Goal: Transaction & Acquisition: Purchase product/service

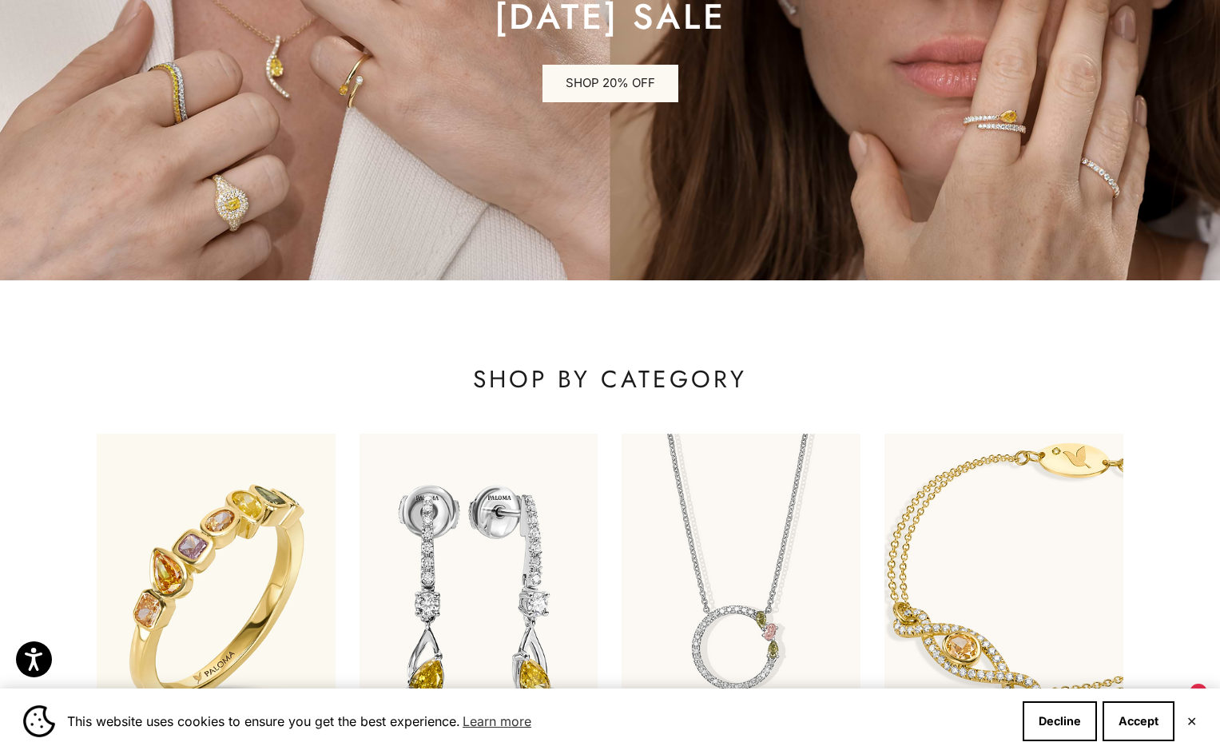
scroll to position [639, 0]
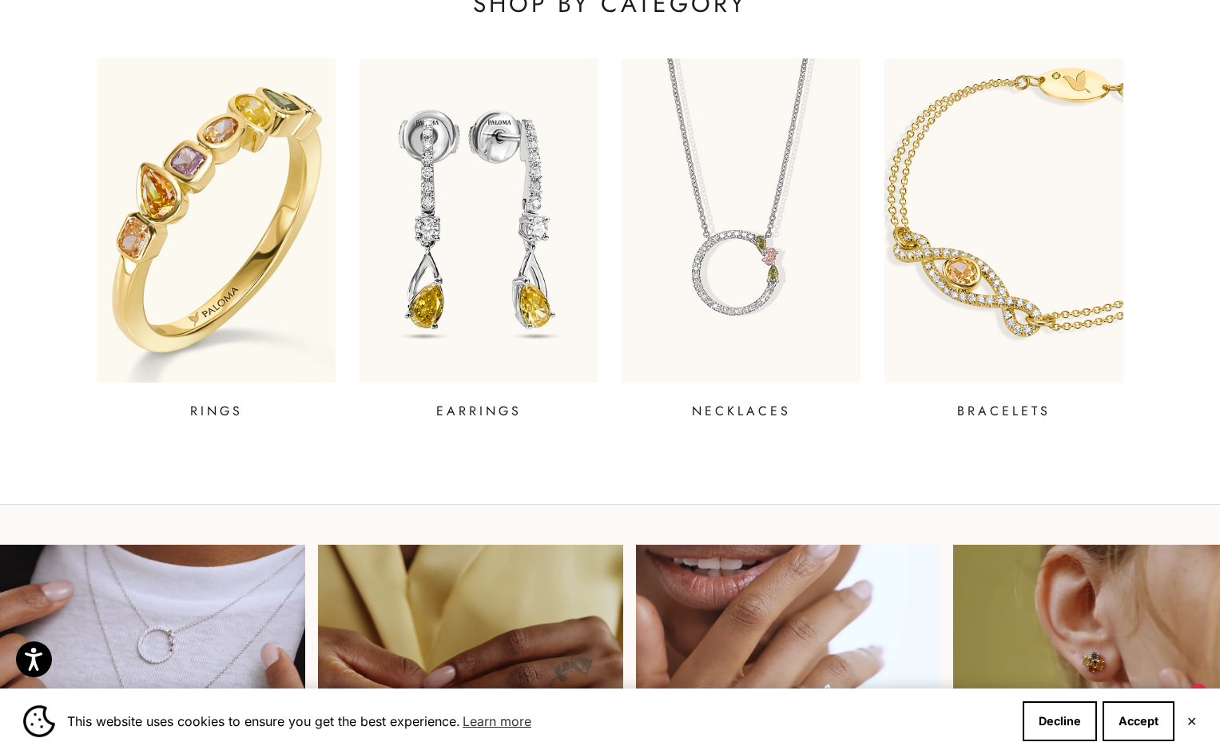
click at [164, 281] on img at bounding box center [216, 220] width 286 height 389
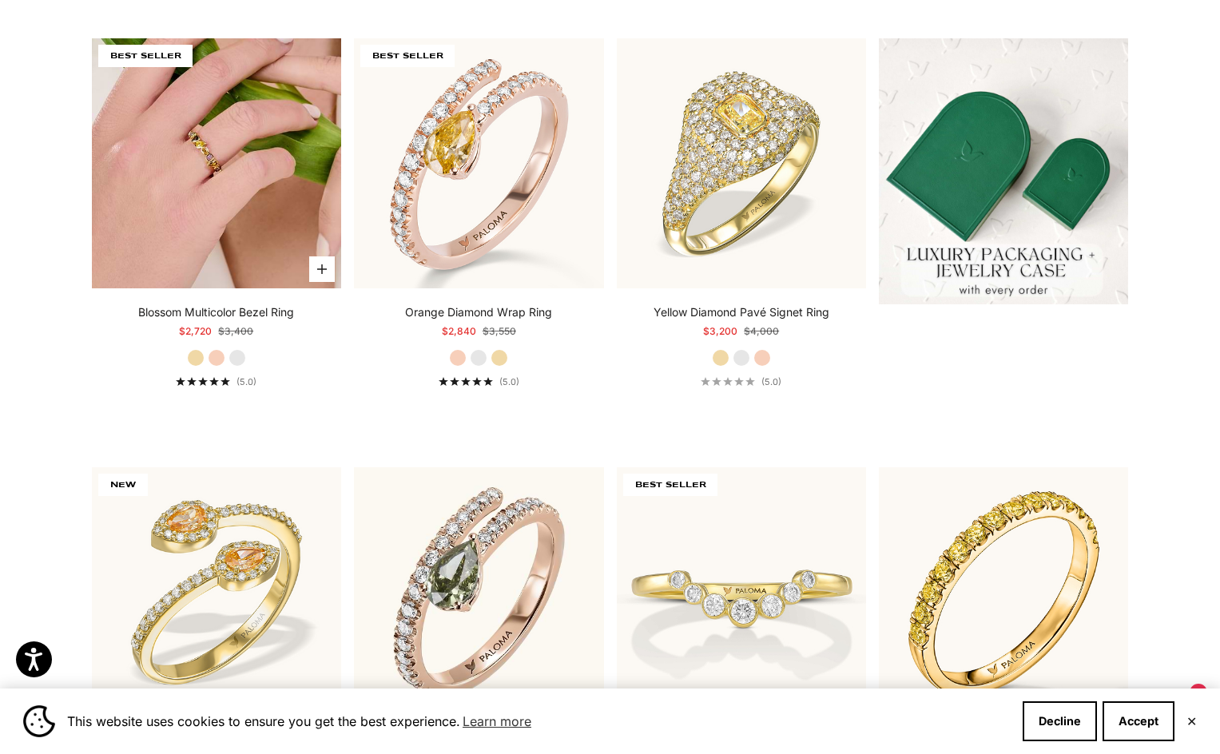
scroll to position [559, 0]
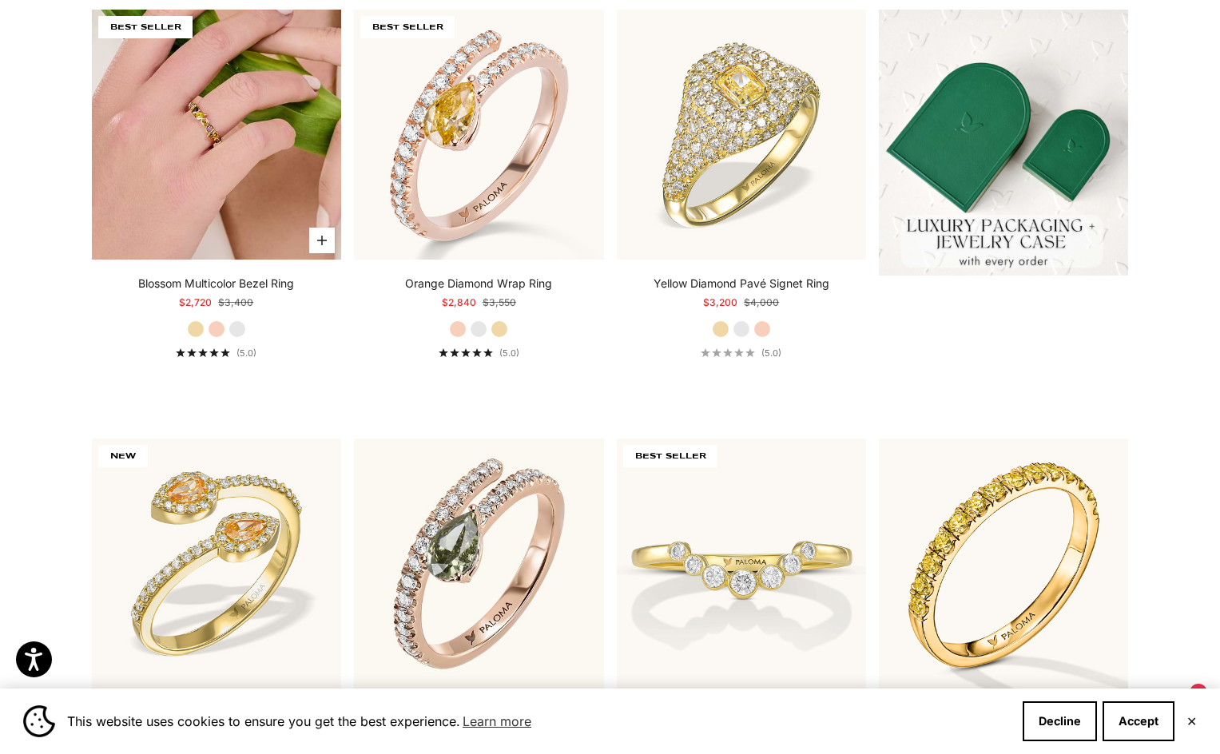
click at [254, 145] on img at bounding box center [216, 134] width 249 height 249
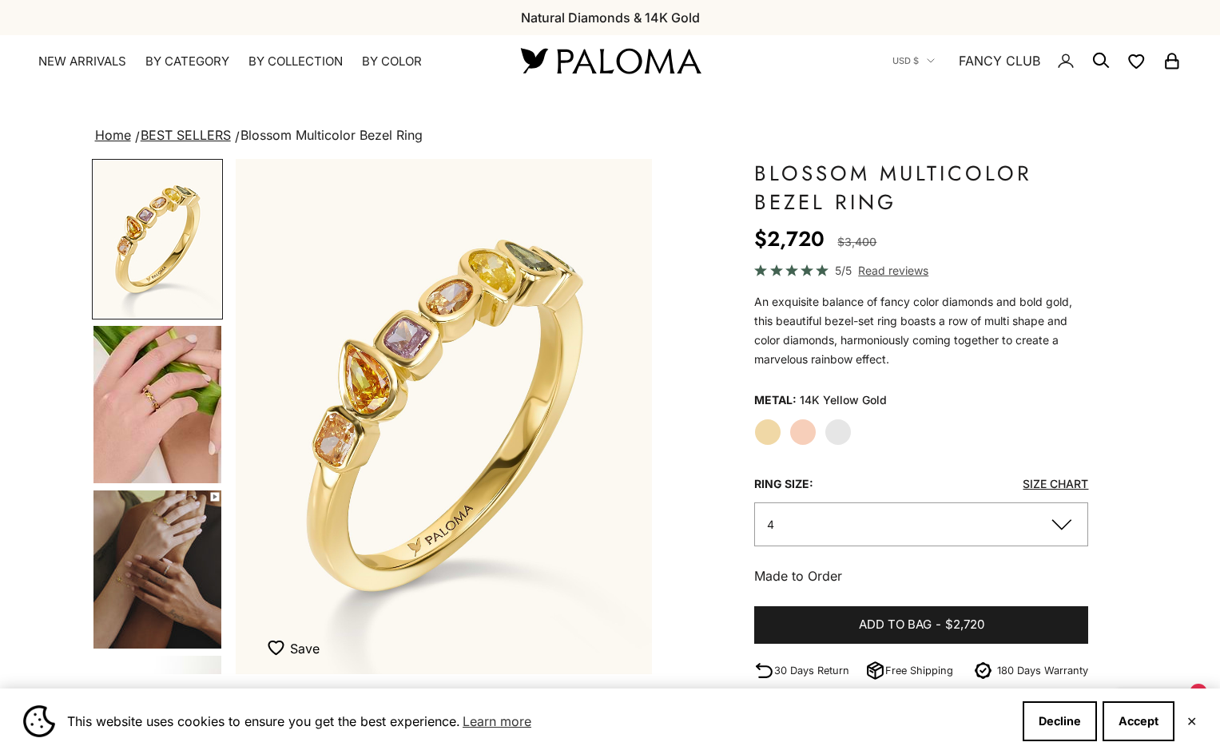
click at [870, 510] on button "4" at bounding box center [921, 524] width 334 height 44
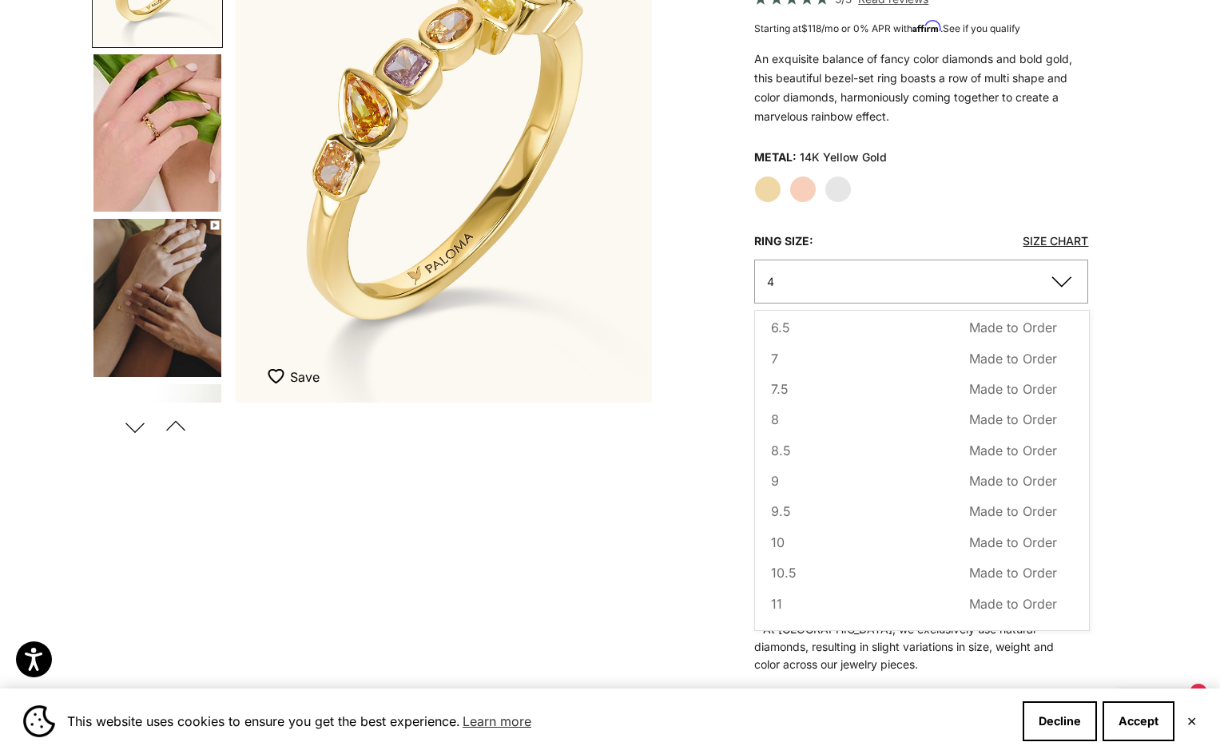
scroll to position [399, 0]
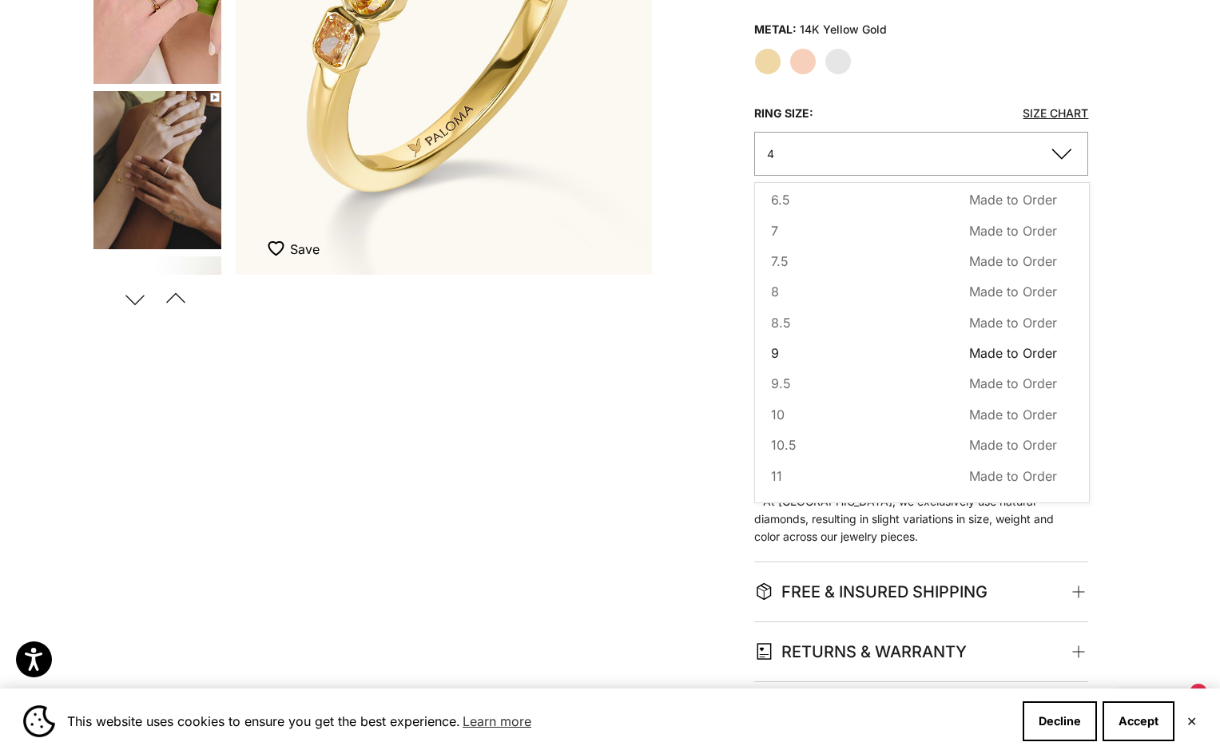
click at [814, 350] on button "9 Made to Order Sold out" at bounding box center [914, 353] width 286 height 21
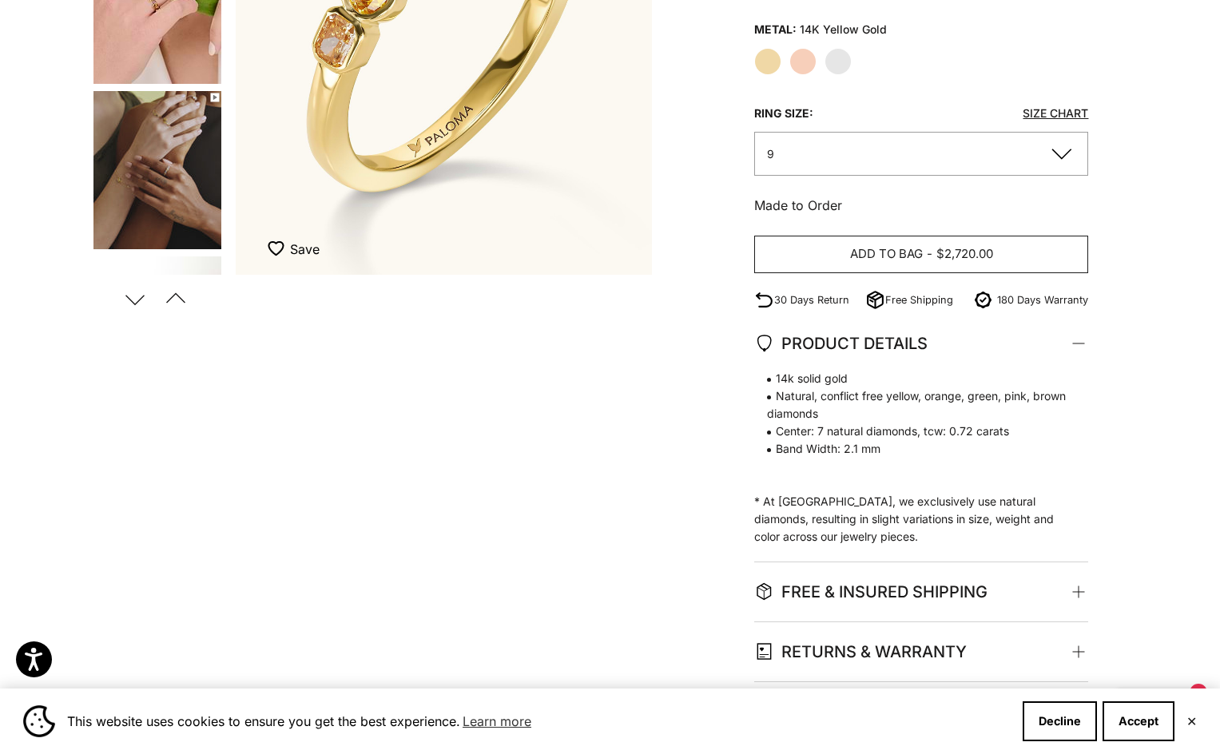
click at [890, 252] on span "Add to bag" at bounding box center [886, 254] width 73 height 20
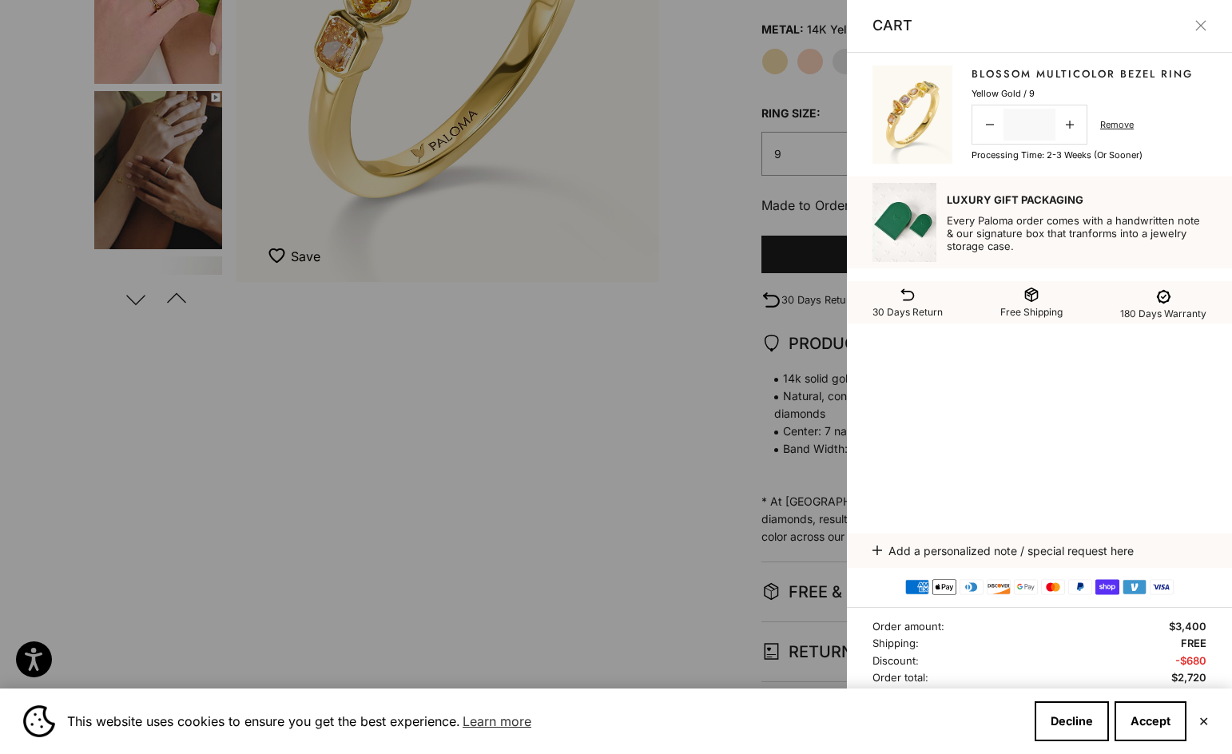
click at [518, 546] on div at bounding box center [616, 377] width 1232 height 754
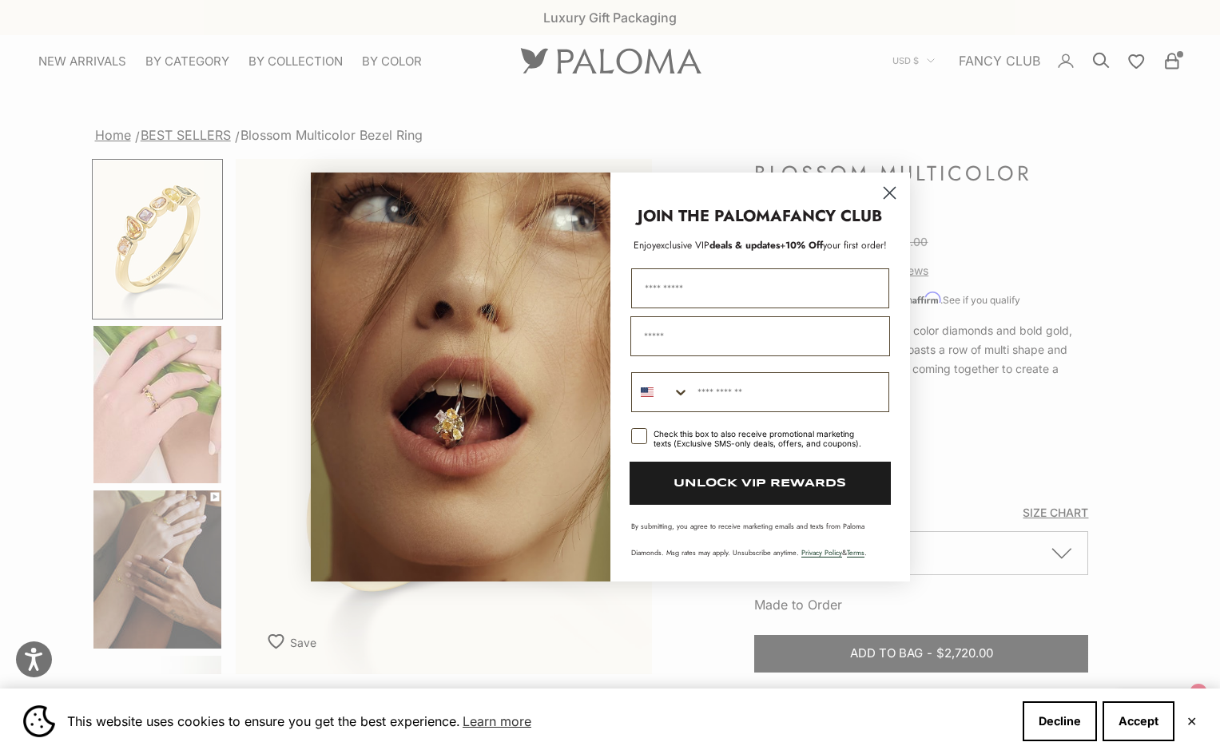
click at [895, 194] on circle "Close dialog" at bounding box center [888, 193] width 26 height 26
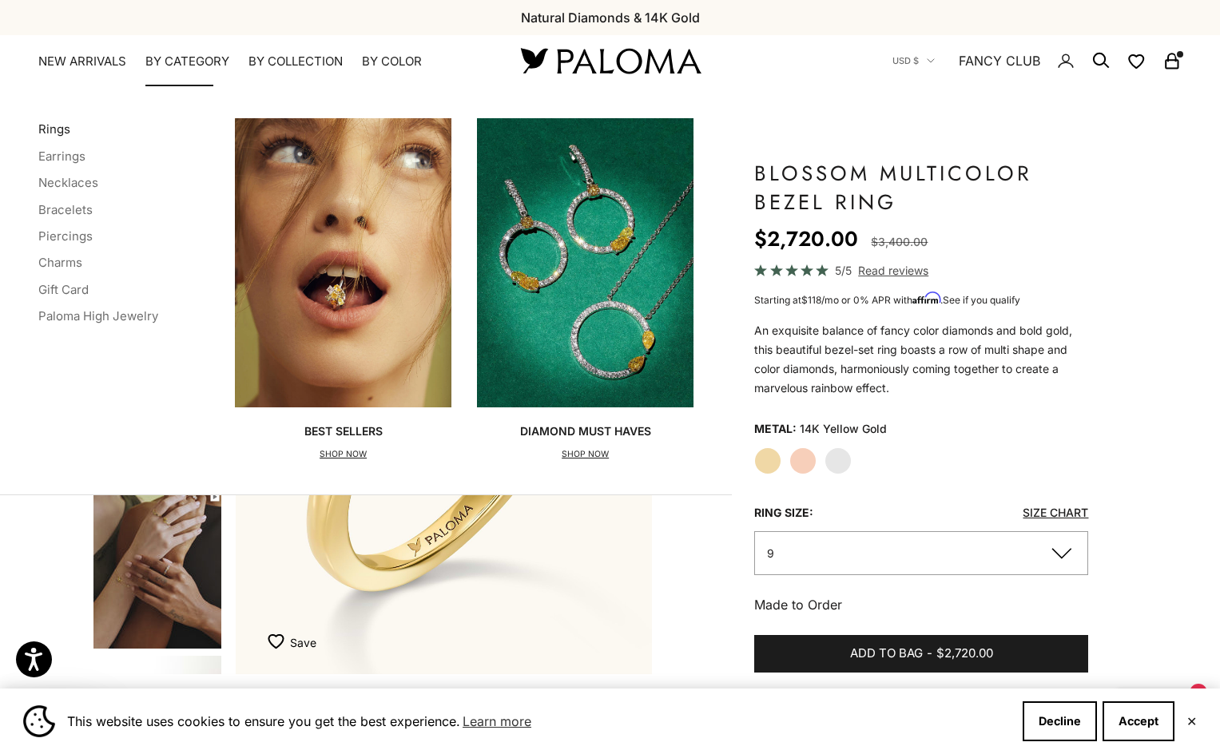
click at [59, 134] on link "Rings" at bounding box center [54, 128] width 32 height 15
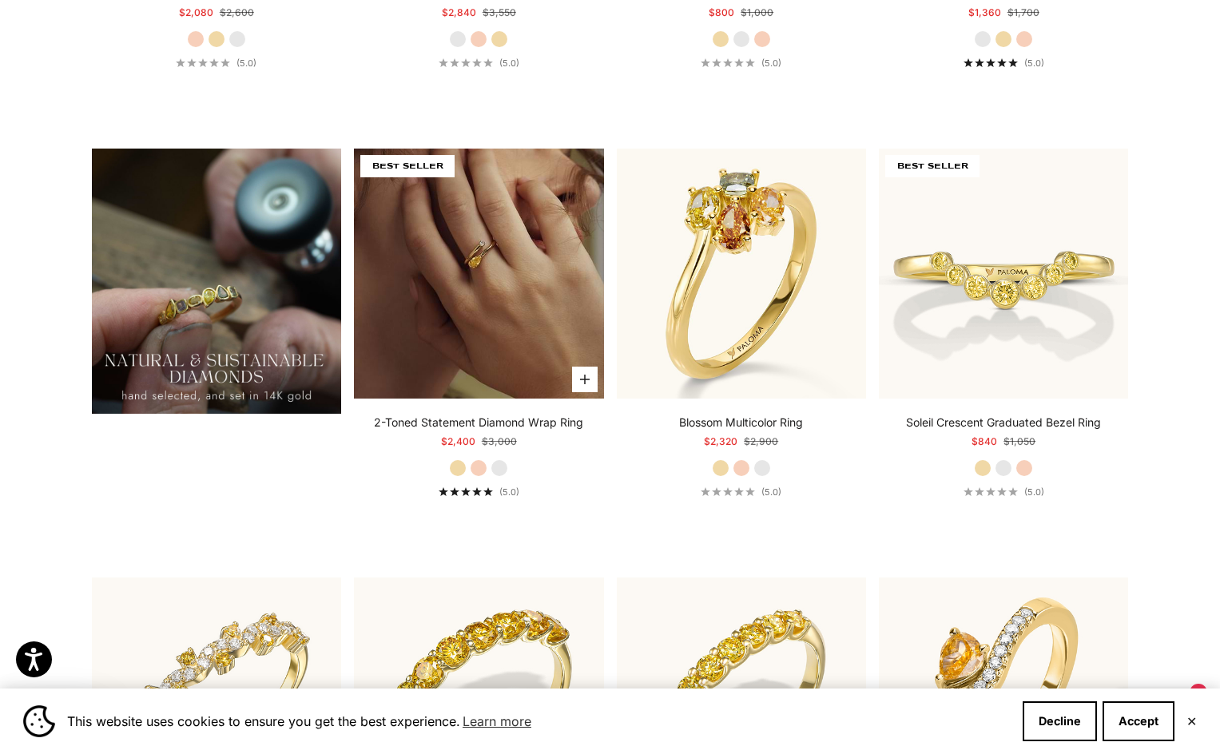
scroll to position [1677, 0]
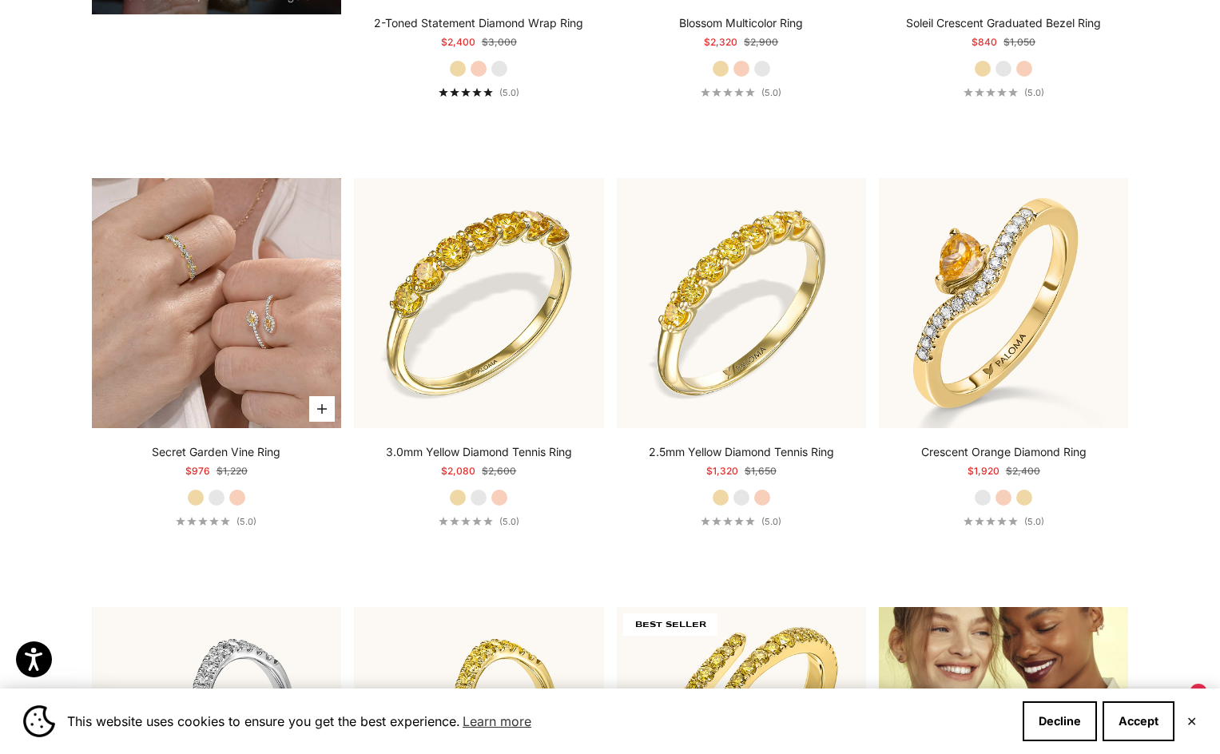
click at [208, 321] on img at bounding box center [216, 302] width 249 height 249
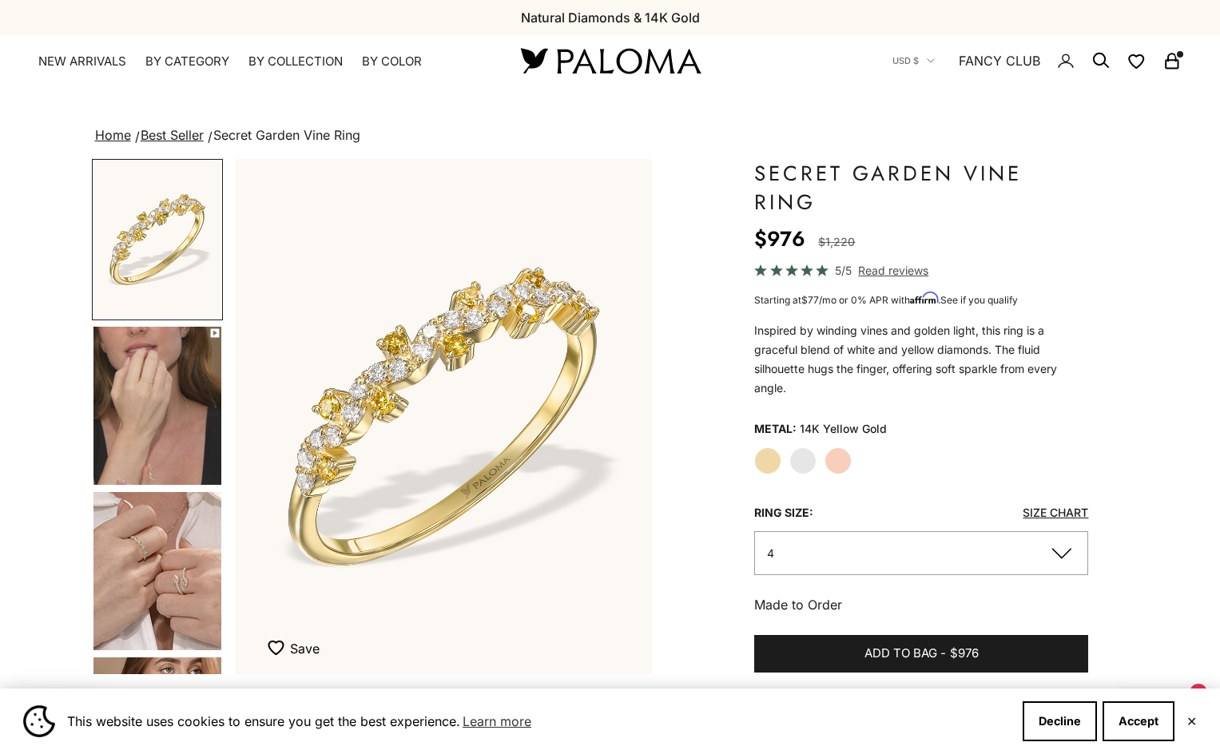
click at [893, 528] on fieldset "Ring size: Size Chart 4 Ring size 4 Made to Order Sold out 4.5 Made to Order So…" at bounding box center [921, 537] width 334 height 75
click at [863, 579] on div "Metal: 14K Yellow Gold Yellow Gold White Gold Rose Gold Ring size: Size Chart 4…" at bounding box center [921, 516] width 334 height 198
click at [869, 558] on button "4" at bounding box center [921, 553] width 334 height 44
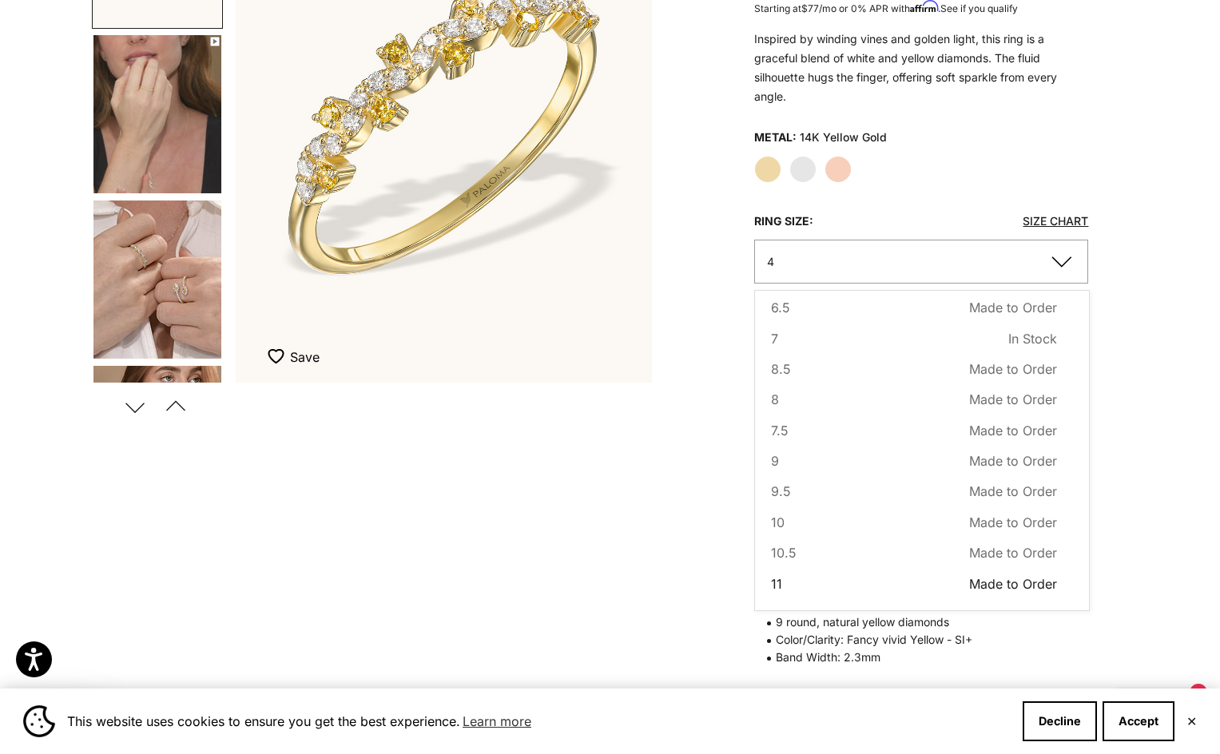
scroll to position [319, 0]
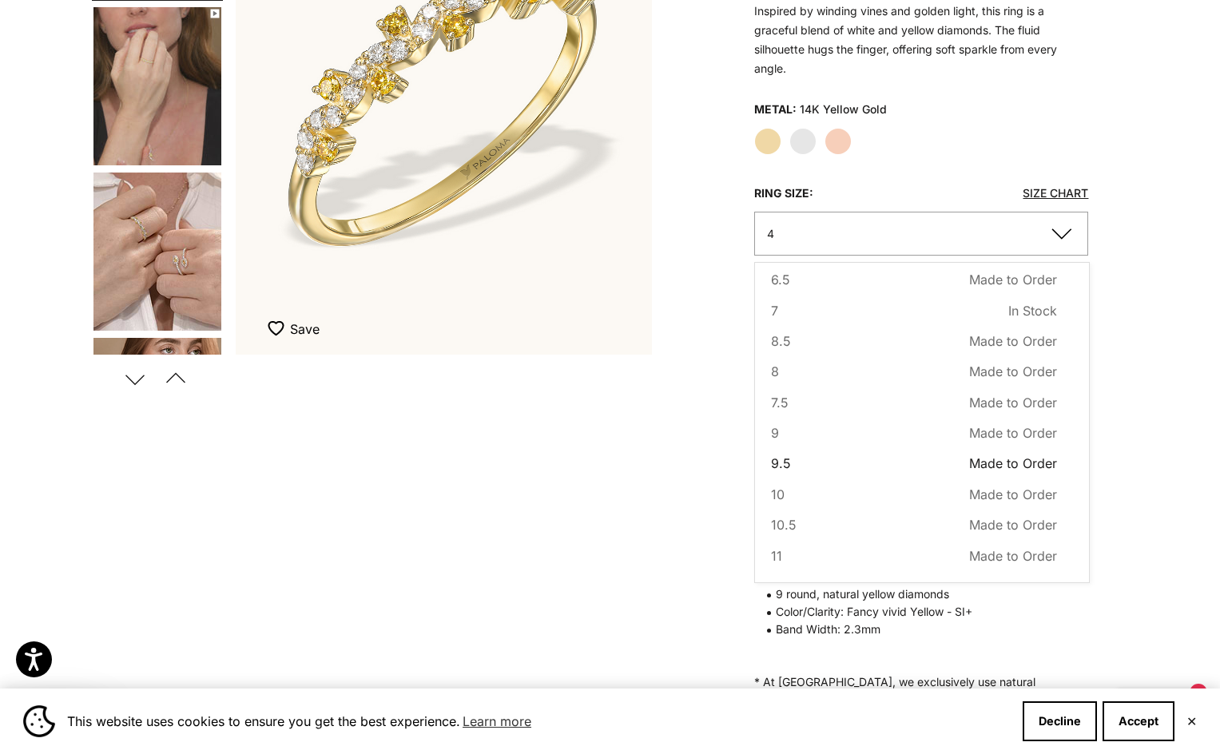
click at [804, 461] on button "9.5 Made to Order Sold out" at bounding box center [914, 463] width 286 height 21
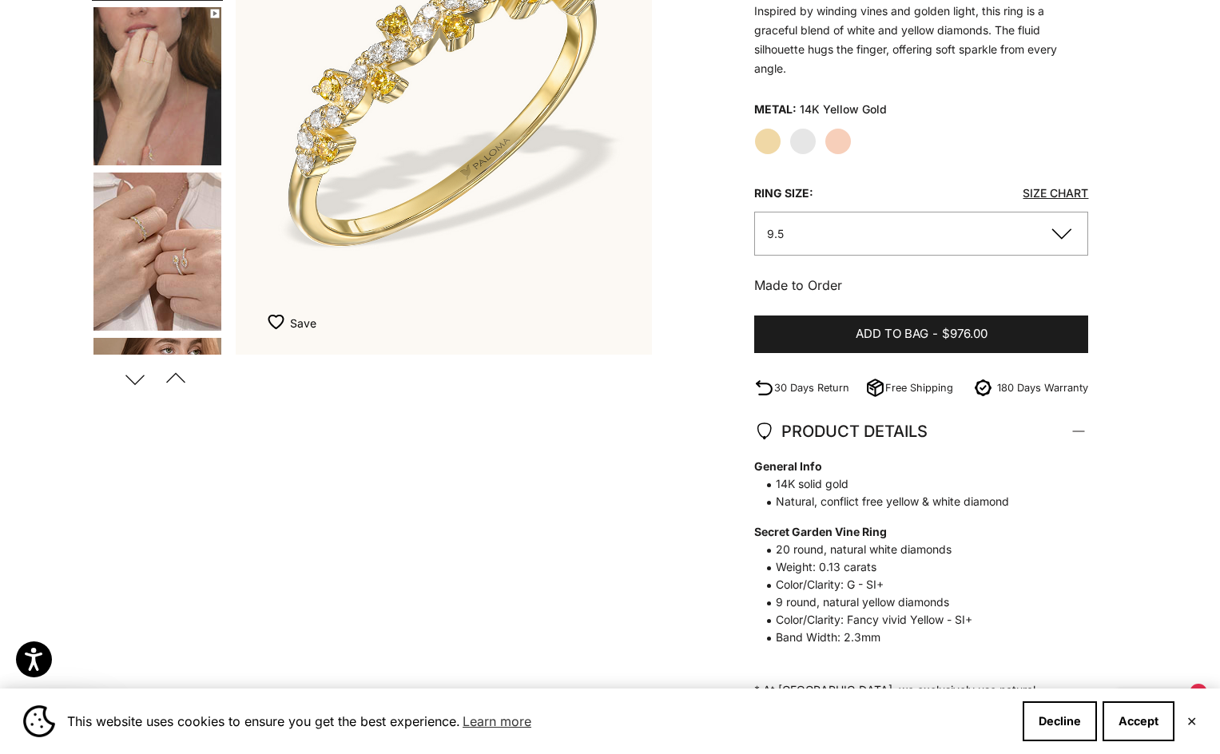
click at [843, 232] on button "9.5" at bounding box center [921, 234] width 334 height 44
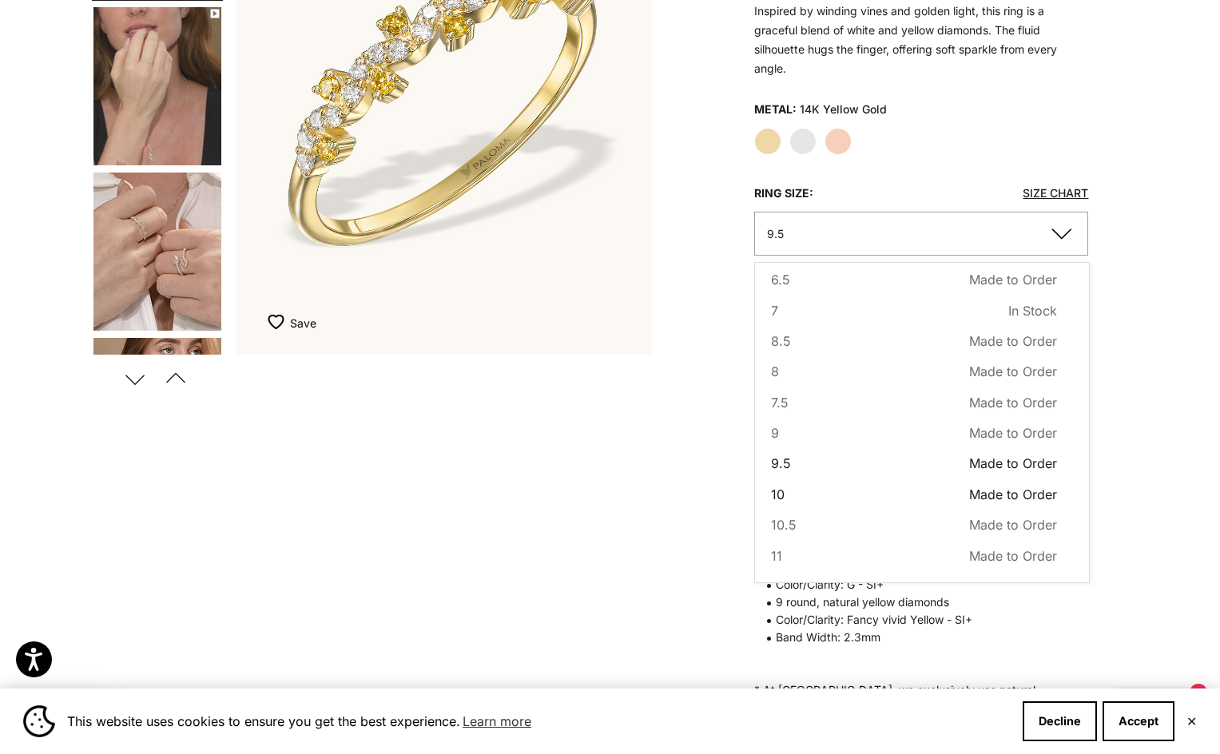
click at [791, 488] on button "10 Made to Order Sold out" at bounding box center [914, 494] width 286 height 21
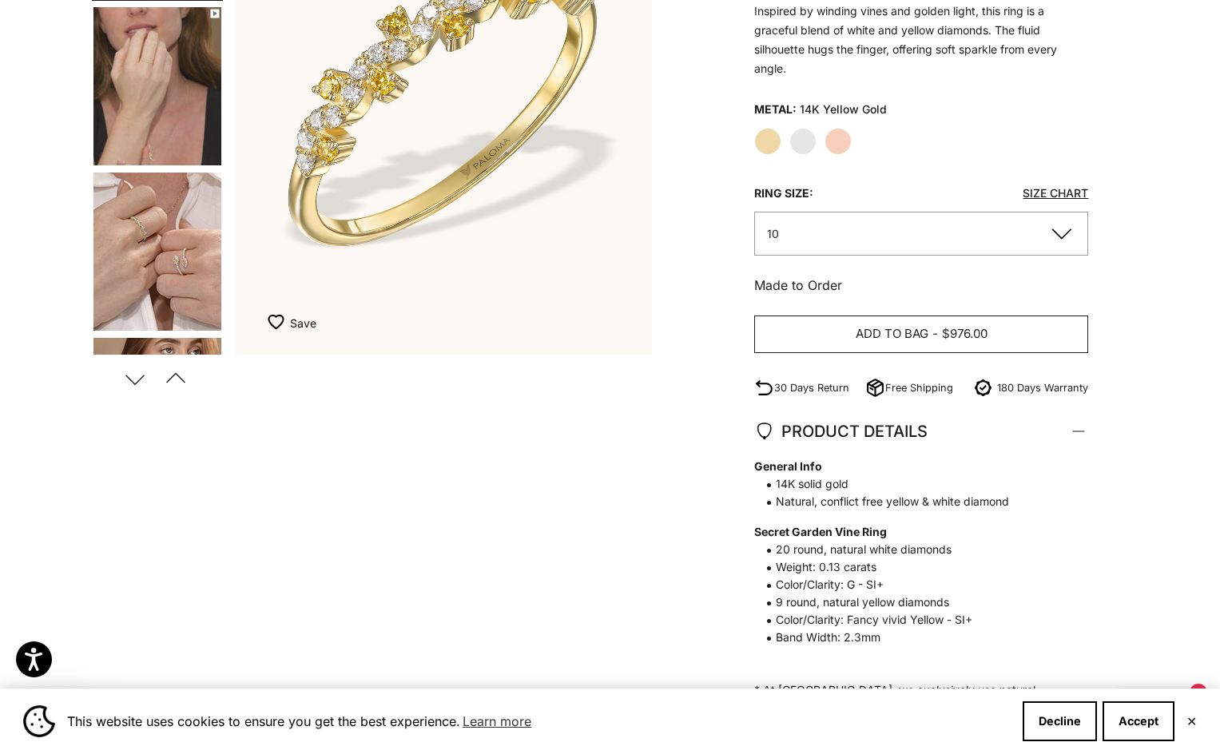
click at [881, 334] on span "Add to bag" at bounding box center [891, 334] width 73 height 20
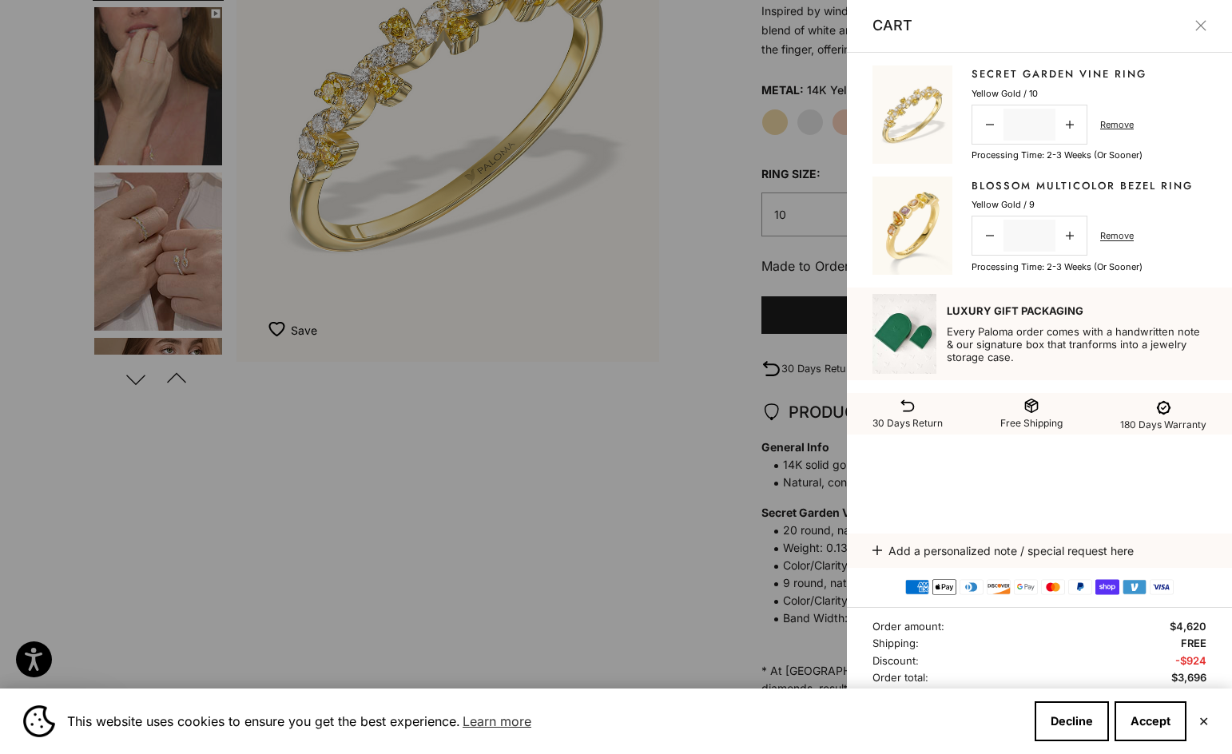
click at [670, 458] on div at bounding box center [616, 377] width 1232 height 754
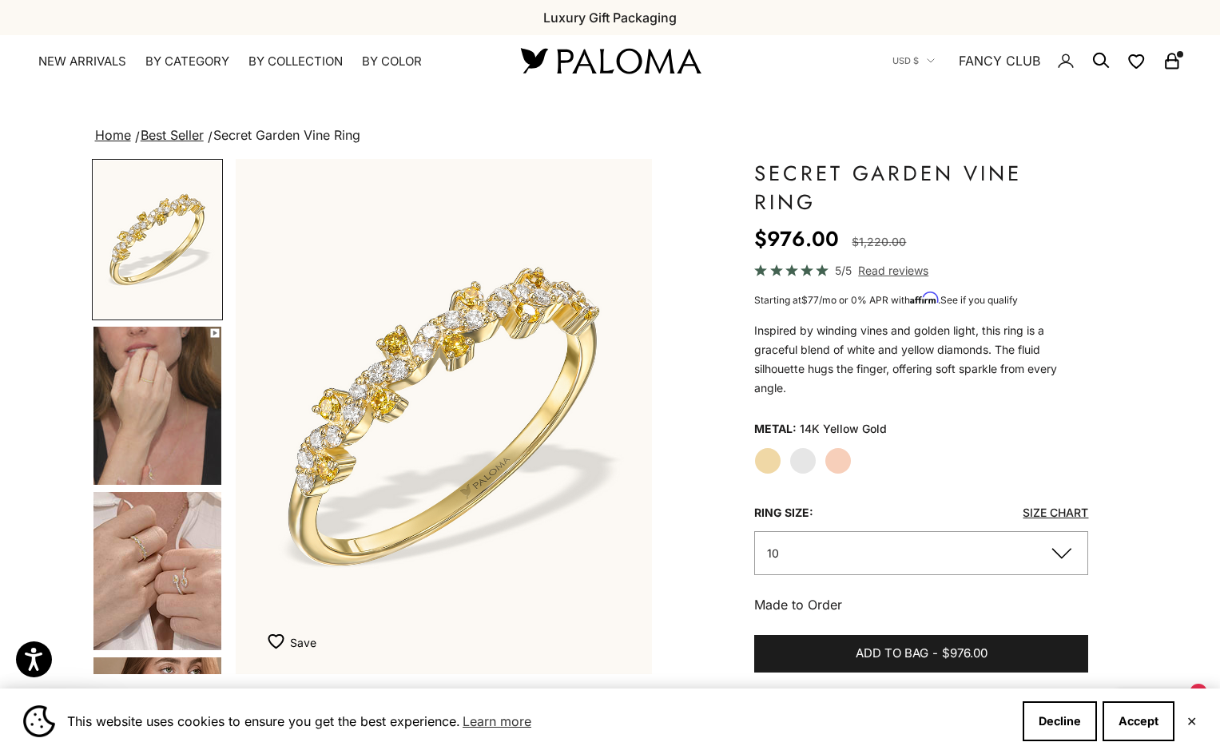
click at [1184, 65] on x-header "Paloma Diamonds Open navigation menu Open search NEW ARRIVALS By Category Categ…" at bounding box center [610, 60] width 1220 height 51
click at [1177, 62] on rect "Secondary navigation" at bounding box center [1171, 65] width 12 height 8
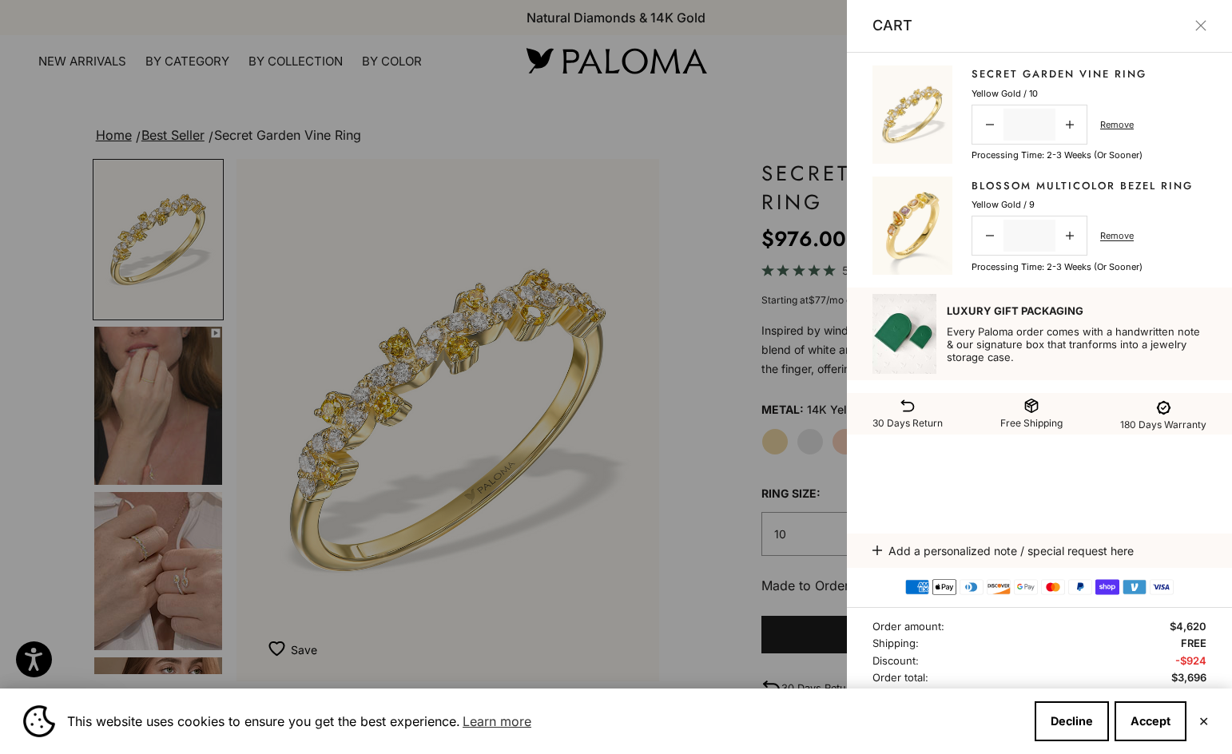
click at [930, 194] on img at bounding box center [912, 226] width 80 height 98
click at [1043, 195] on div "Blossom Multicolor Bezel Ring Sale price $3,400 Yellow Gold / 9 Decrease quanti…" at bounding box center [1081, 226] width 221 height 96
click at [1044, 190] on link "Blossom Multicolor Bezel Ring" at bounding box center [1081, 186] width 221 height 16
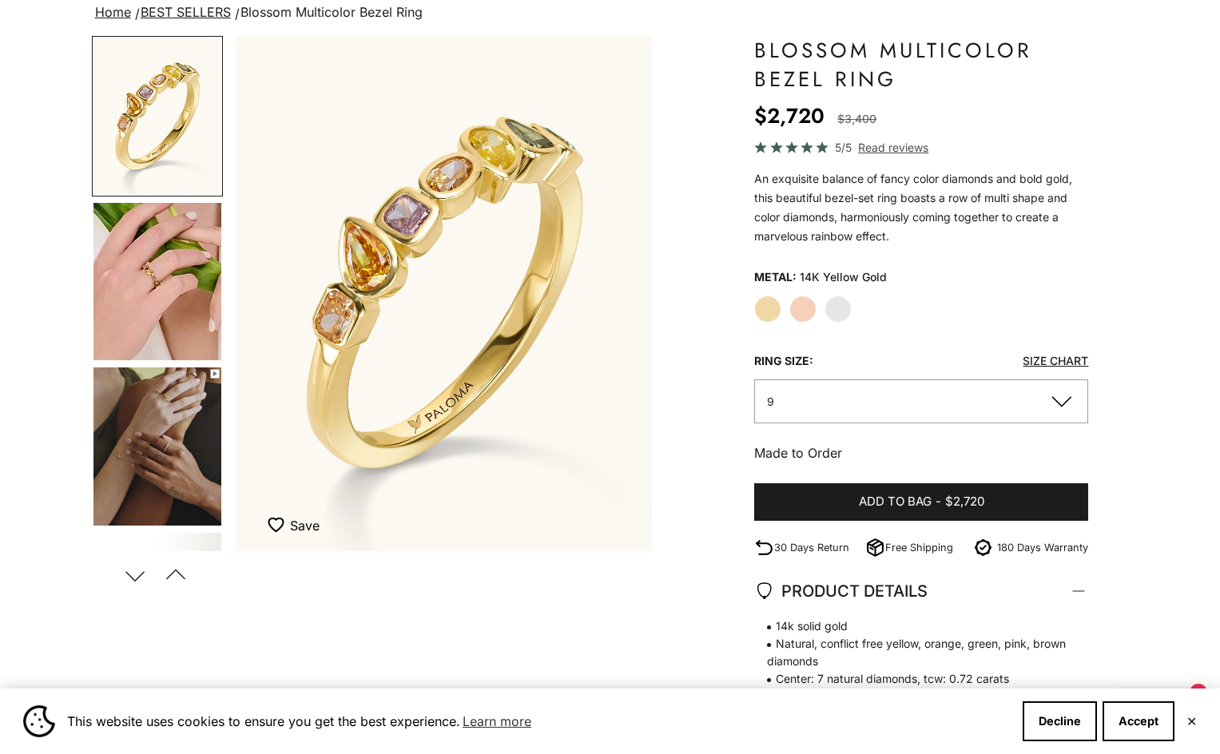
scroll to position [160, 0]
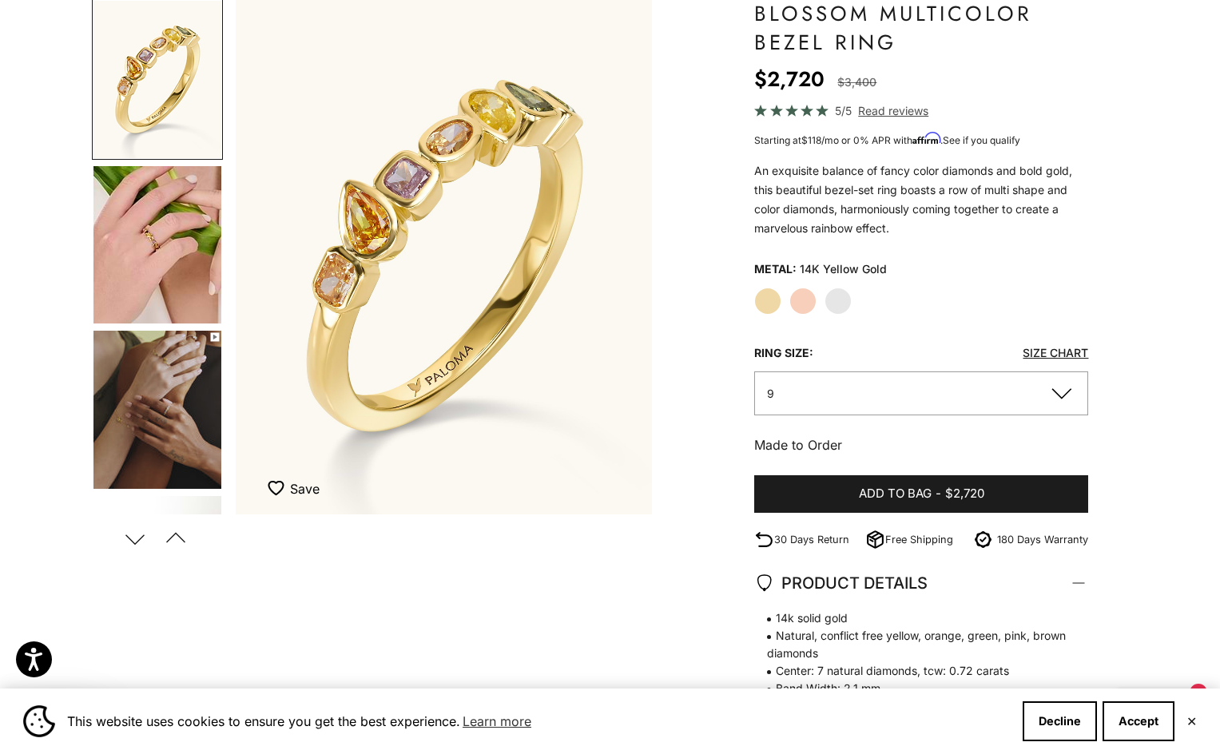
click at [181, 220] on img "Go to item 5" at bounding box center [157, 244] width 128 height 157
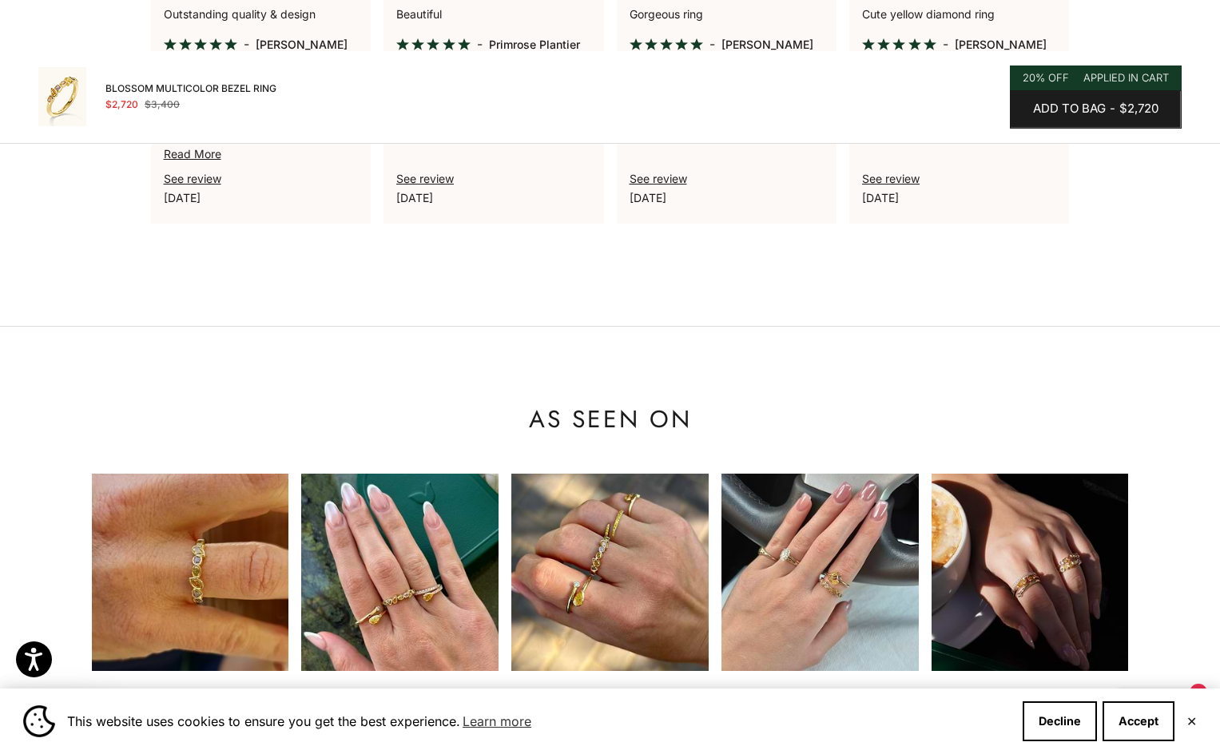
scroll to position [1358, 0]
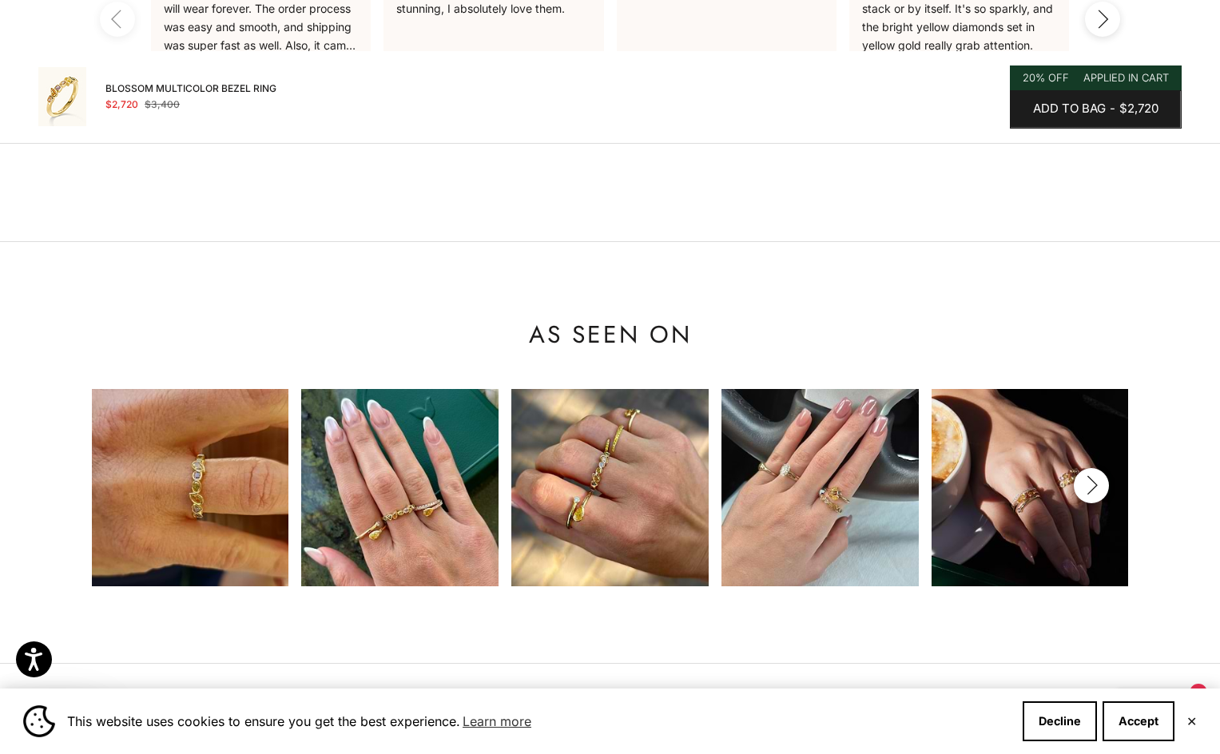
click at [1069, 499] on img at bounding box center [1029, 487] width 197 height 197
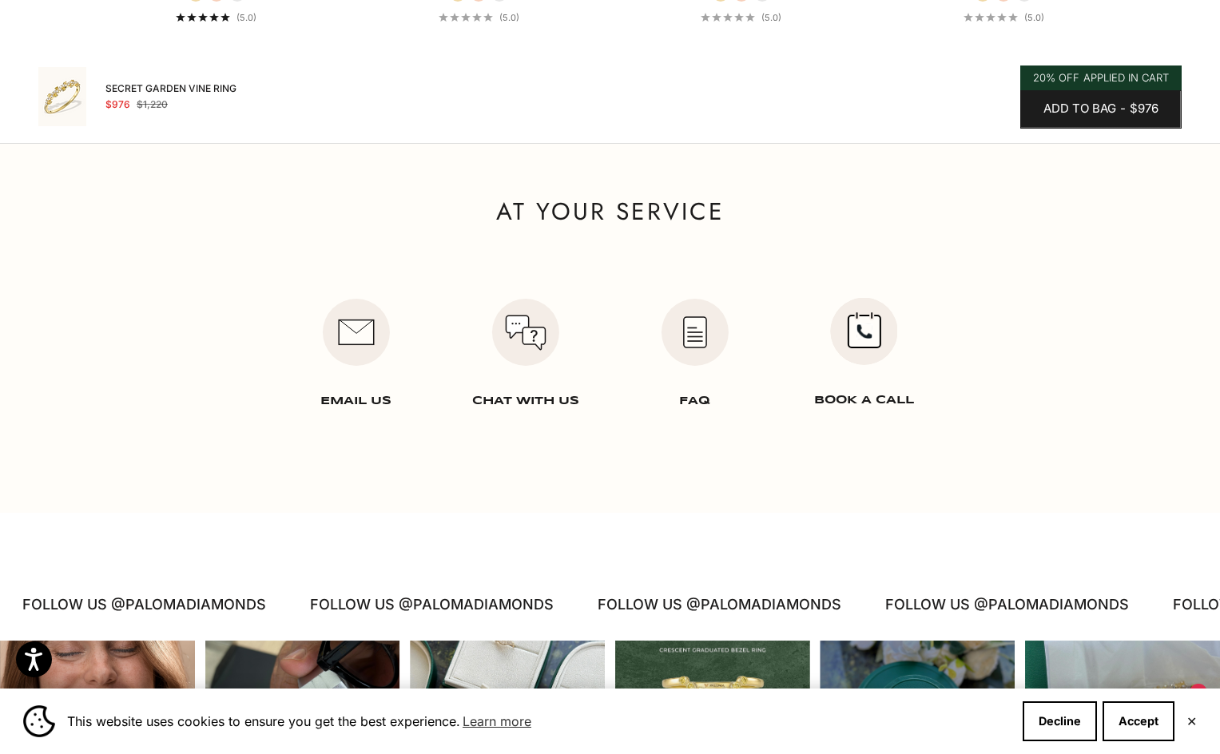
scroll to position [1597, 0]
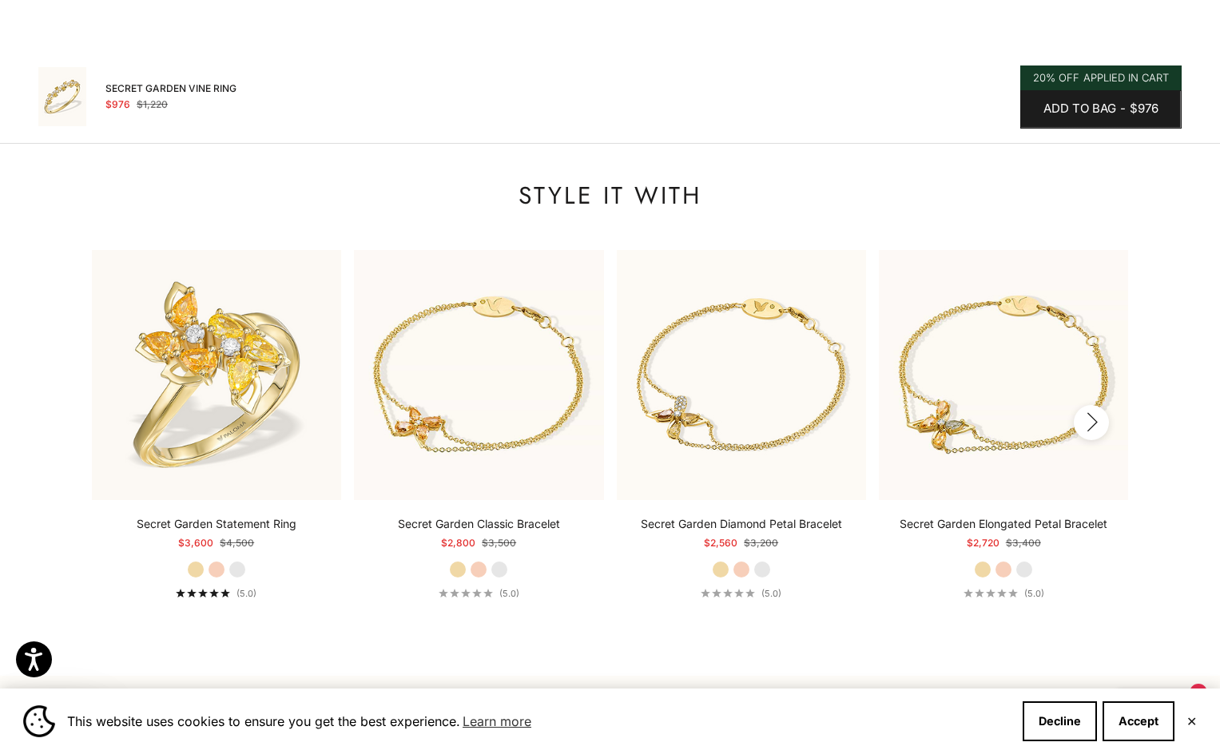
click at [1101, 418] on button "Next" at bounding box center [1090, 422] width 35 height 35
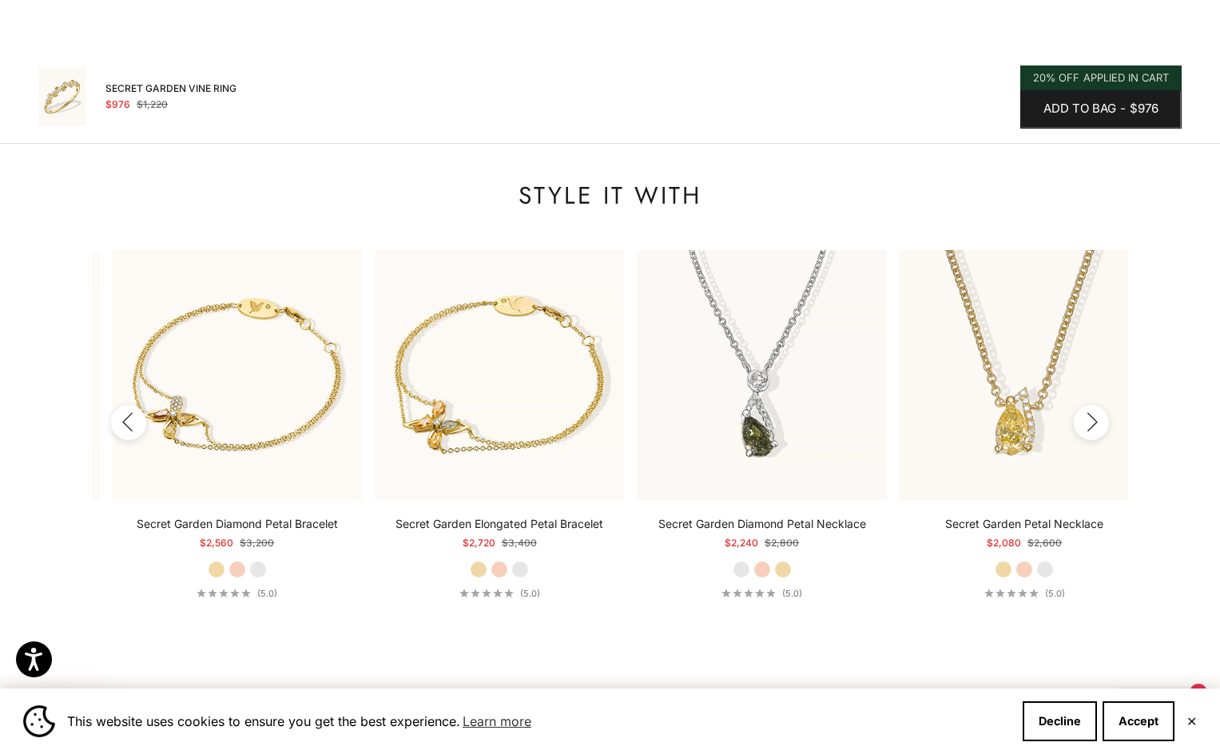
scroll to position [0, 525]
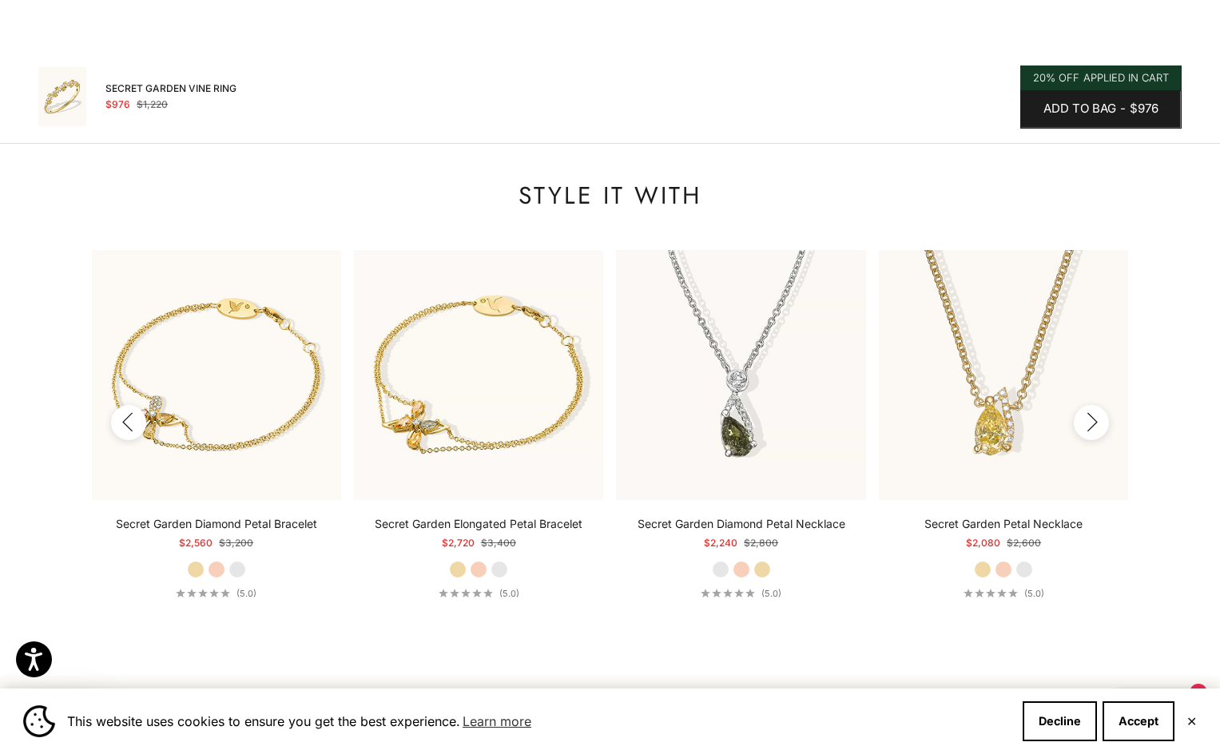
click at [1097, 423] on icon "button" at bounding box center [1092, 423] width 9 height 18
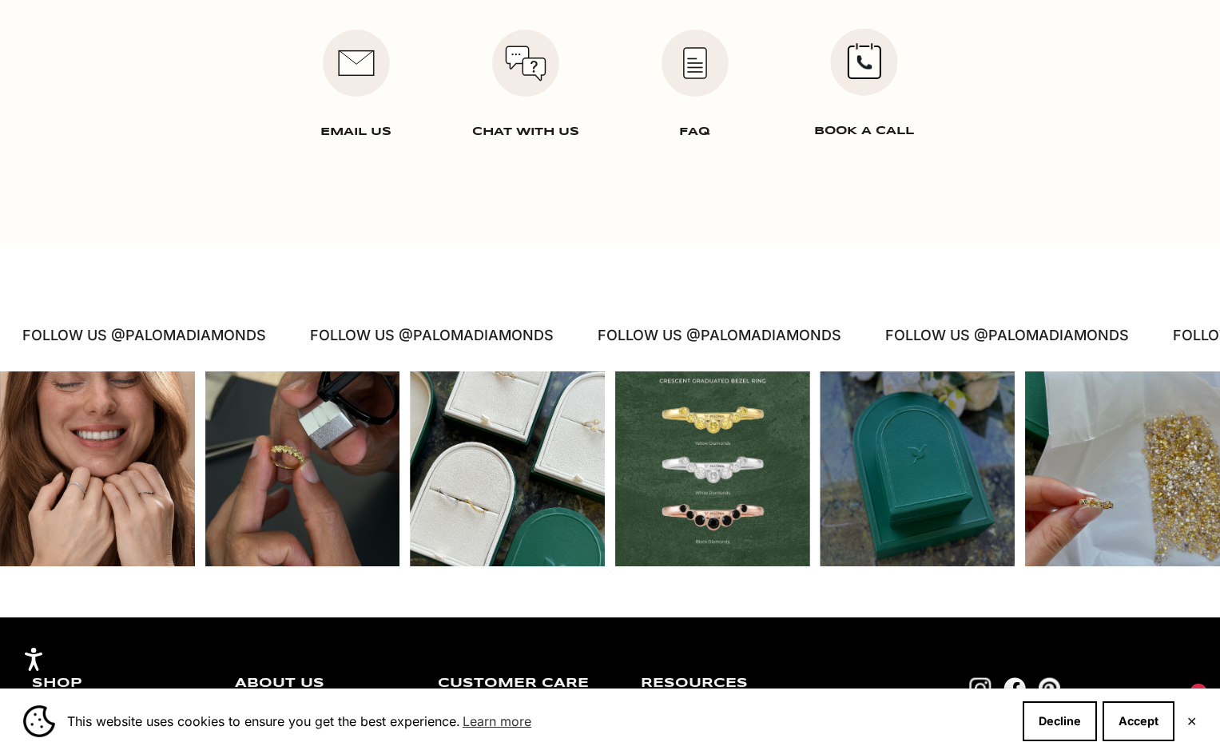
scroll to position [2636, 0]
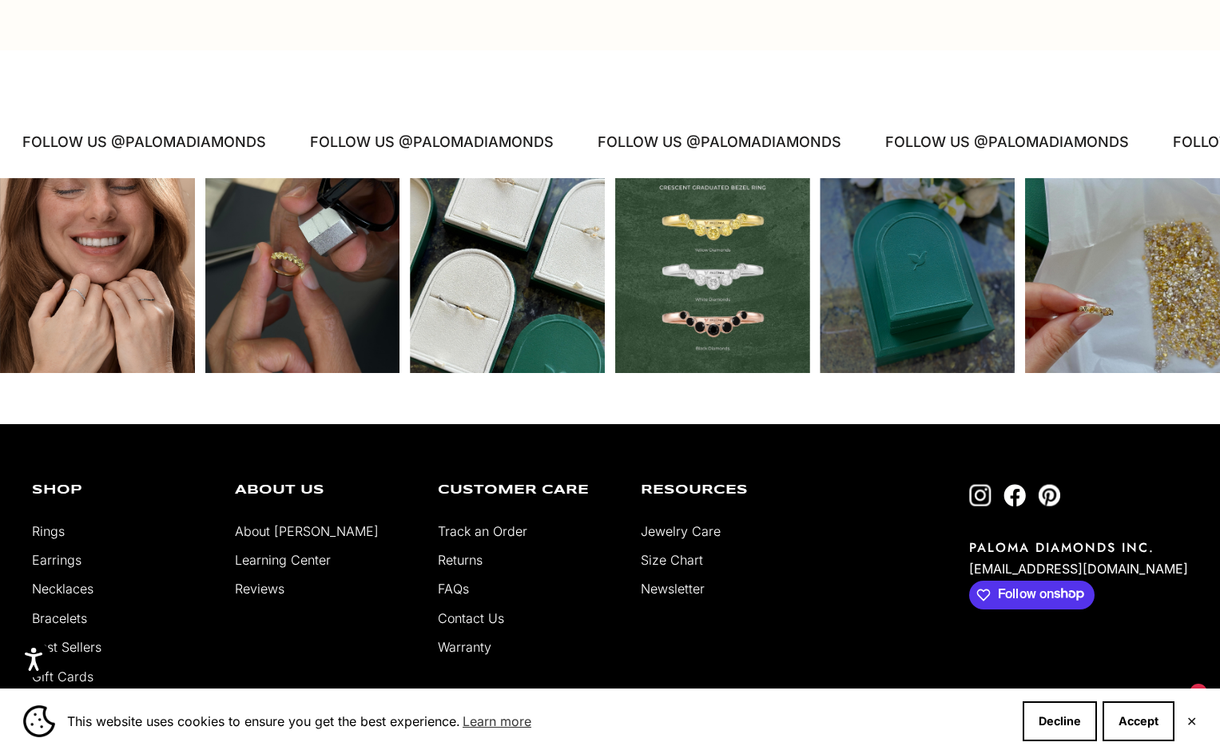
click at [319, 315] on div "Instagram post opens in a popup" at bounding box center [302, 275] width 195 height 195
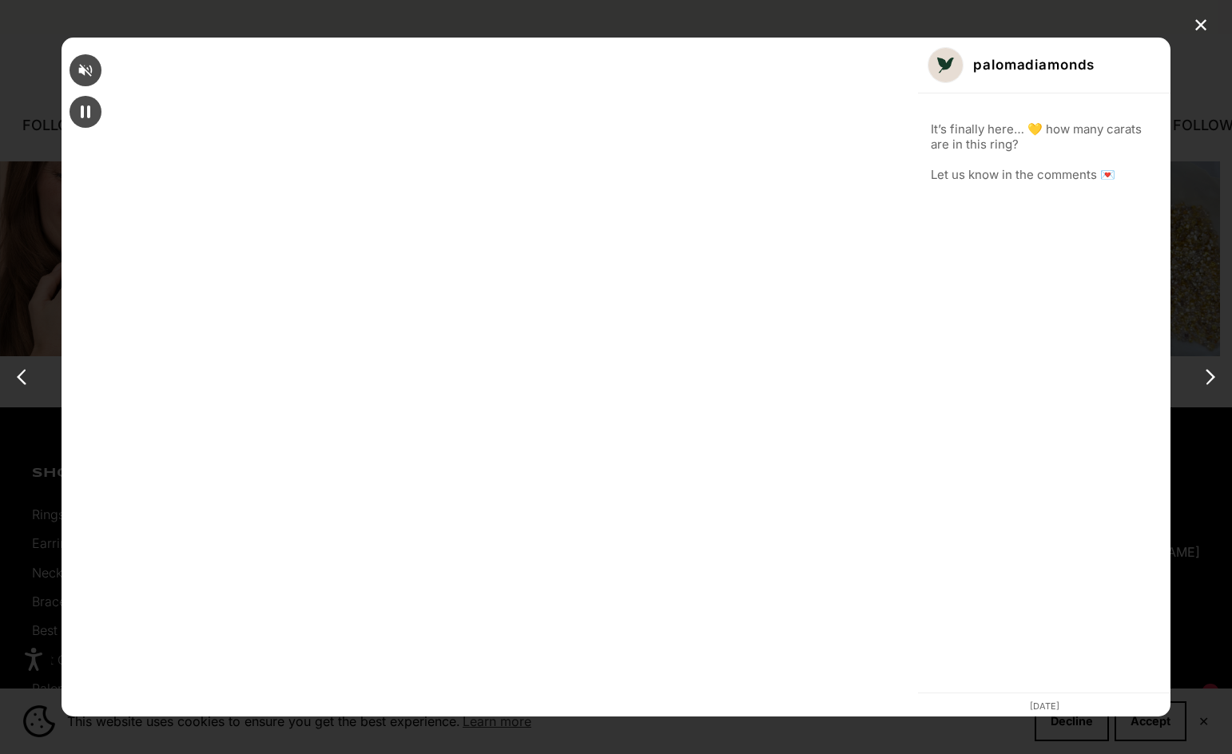
click at [1219, 372] on div "✕ palomadiamonds It’s finally here… 💛 how many carats are in this ring? Let us …" at bounding box center [616, 377] width 1232 height 754
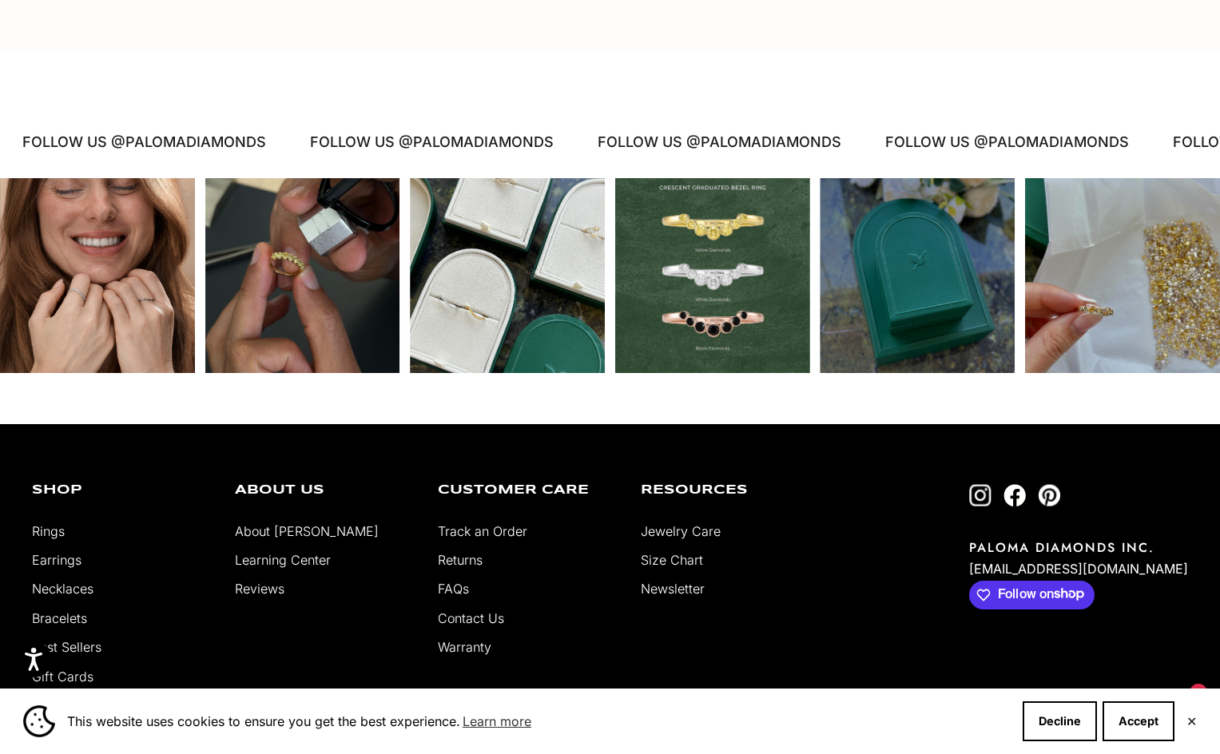
scroll to position [0, 1049]
click at [1146, 308] on div "Instagram post opens in a popup" at bounding box center [1122, 275] width 195 height 195
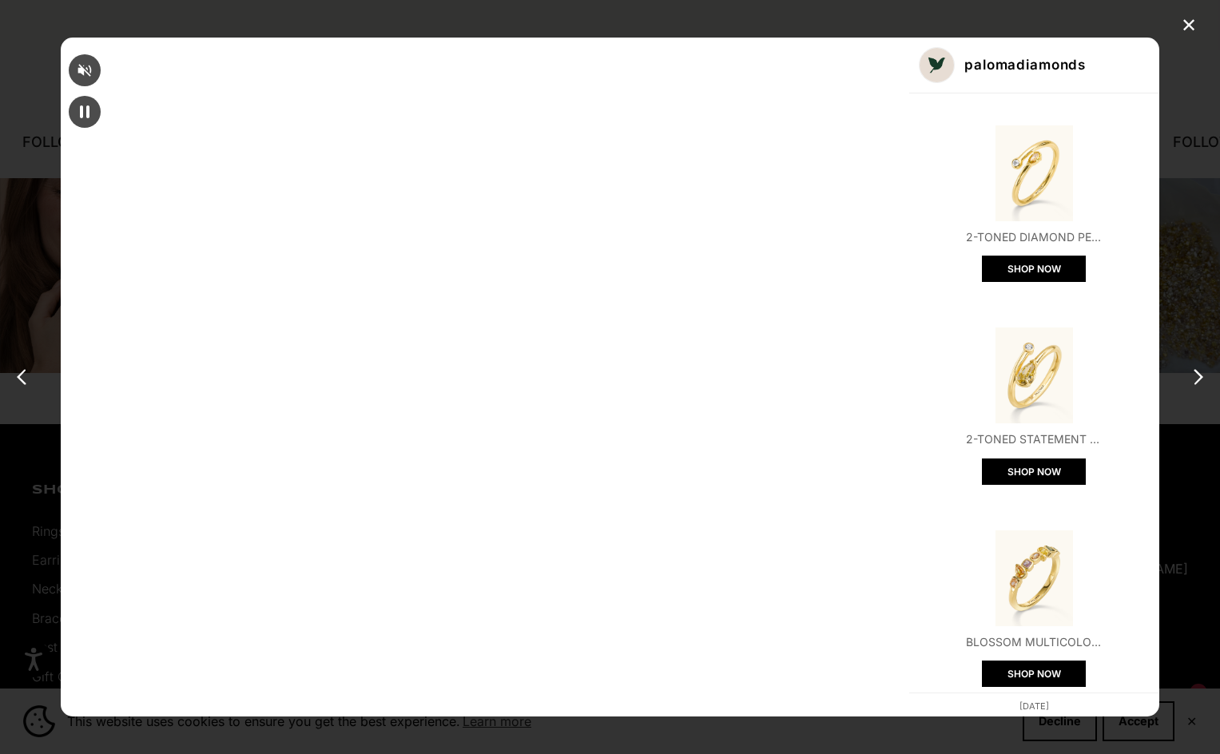
scroll to position [0, 1060]
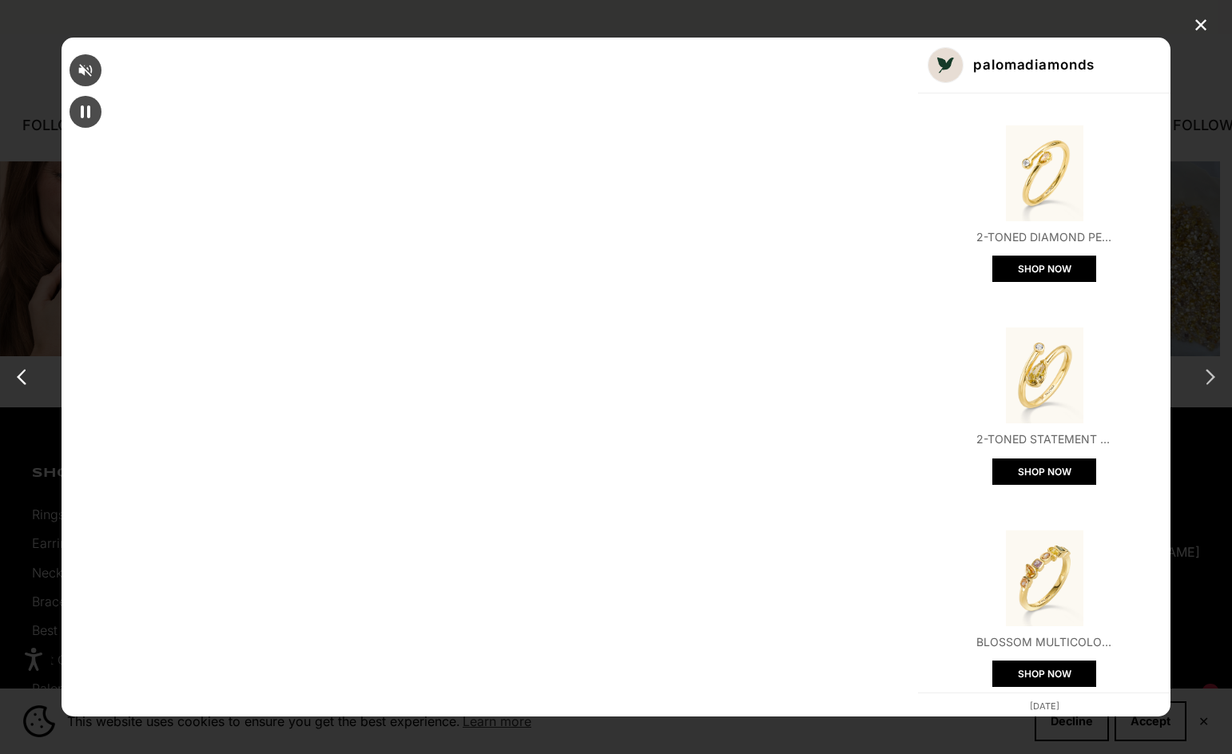
click at [1207, 377] on div "next post" at bounding box center [1207, 377] width 26 height 26
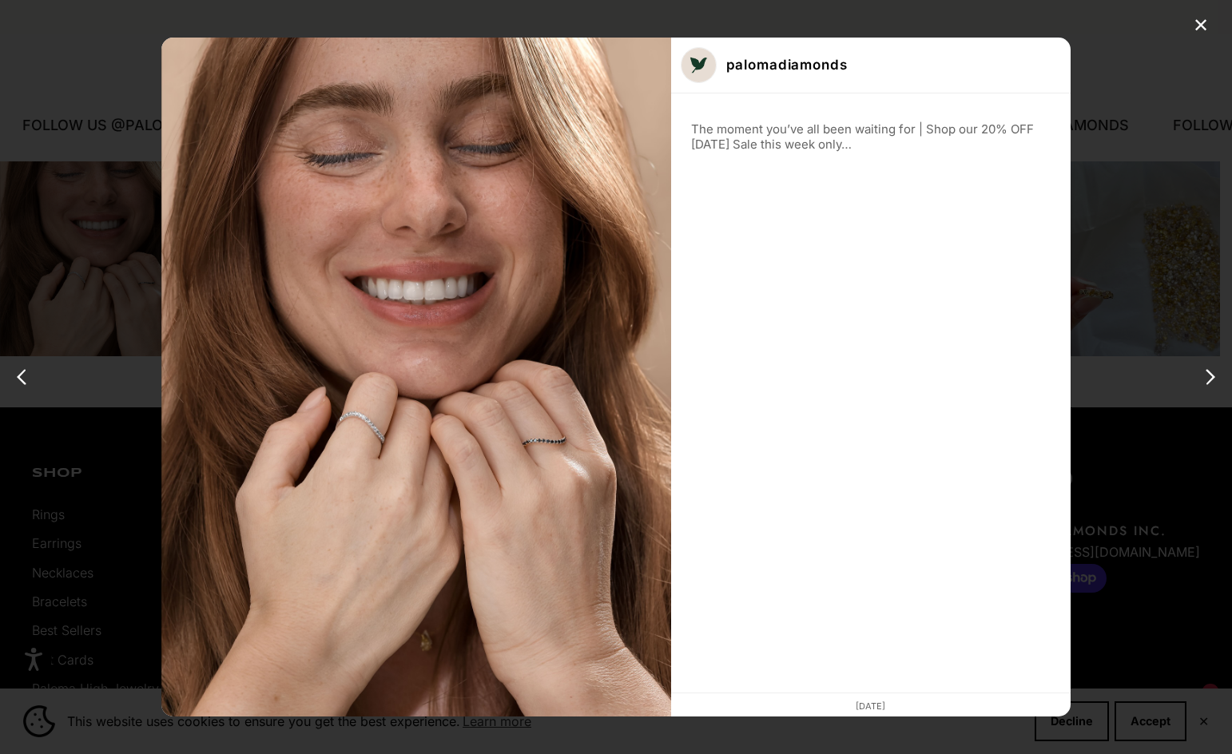
click at [1207, 377] on div "next post" at bounding box center [1207, 377] width 26 height 26
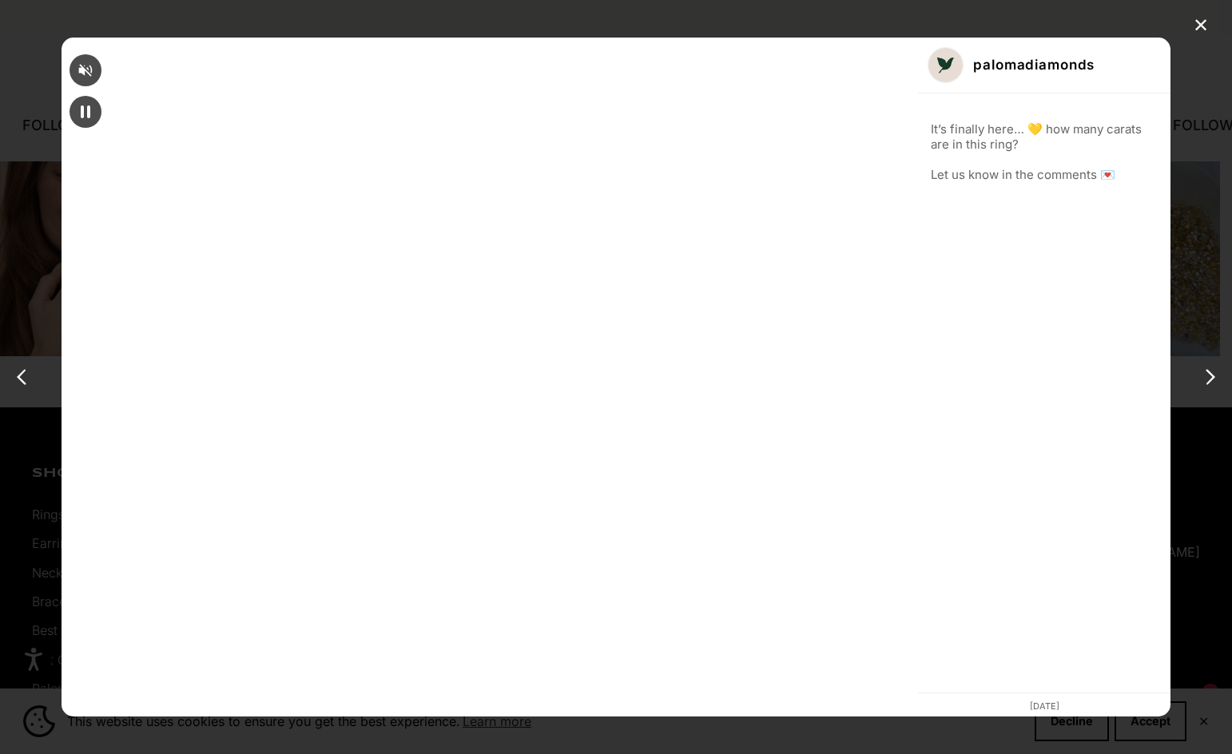
click at [1207, 377] on div "next post" at bounding box center [1207, 377] width 26 height 26
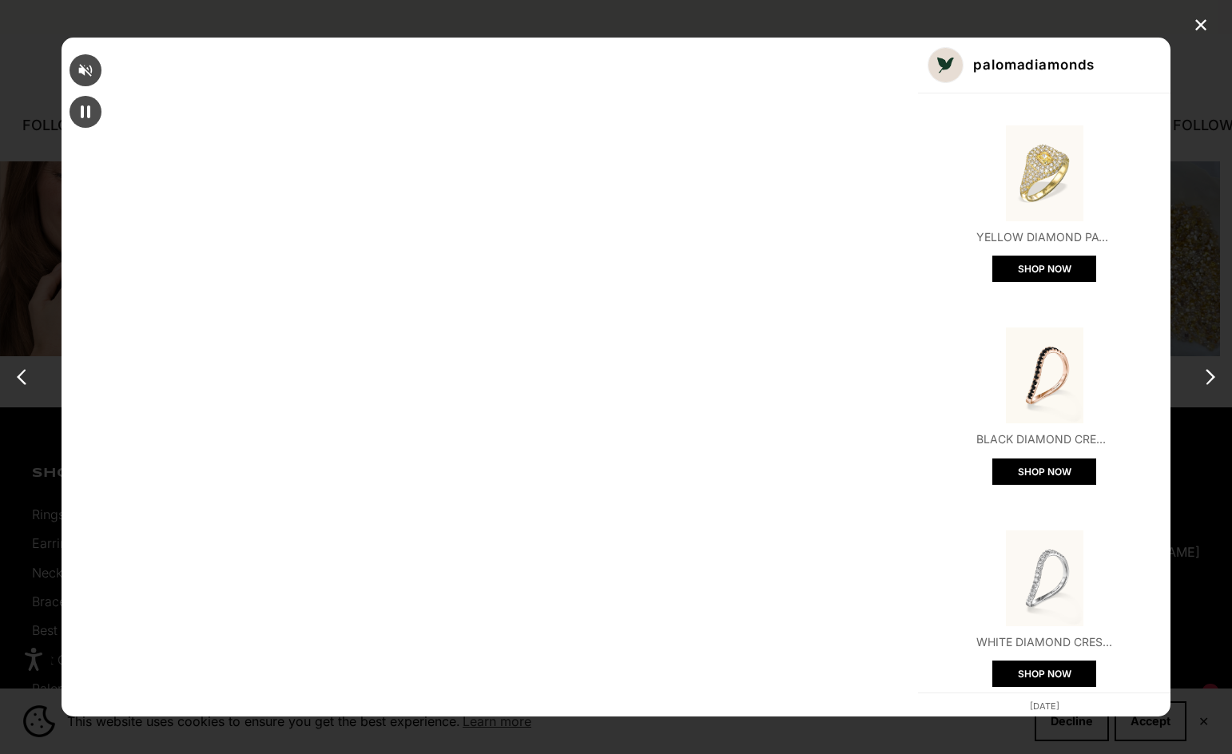
click at [1207, 377] on div "next post" at bounding box center [1207, 377] width 26 height 26
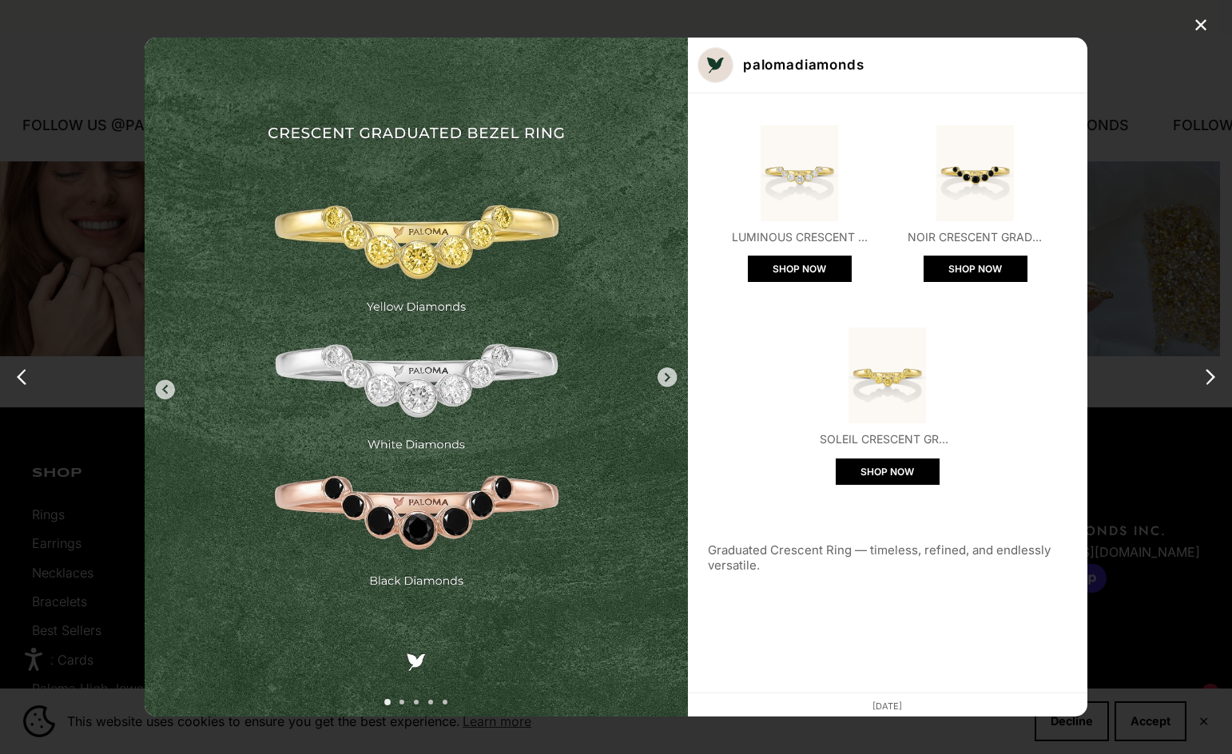
click at [1207, 377] on div "next post" at bounding box center [1207, 377] width 26 height 26
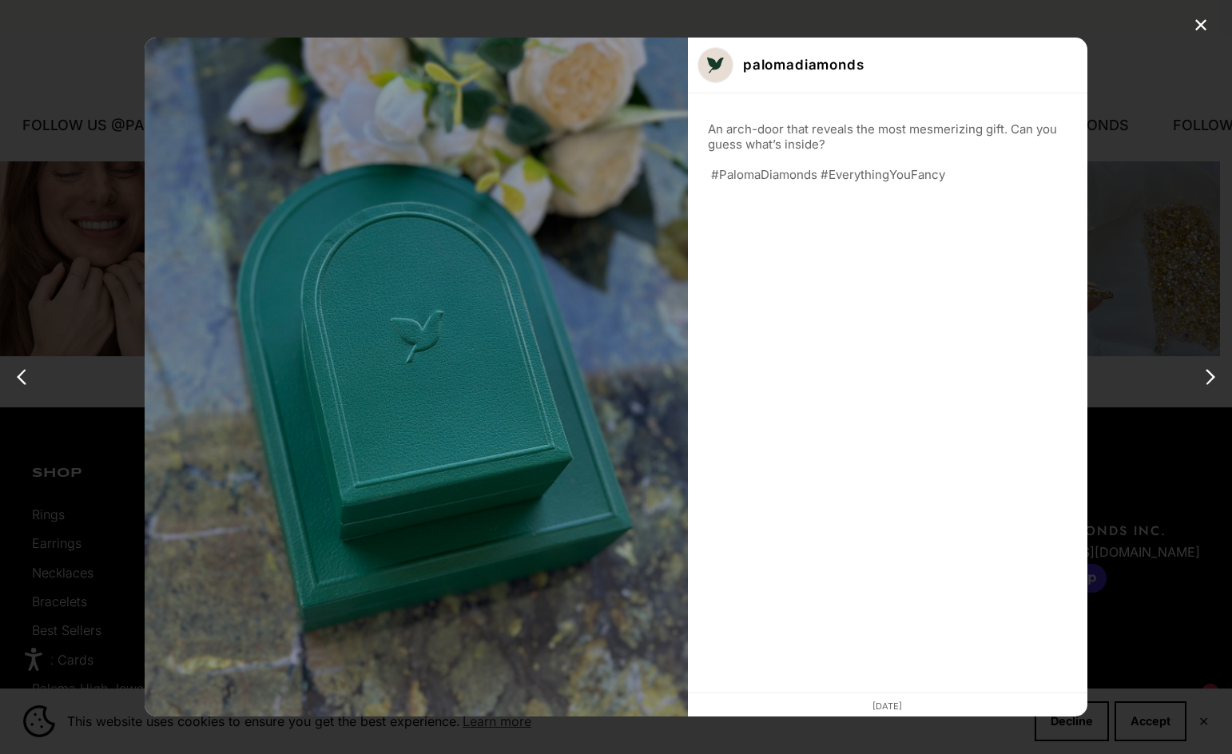
click at [1207, 377] on div "next post" at bounding box center [1207, 377] width 26 height 26
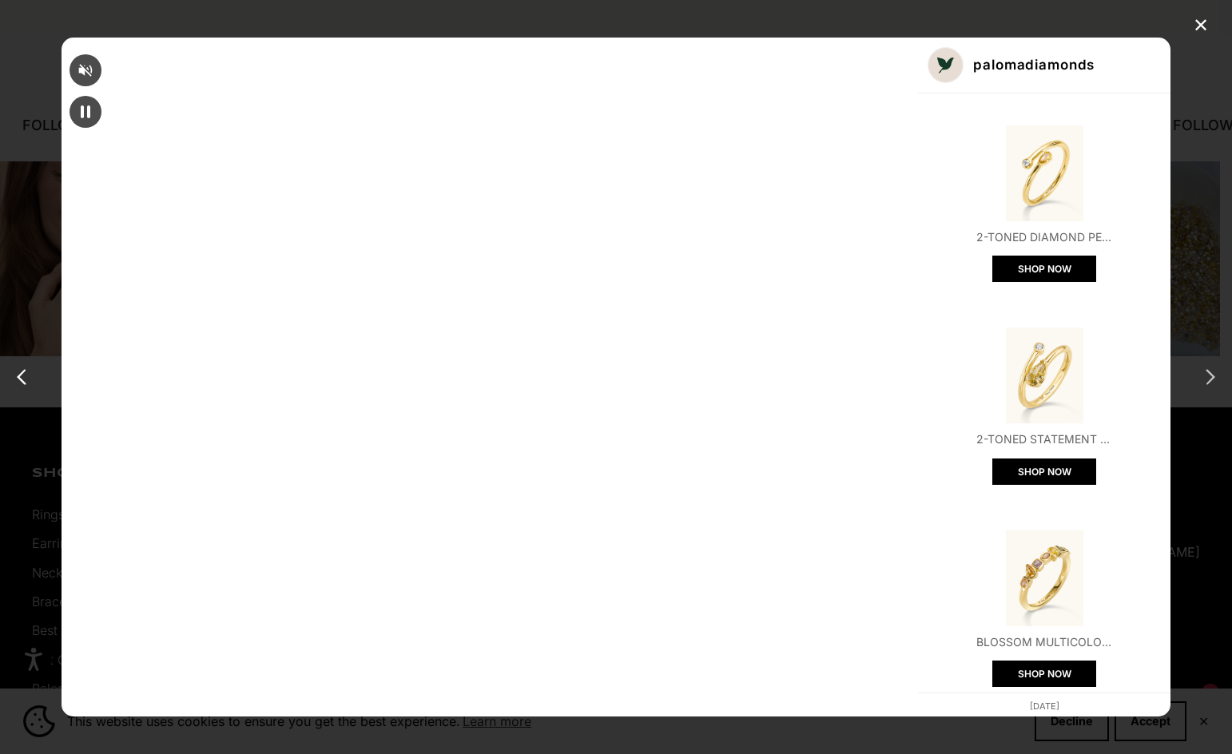
click at [1212, 371] on div "next post" at bounding box center [1207, 377] width 26 height 26
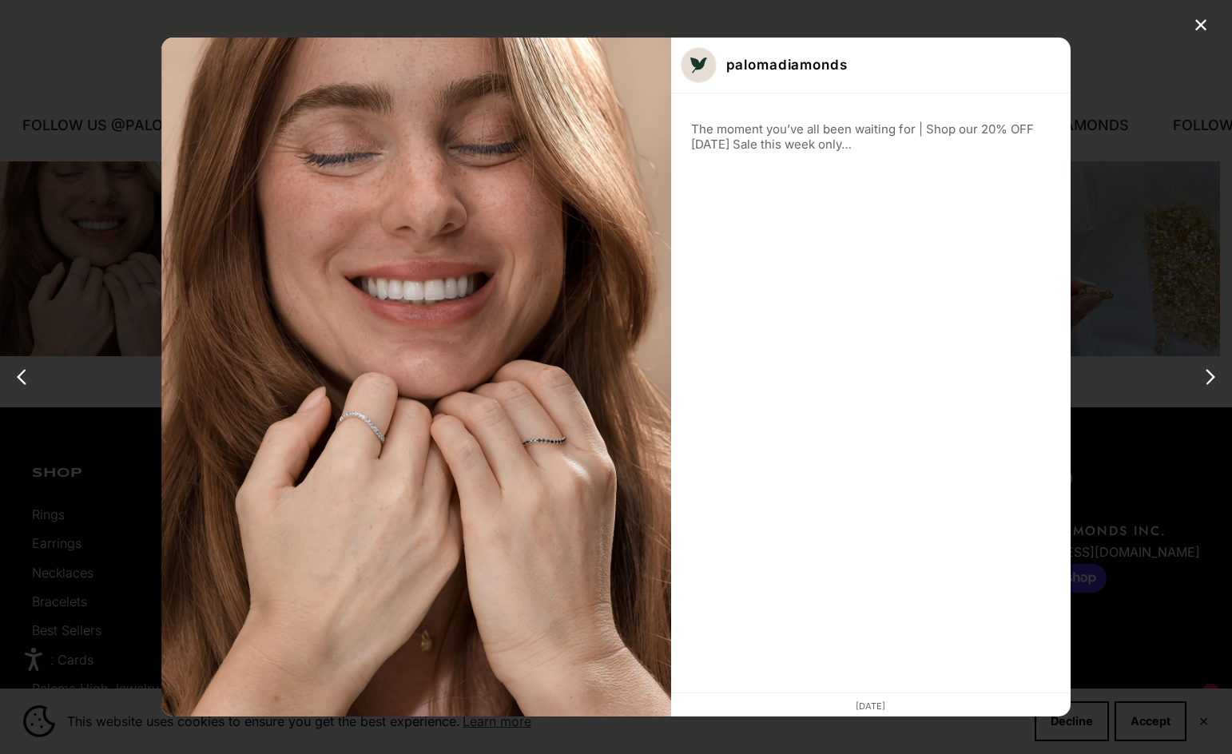
click at [1212, 371] on div "next post" at bounding box center [1207, 377] width 26 height 26
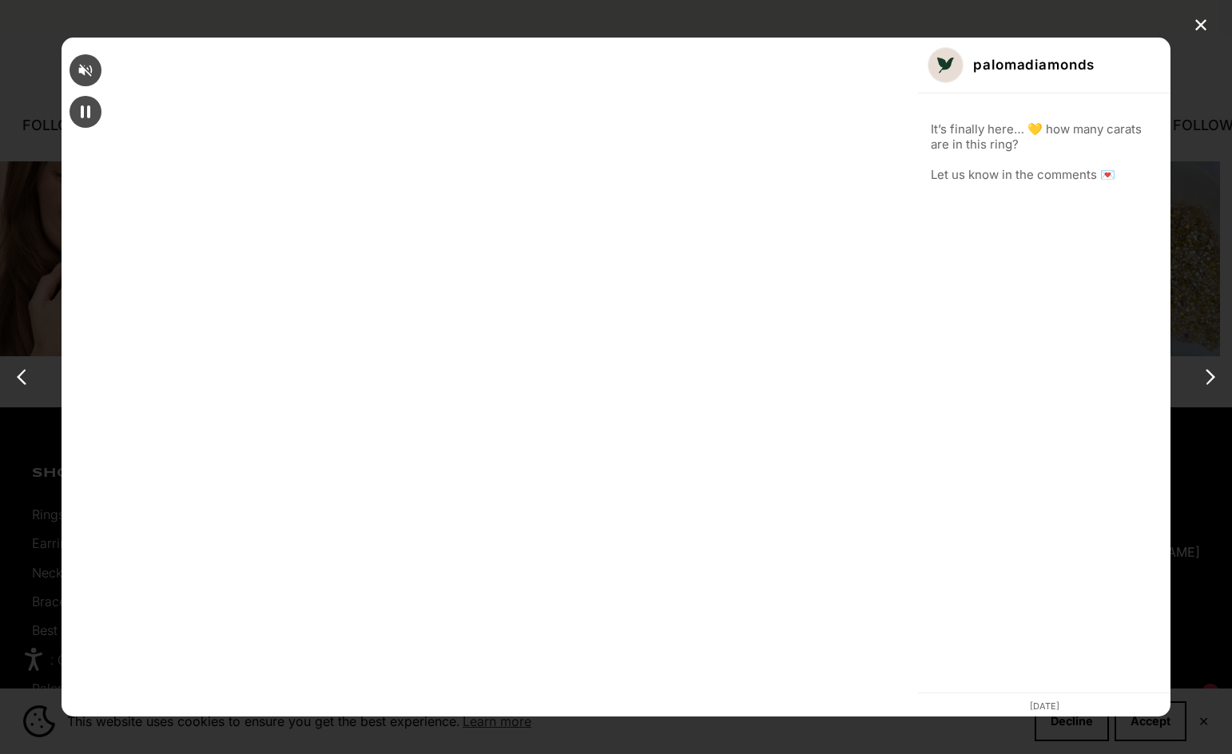
click at [1133, 407] on div "✕ palomadiamonds It’s finally here… 💛 how many carats are in this ring? Let us …" at bounding box center [616, 377] width 1232 height 754
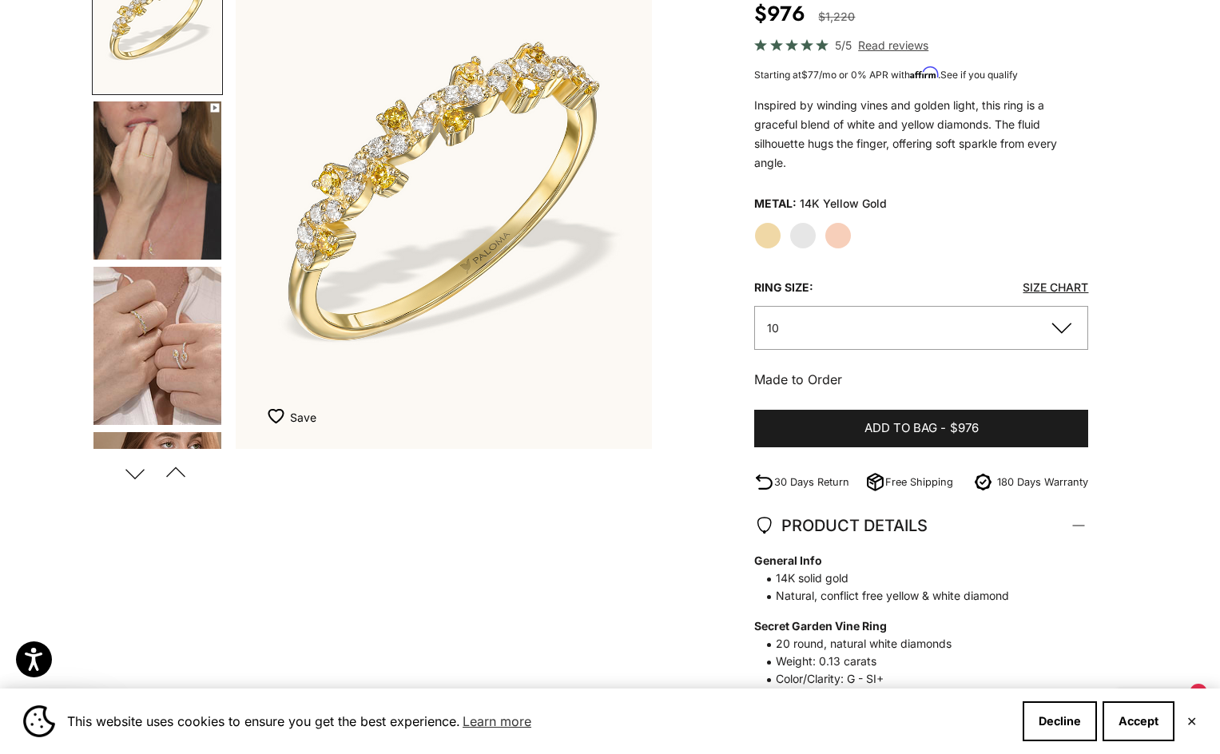
scroll to position [0, 0]
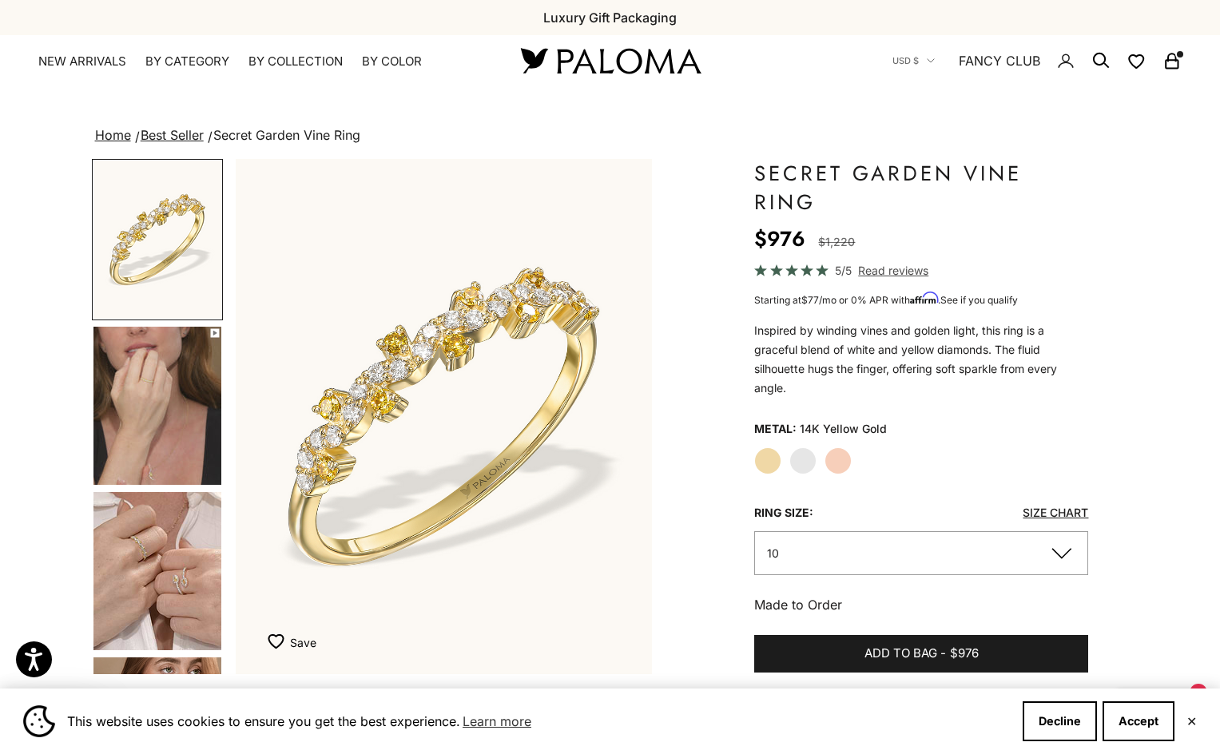
click at [165, 403] on img "Go to item 4" at bounding box center [157, 406] width 128 height 158
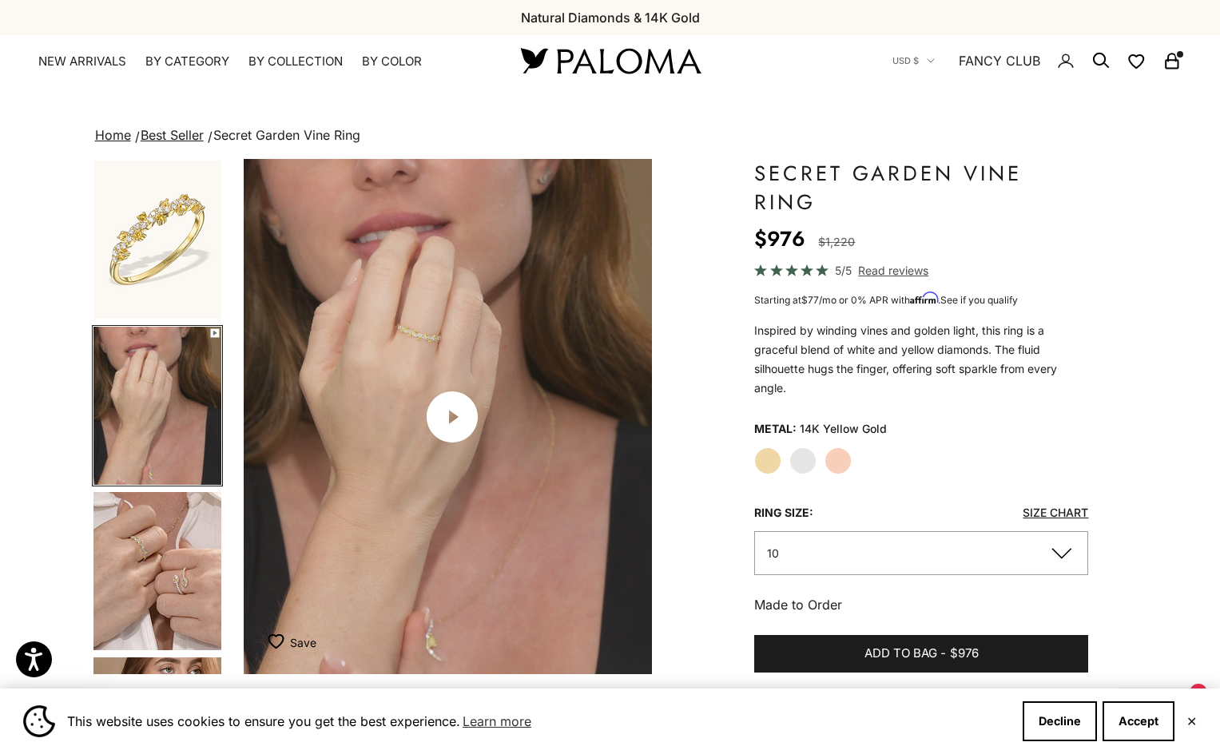
scroll to position [0, 436]
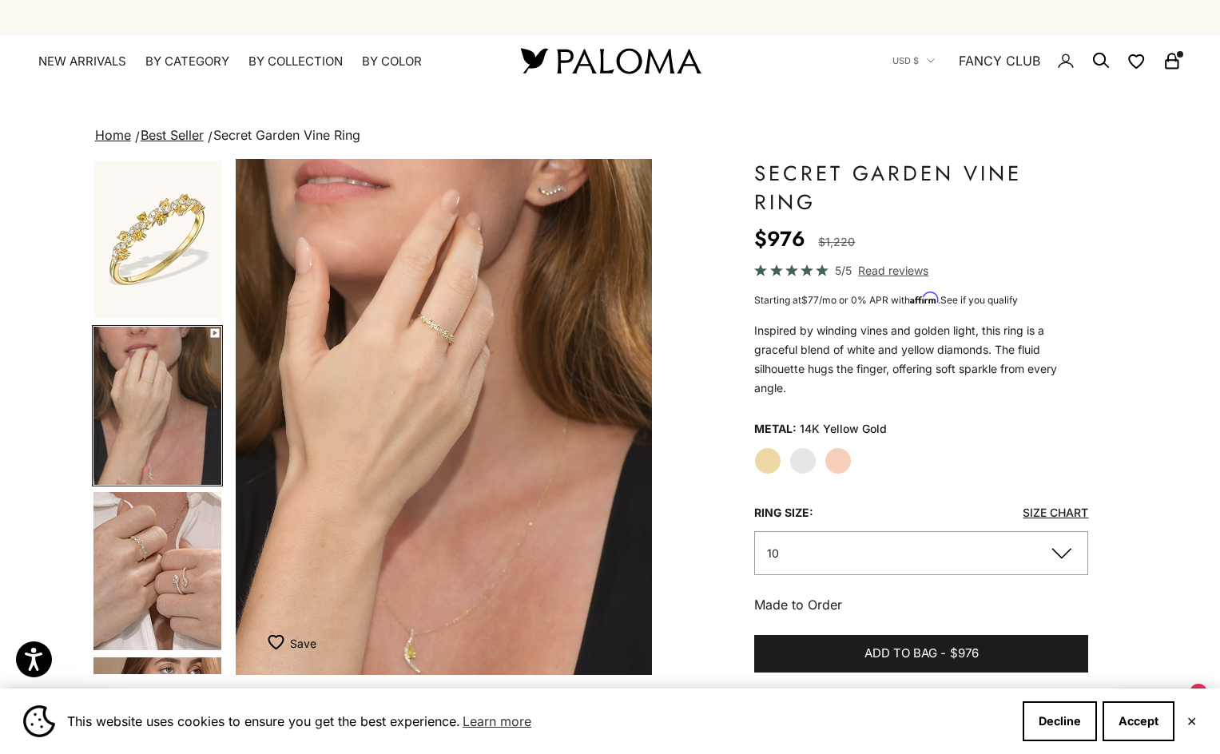
click at [165, 563] on img "Go to item 5" at bounding box center [157, 571] width 128 height 158
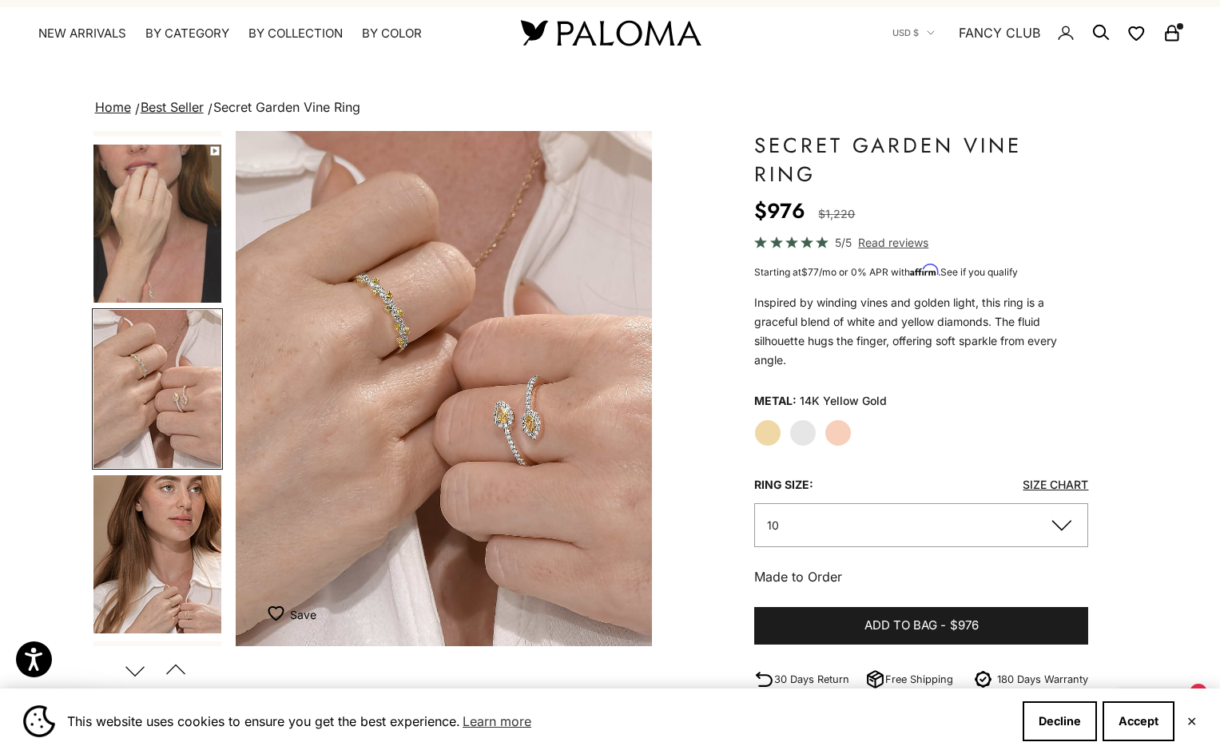
scroll to position [0, 0]
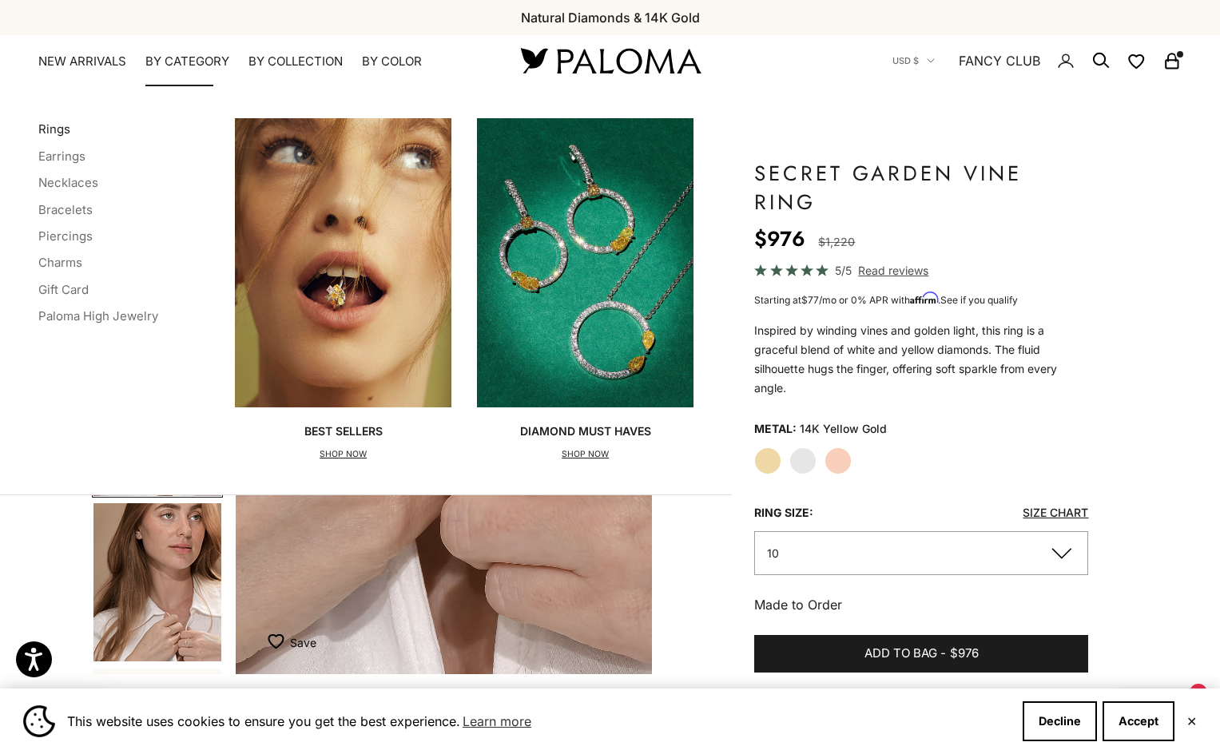
click at [51, 125] on link "Rings" at bounding box center [54, 128] width 32 height 15
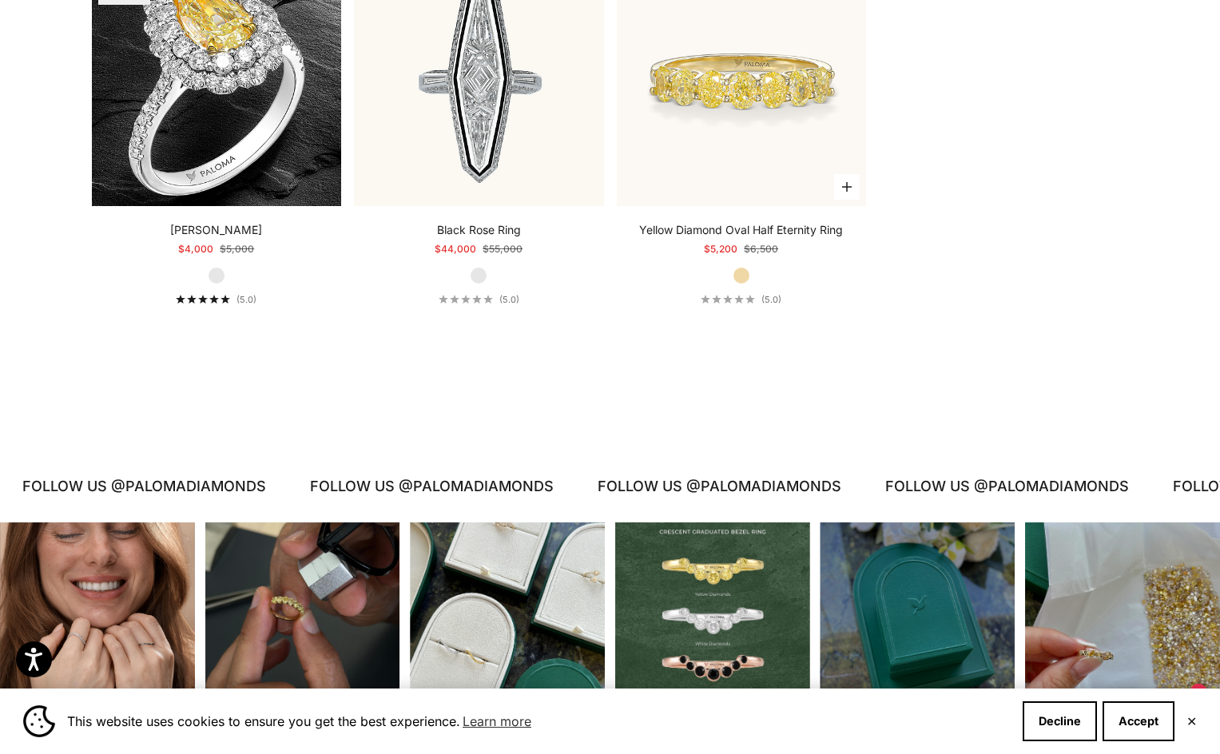
scroll to position [7747, 0]
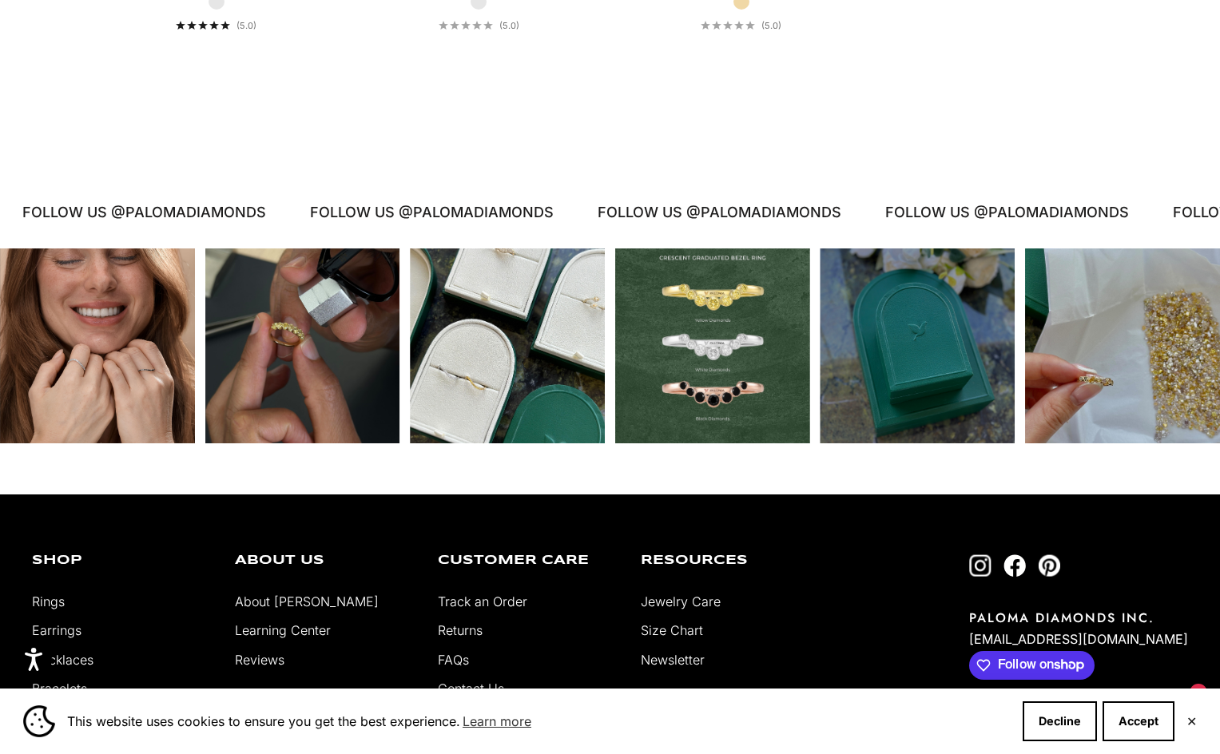
click at [1109, 409] on div "Instagram post opens in a popup" at bounding box center [1122, 345] width 195 height 195
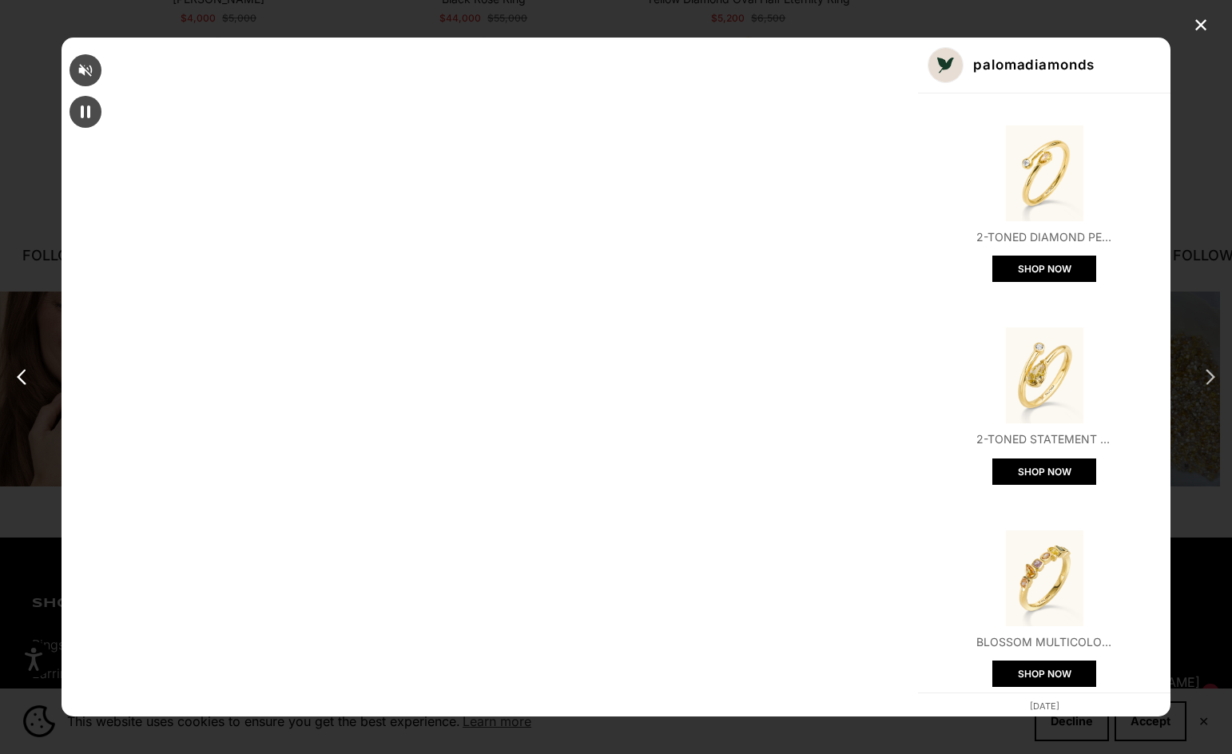
click at [1208, 389] on div "next post" at bounding box center [1207, 377] width 26 height 26
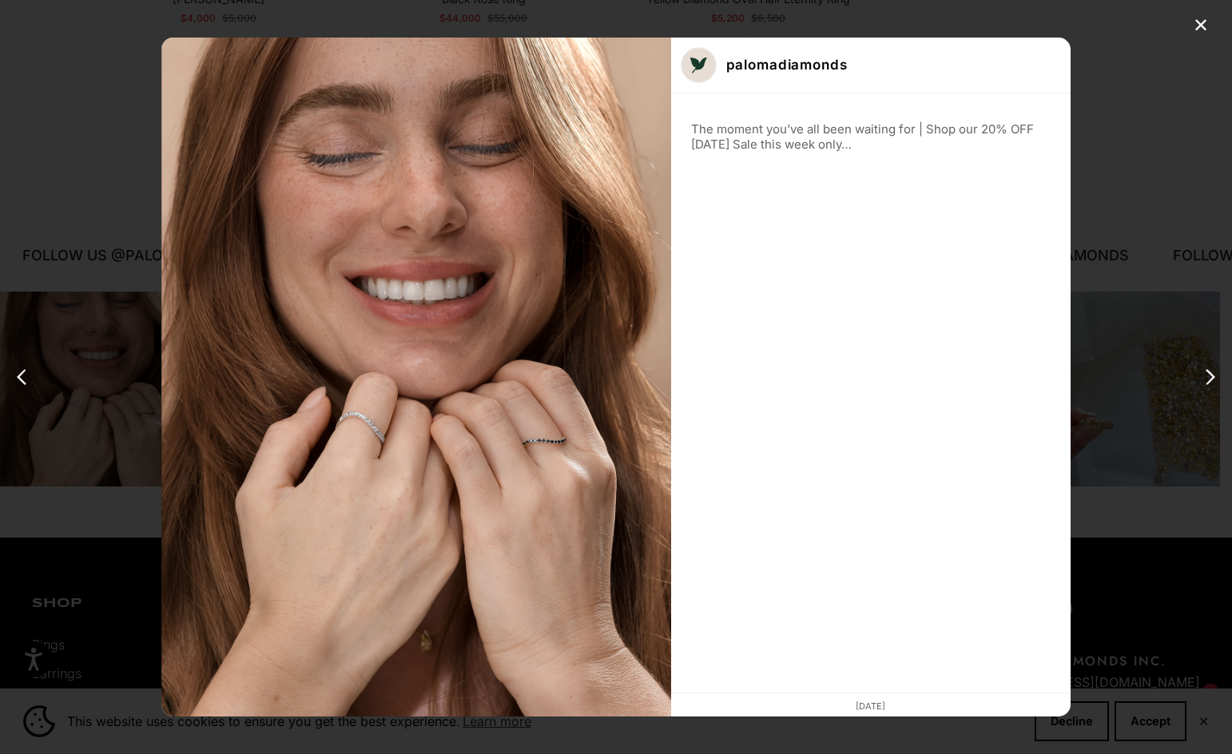
click at [1208, 389] on div "next post" at bounding box center [1207, 377] width 26 height 26
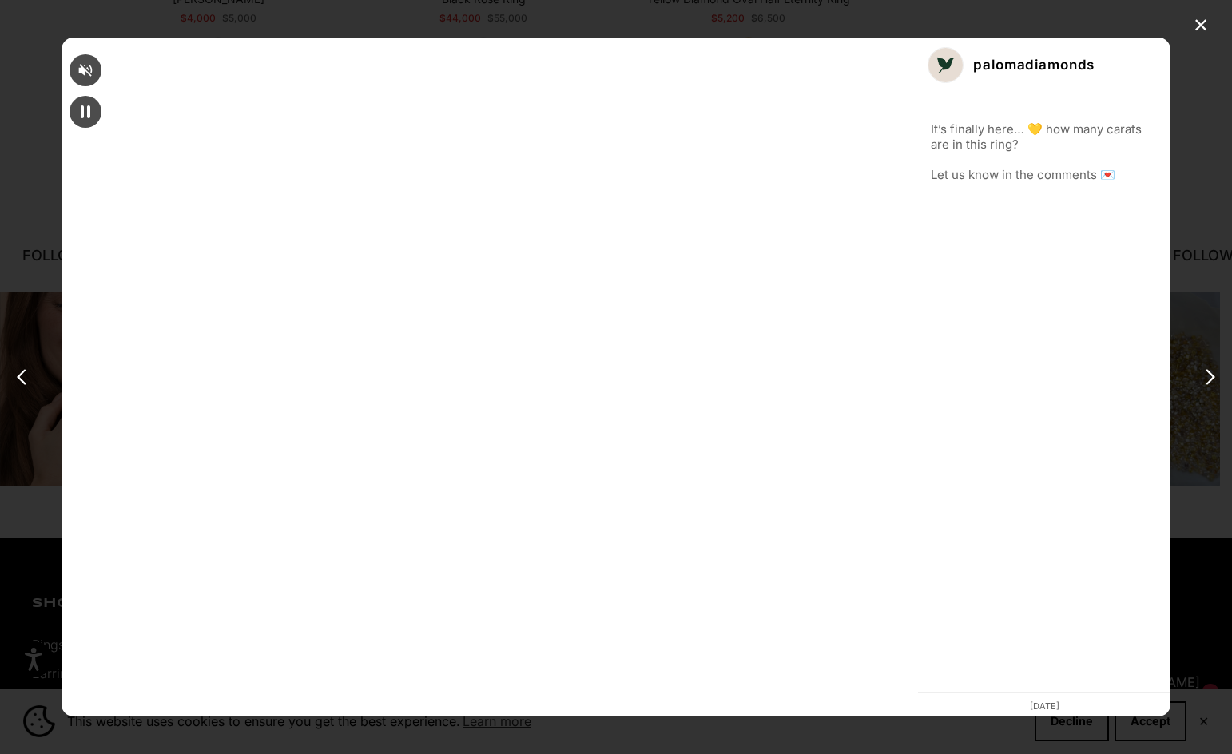
click at [1208, 389] on div "next post" at bounding box center [1207, 377] width 26 height 26
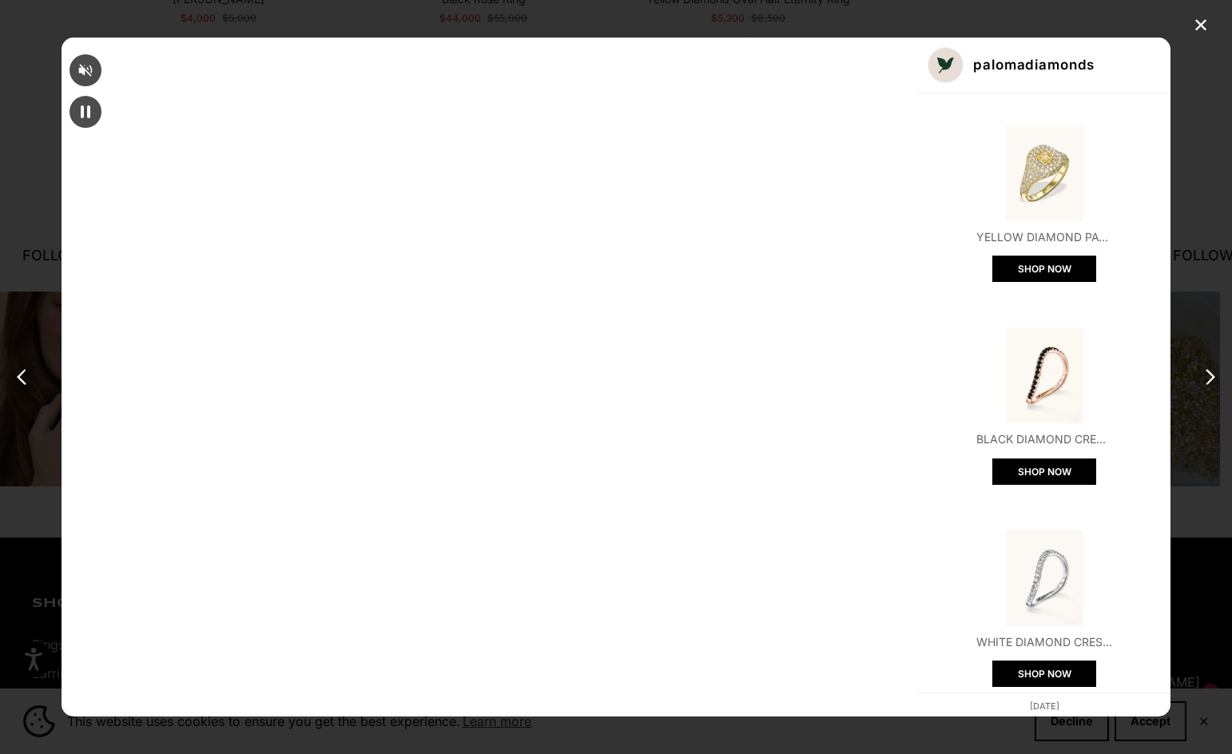
click at [1208, 389] on div "next post" at bounding box center [1207, 377] width 26 height 26
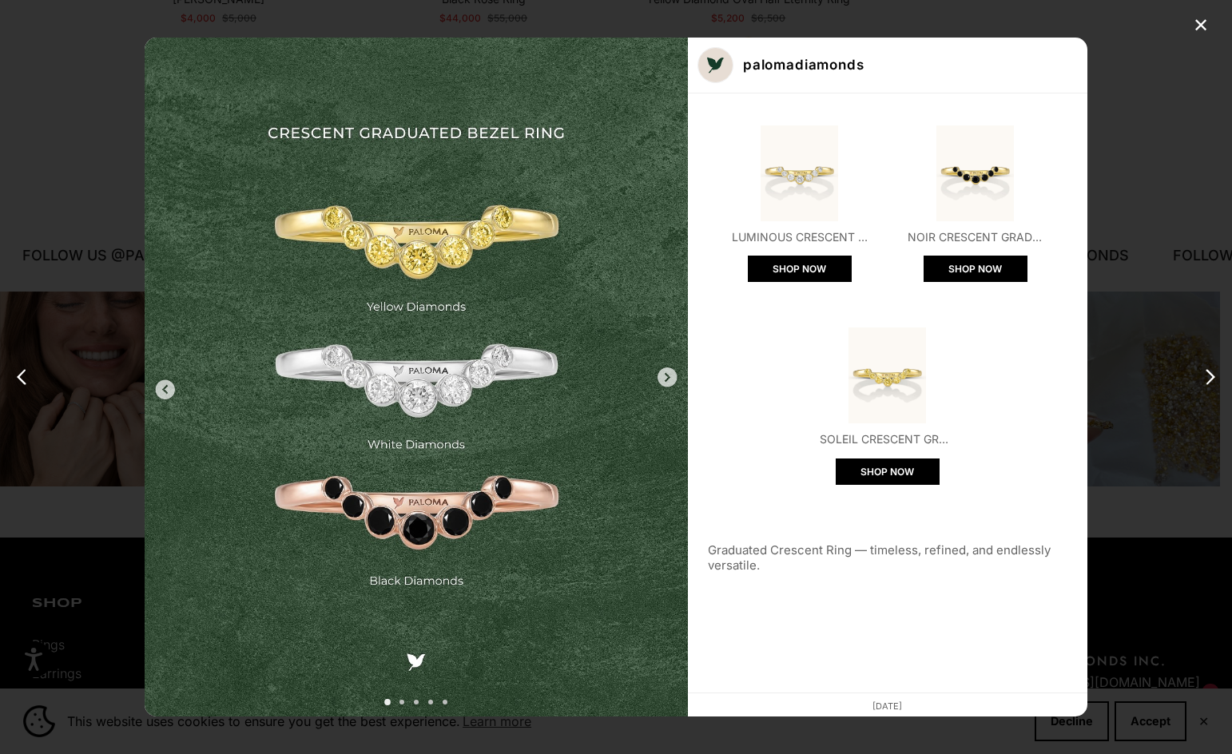
click at [1208, 389] on div "next post" at bounding box center [1207, 377] width 26 height 26
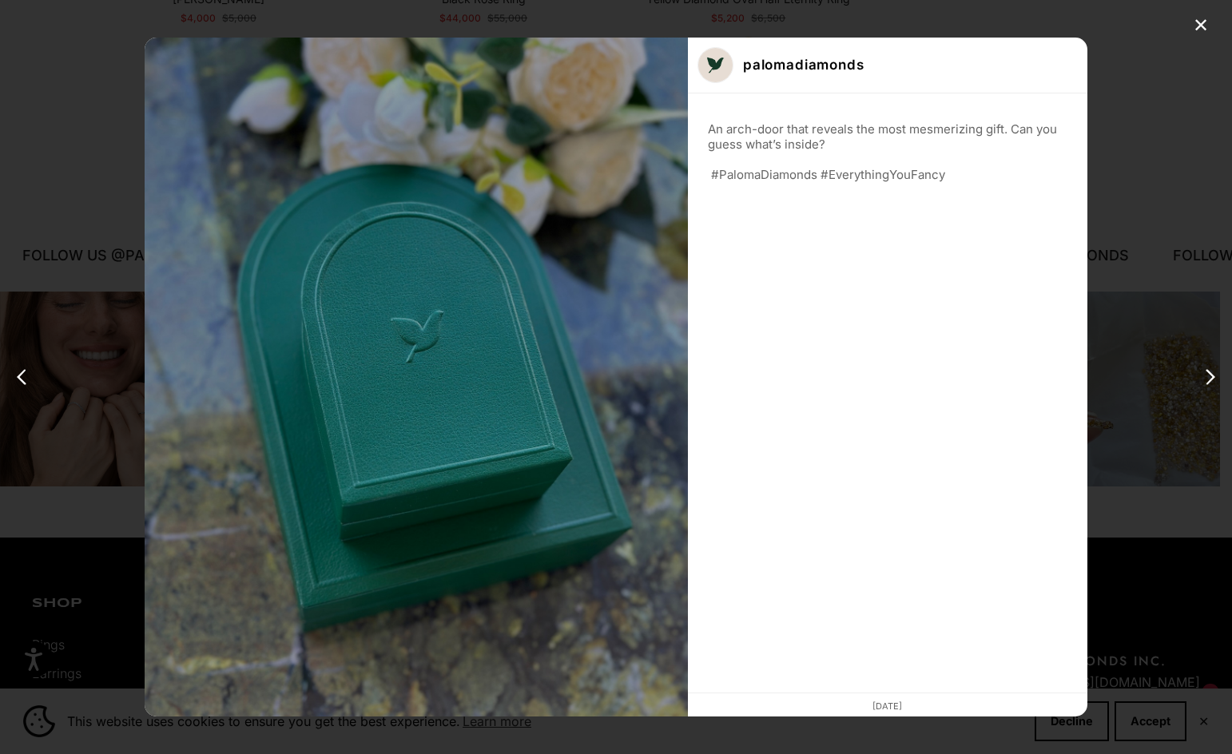
click at [1208, 389] on div "next post" at bounding box center [1207, 377] width 26 height 26
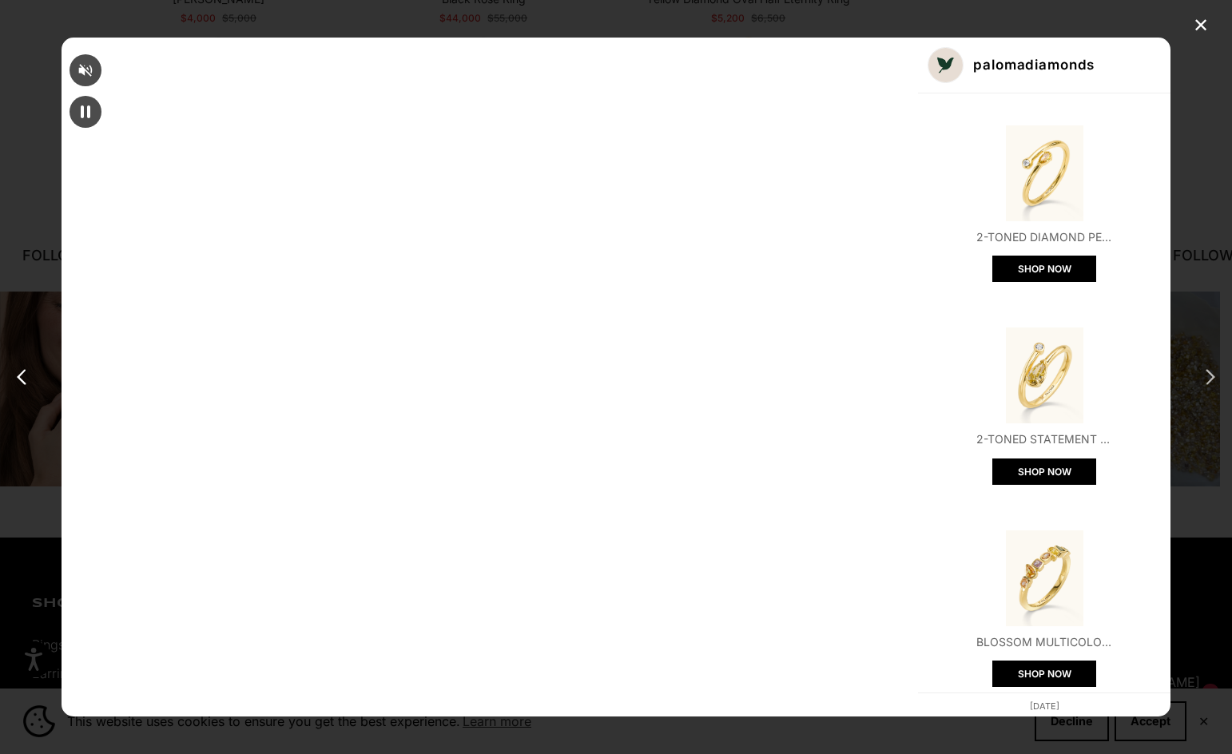
click at [1208, 389] on div "next post" at bounding box center [1207, 377] width 26 height 26
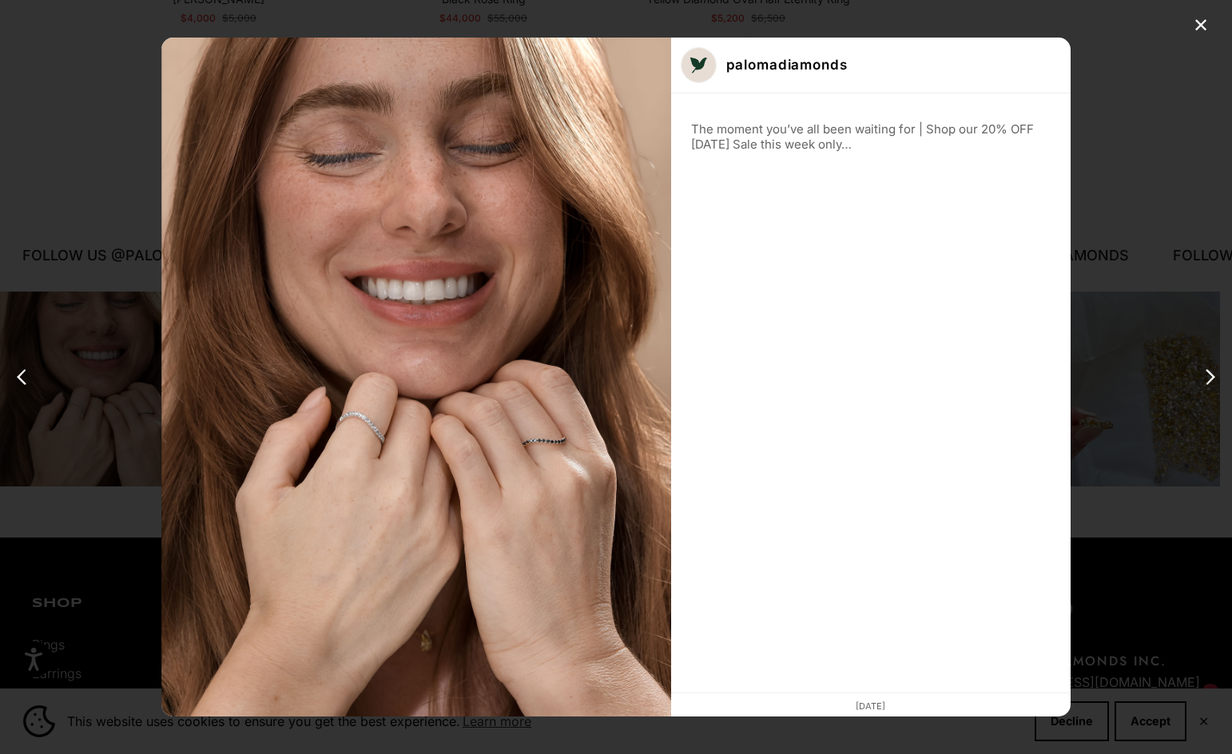
click at [1163, 391] on div "✕ palomadiamonds The moment you’ve all been waiting for | Shop our 20% OFF Labo…" at bounding box center [616, 377] width 1232 height 754
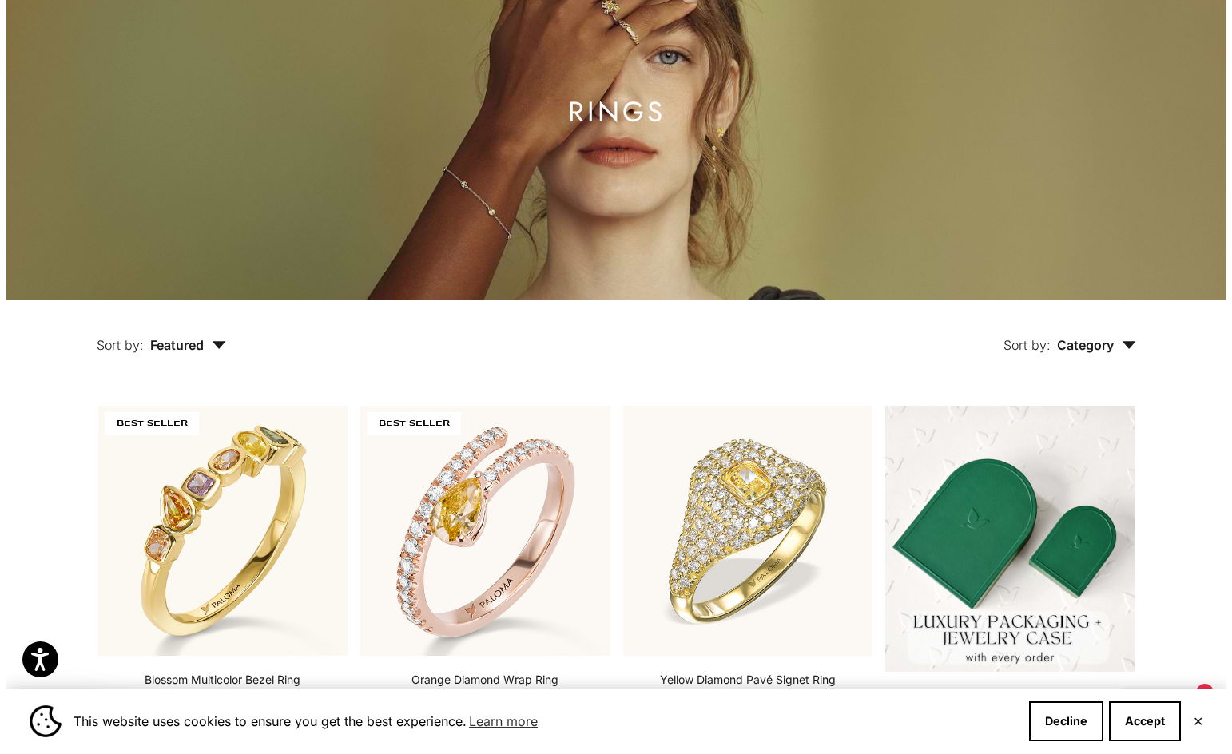
scroll to position [0, 0]
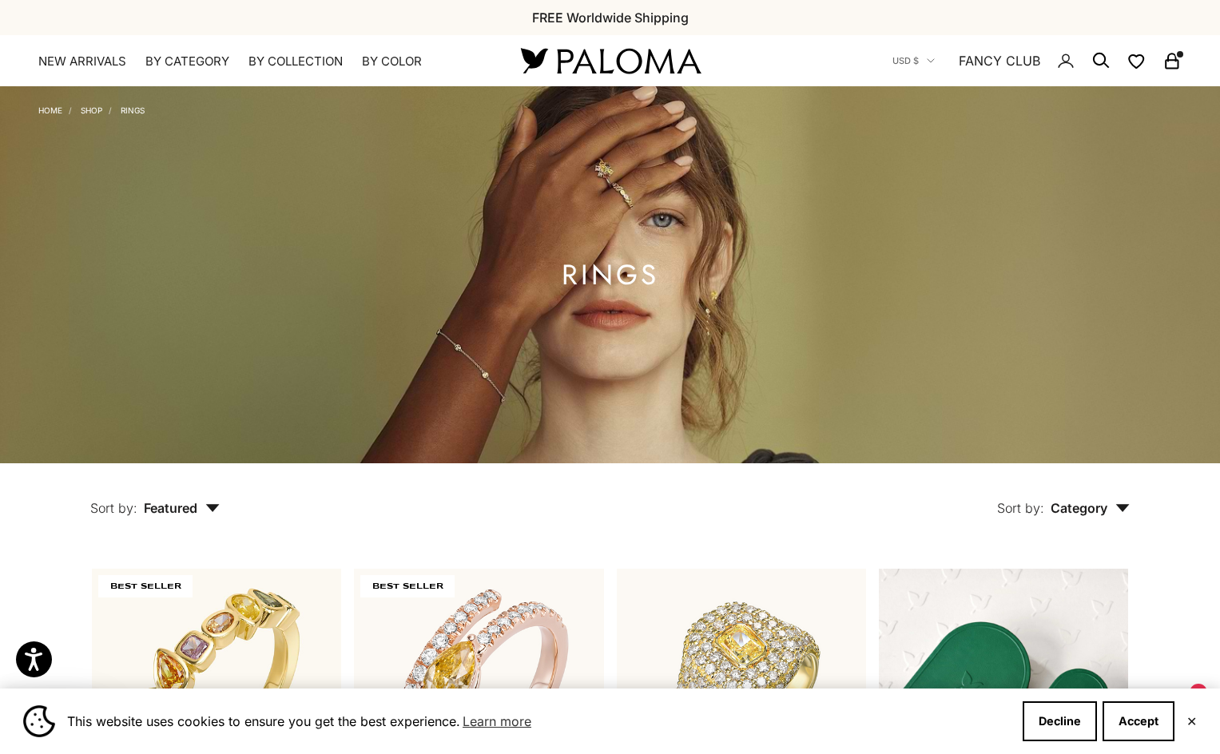
click at [1187, 61] on x-header "Paloma Diamonds Open navigation menu Open search NEW ARRIVALS By Category Categ…" at bounding box center [610, 60] width 1220 height 51
click at [1172, 61] on rect "Secondary navigation" at bounding box center [1171, 65] width 12 height 8
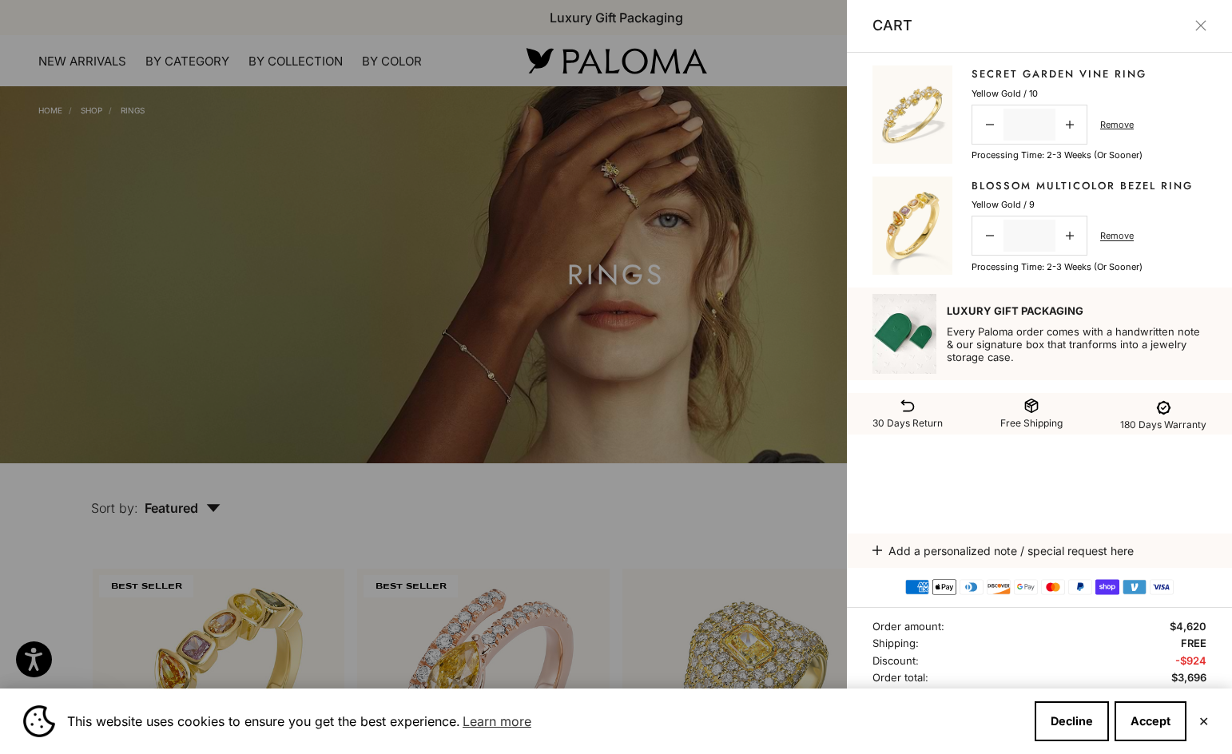
click at [991, 182] on link "Blossom Multicolor Bezel Ring" at bounding box center [1081, 186] width 221 height 16
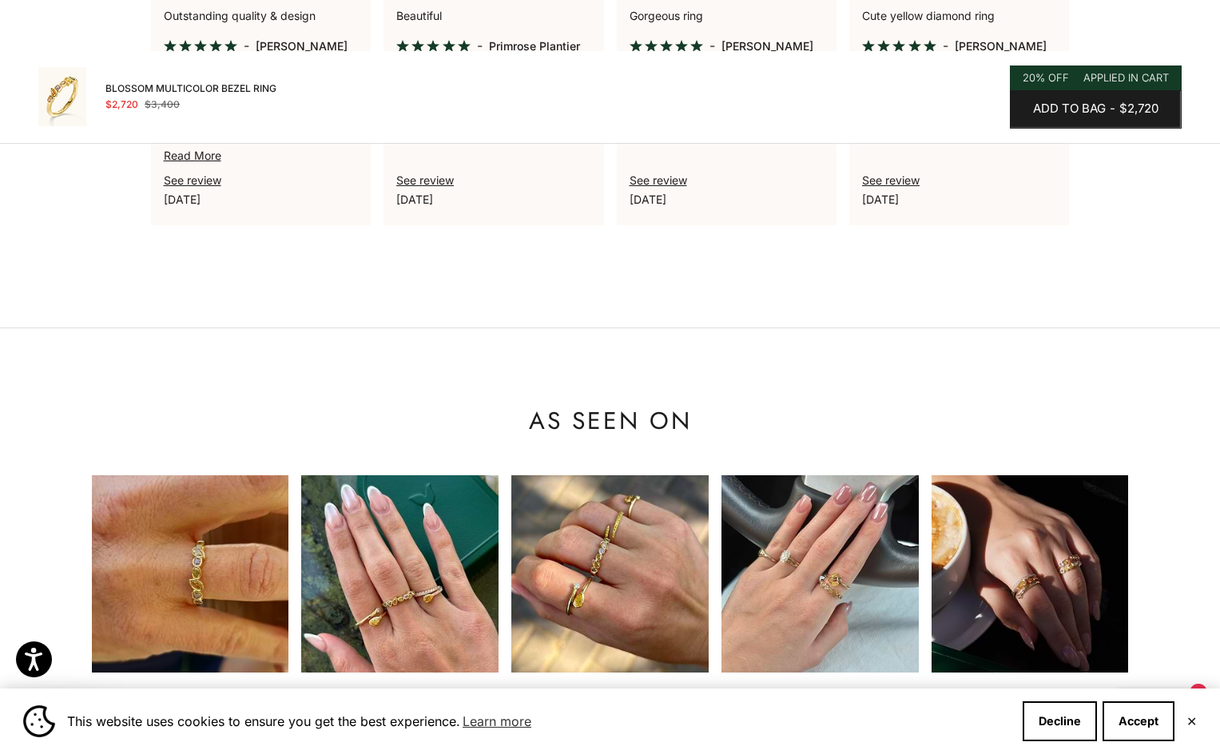
scroll to position [1438, 0]
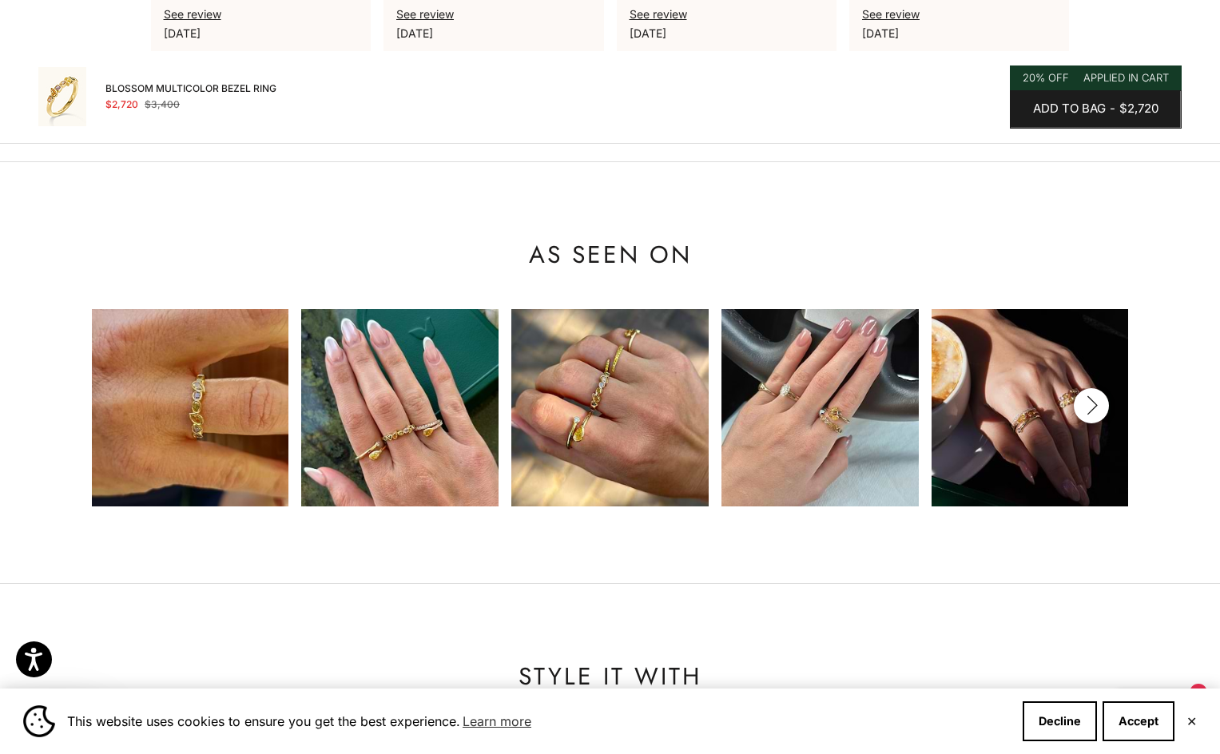
click at [223, 427] on img at bounding box center [190, 407] width 197 height 197
click at [202, 465] on img at bounding box center [190, 407] width 197 height 197
click at [238, 434] on img at bounding box center [190, 407] width 197 height 197
click at [396, 441] on img at bounding box center [399, 407] width 197 height 197
click at [687, 435] on img at bounding box center [609, 407] width 197 height 197
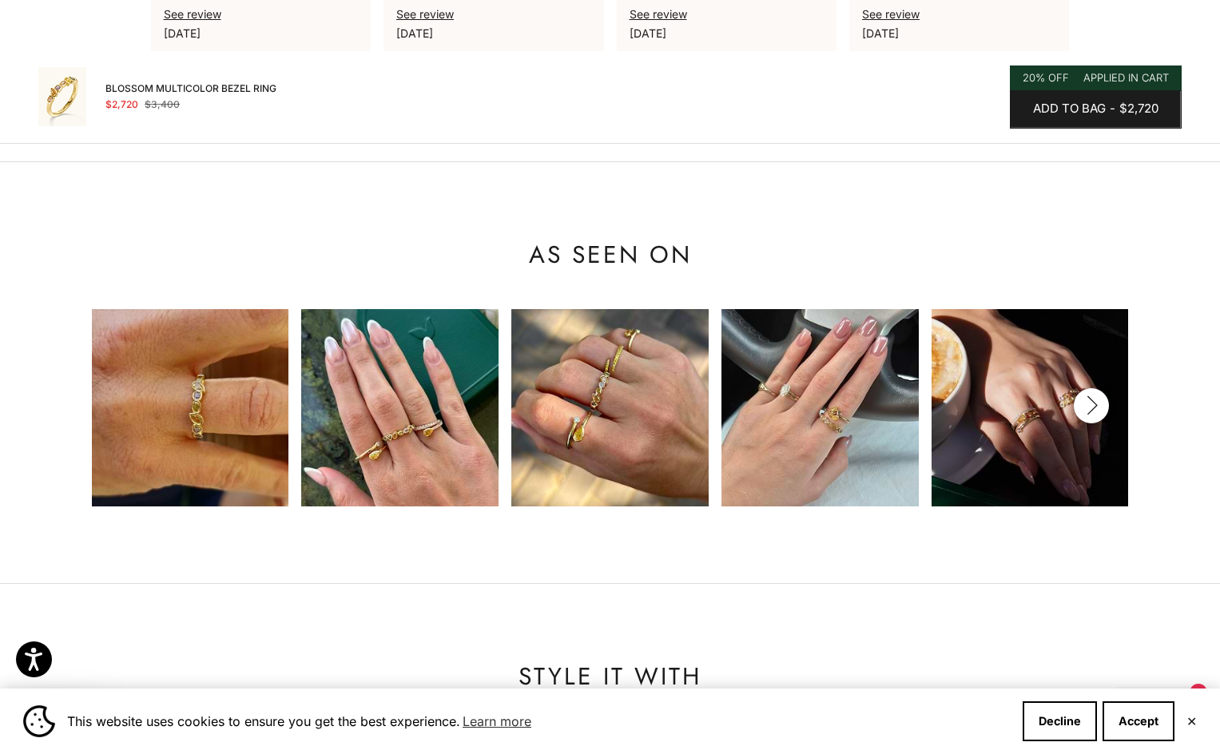
click at [682, 434] on img at bounding box center [609, 407] width 197 height 197
click at [649, 444] on img at bounding box center [609, 407] width 197 height 197
click at [1026, 437] on img at bounding box center [1029, 407] width 197 height 197
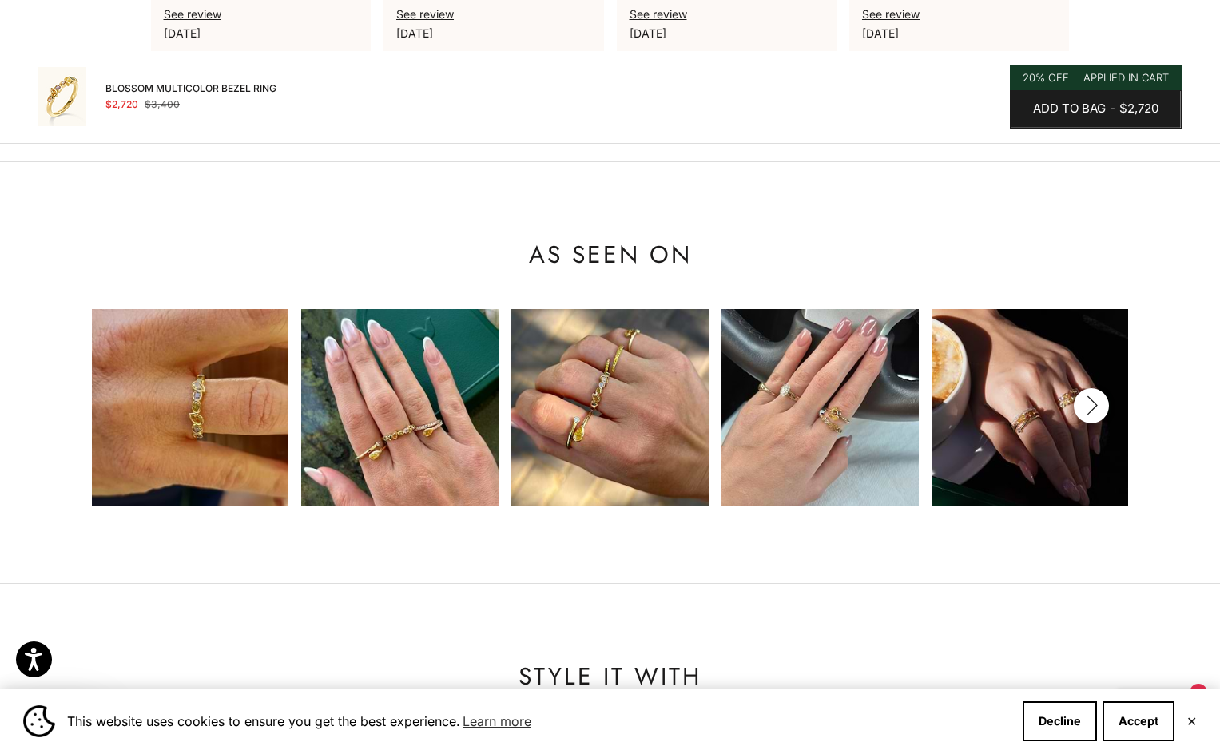
click at [844, 379] on img at bounding box center [819, 407] width 197 height 197
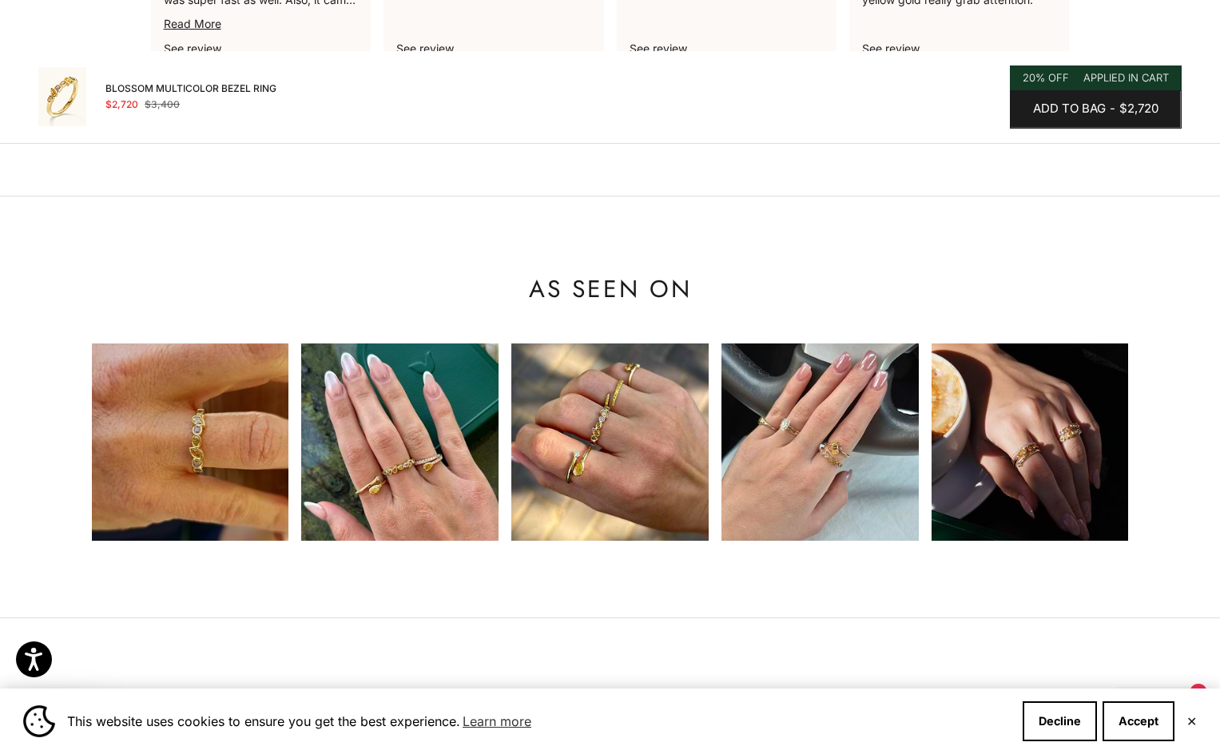
scroll to position [1403, 0]
click at [618, 410] on img at bounding box center [609, 441] width 197 height 197
click at [1108, 444] on button "Next" at bounding box center [1090, 440] width 35 height 35
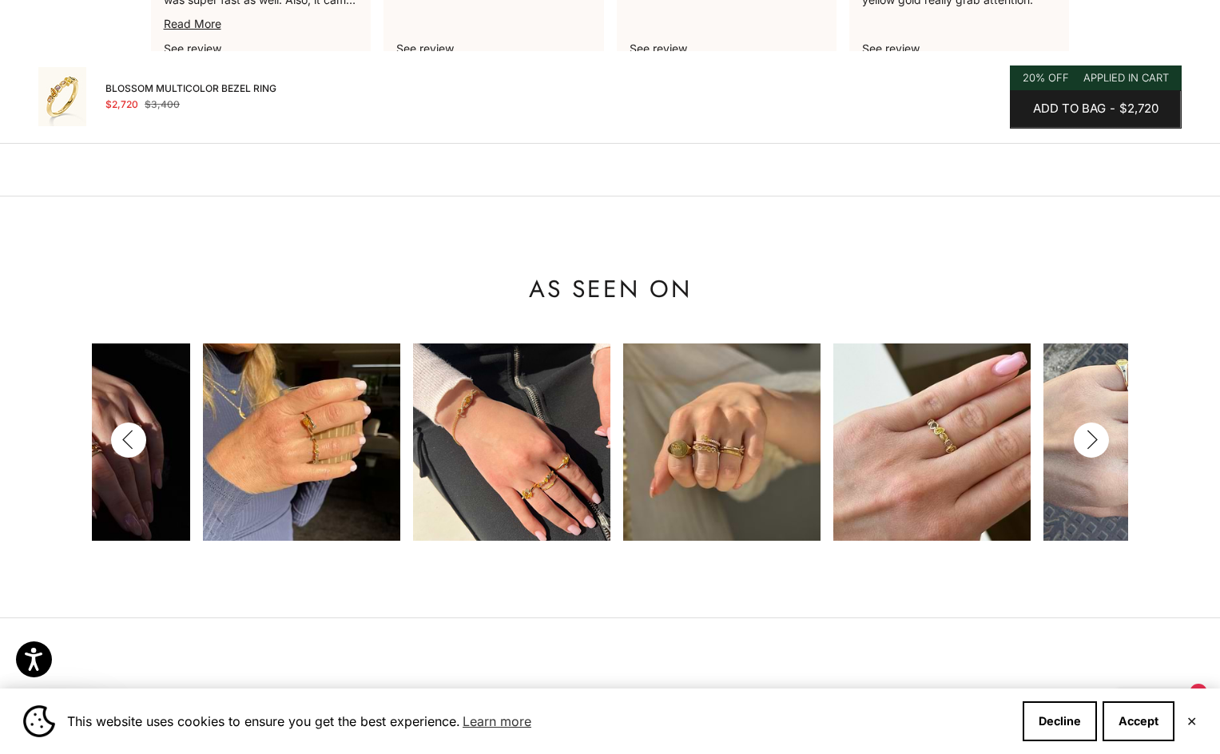
scroll to position [0, 1049]
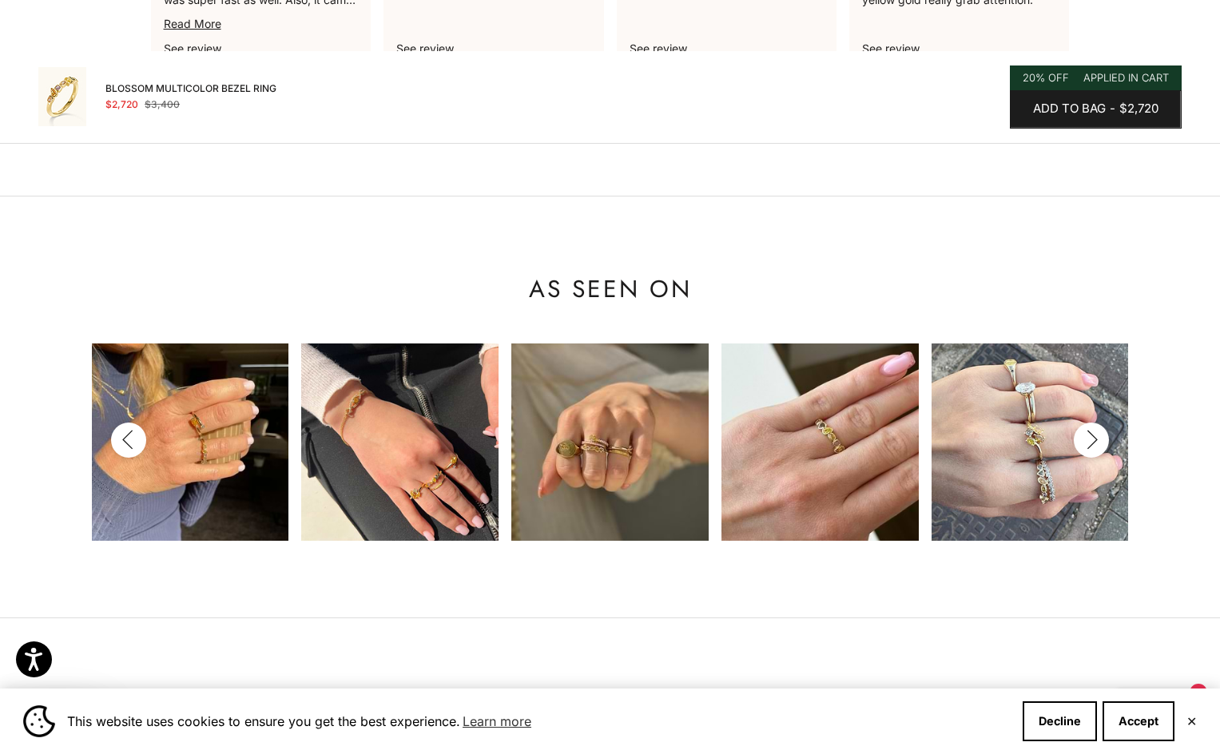
click at [1041, 492] on img at bounding box center [1029, 441] width 197 height 197
click at [1006, 478] on img at bounding box center [1029, 441] width 197 height 197
click at [1095, 438] on icon "button" at bounding box center [1092, 440] width 9 height 18
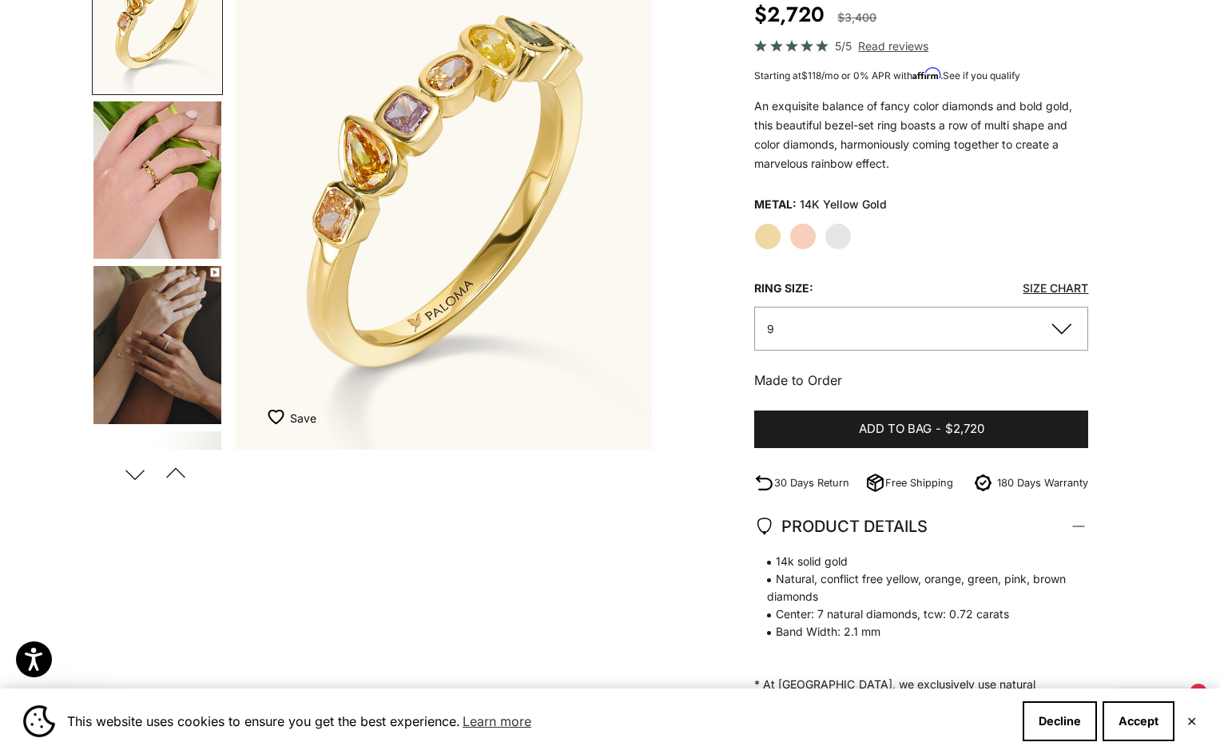
scroll to position [0, 0]
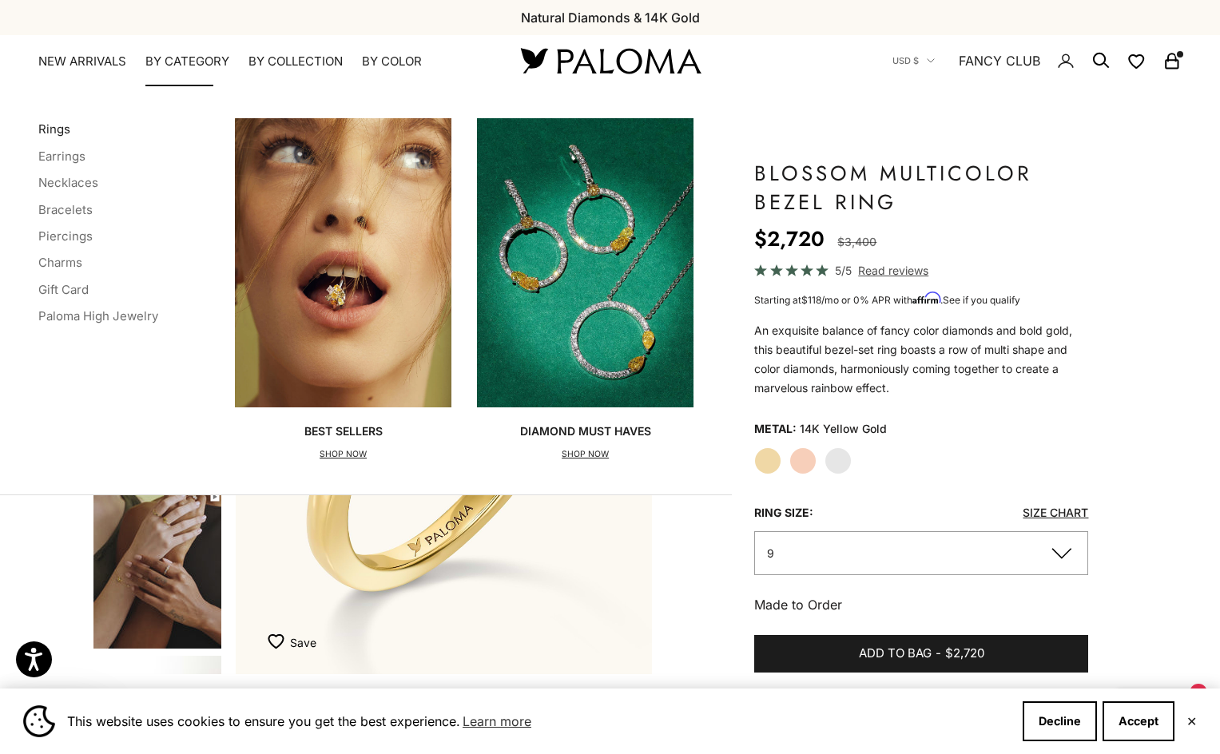
click at [50, 129] on link "Rings" at bounding box center [54, 128] width 32 height 15
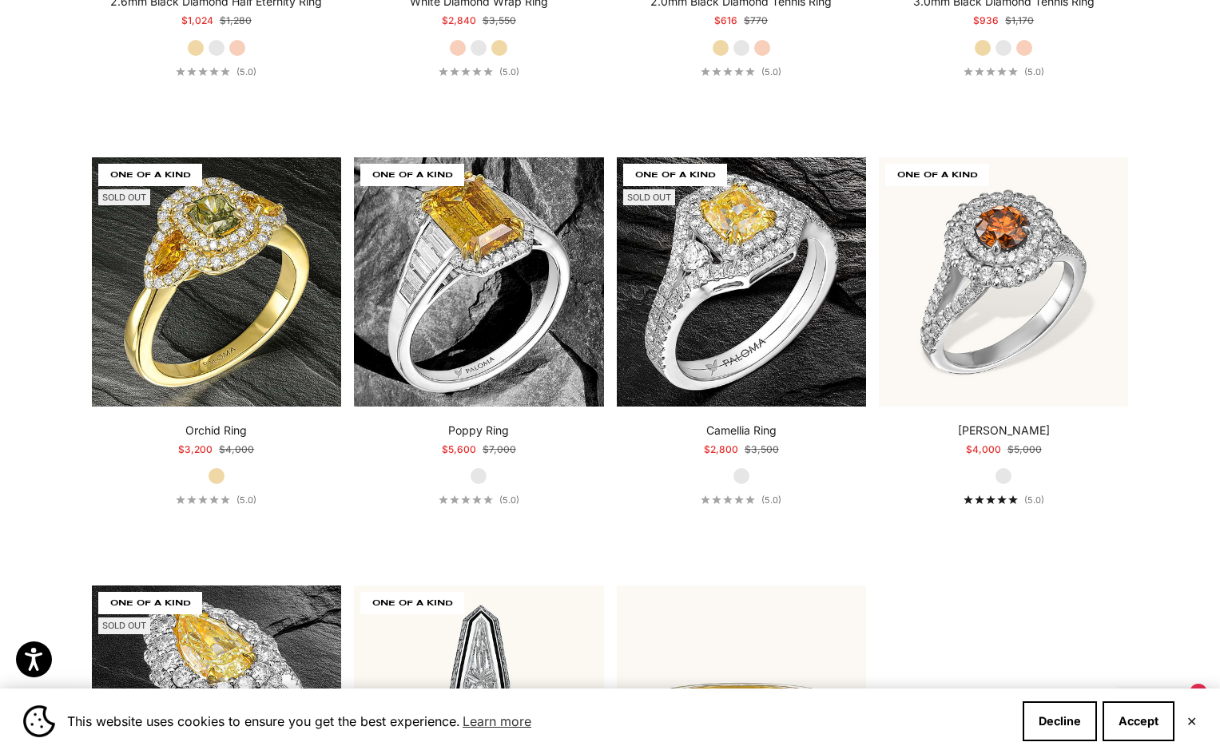
scroll to position [6549, 0]
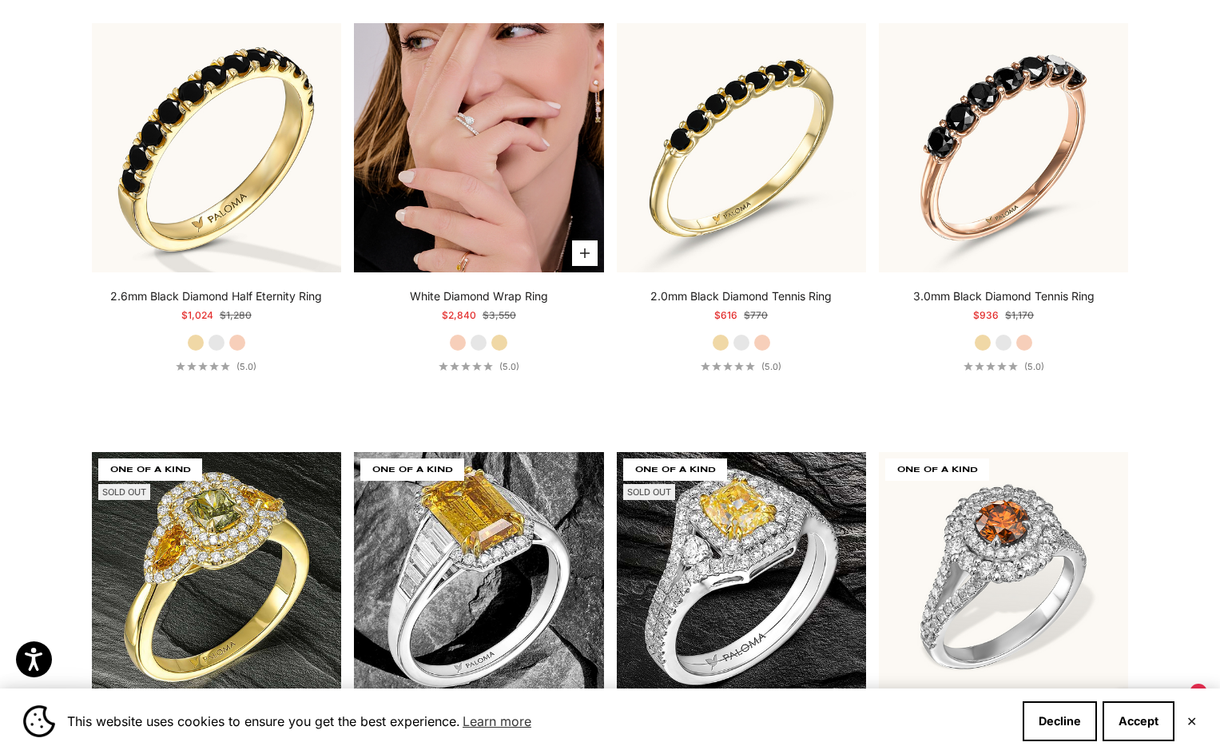
click at [568, 204] on img at bounding box center [478, 147] width 249 height 249
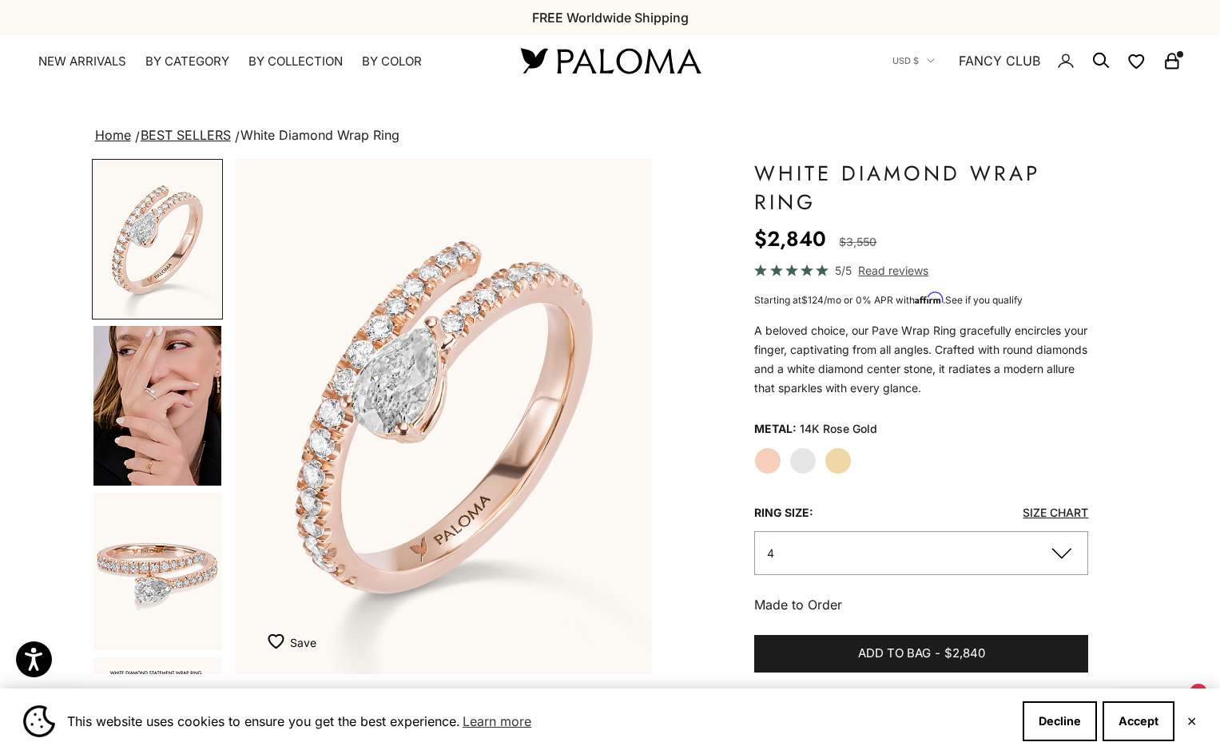
click at [150, 412] on img "Go to item 5" at bounding box center [157, 406] width 128 height 160
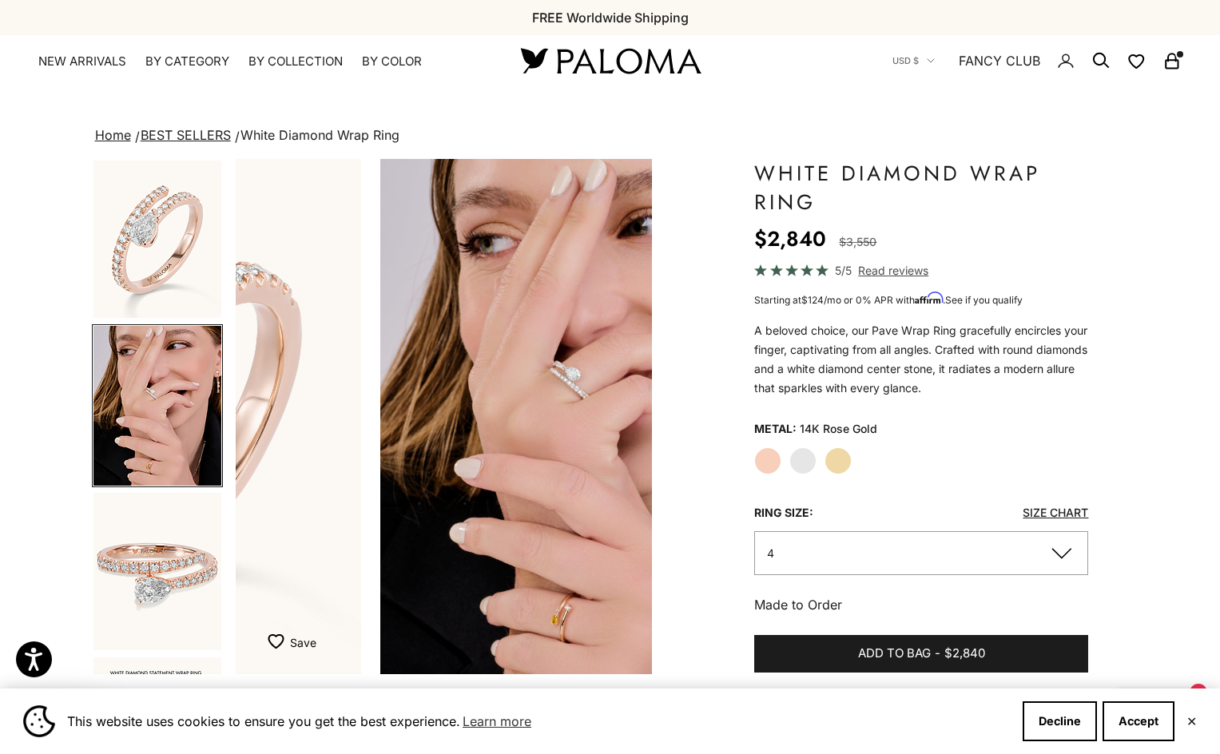
scroll to position [0, 436]
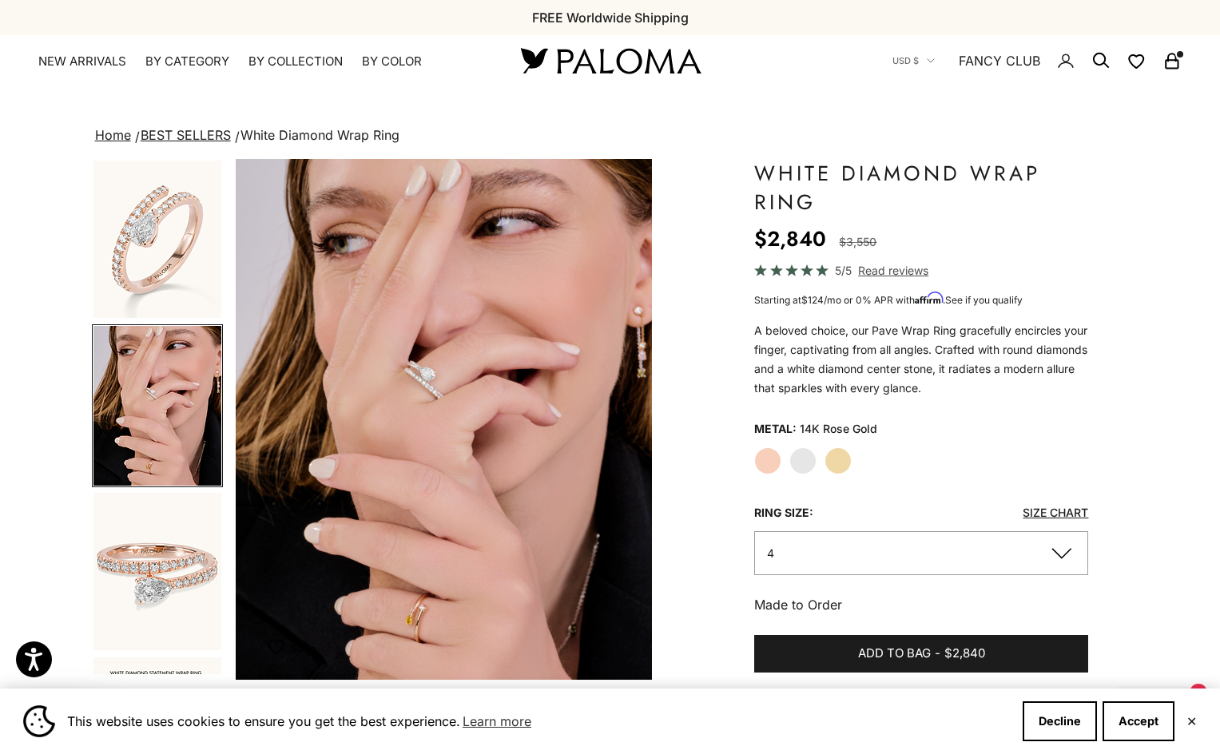
click at [805, 463] on label "White Gold" at bounding box center [802, 460] width 27 height 27
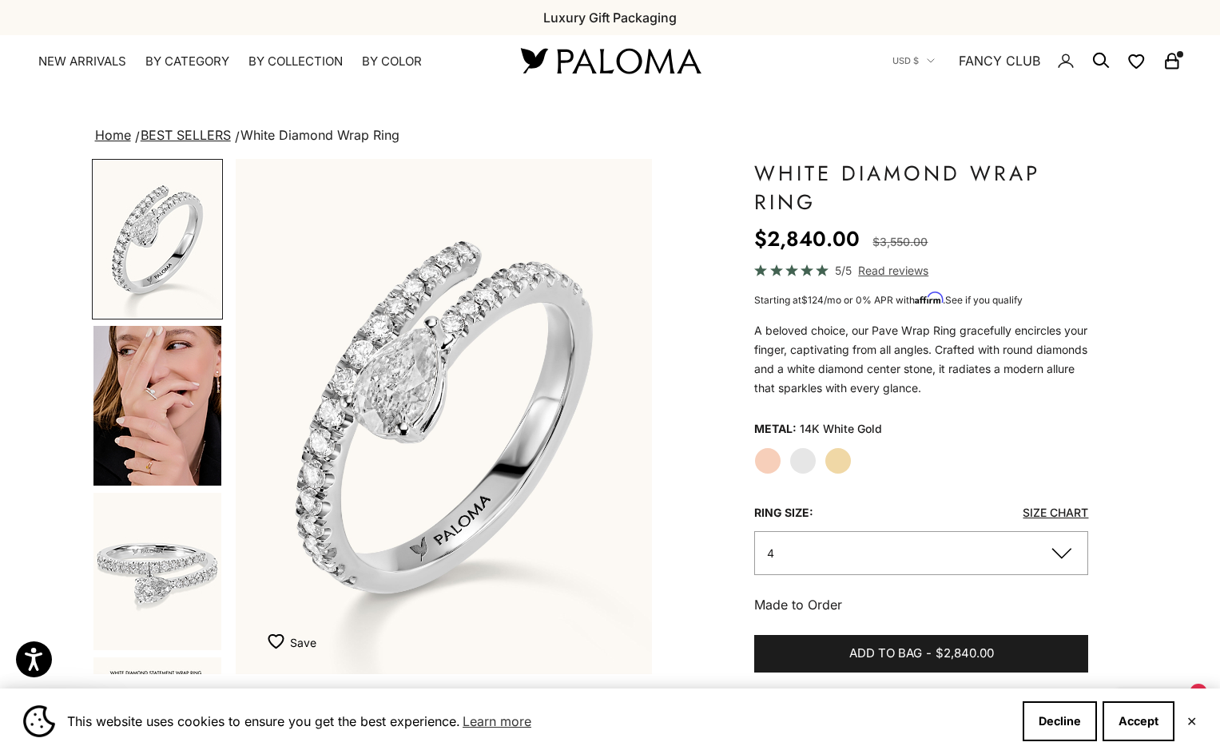
click at [838, 461] on label "Yellow Gold" at bounding box center [837, 460] width 27 height 27
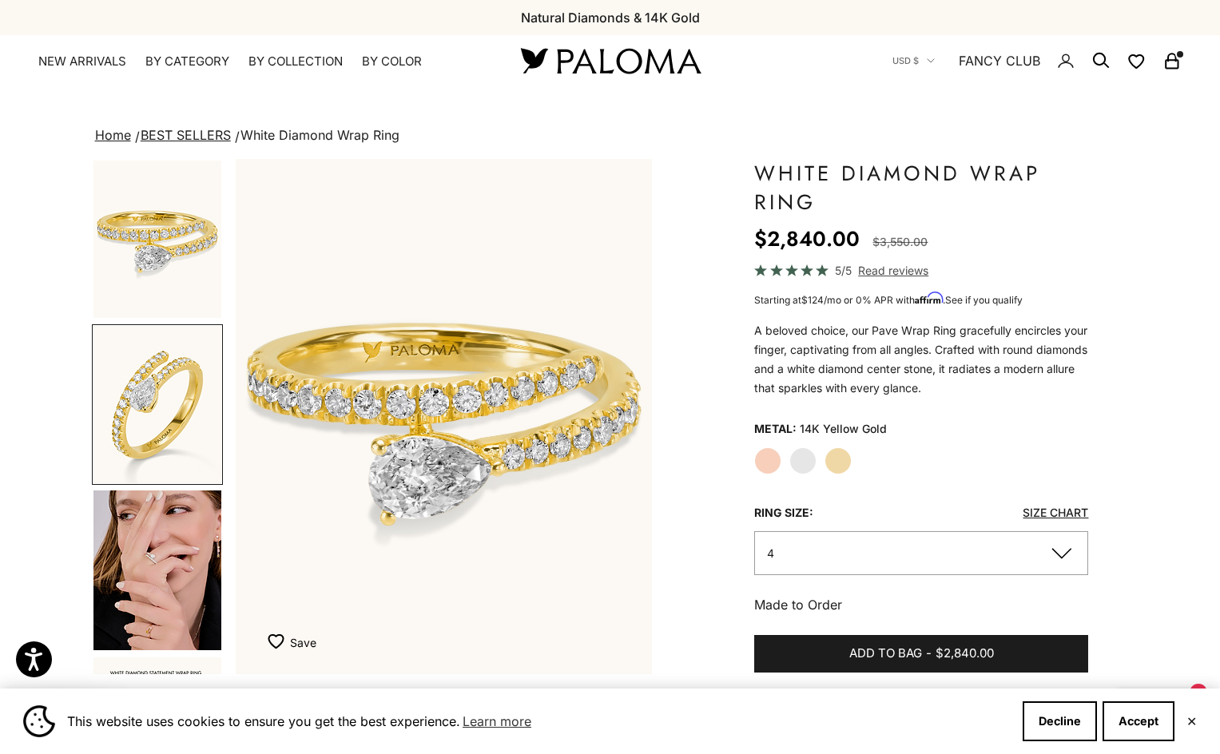
click at [805, 455] on label "White Gold" at bounding box center [802, 460] width 27 height 27
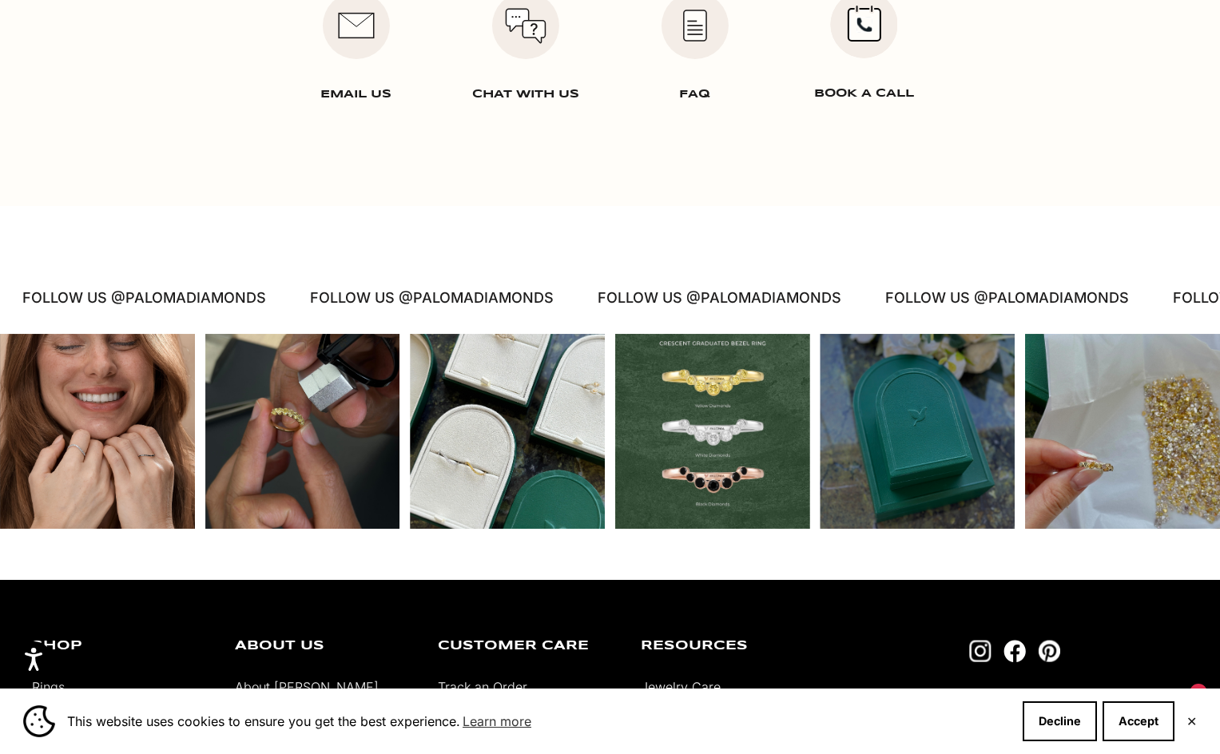
scroll to position [2379, 0]
